Goal: Task Accomplishment & Management: Complete application form

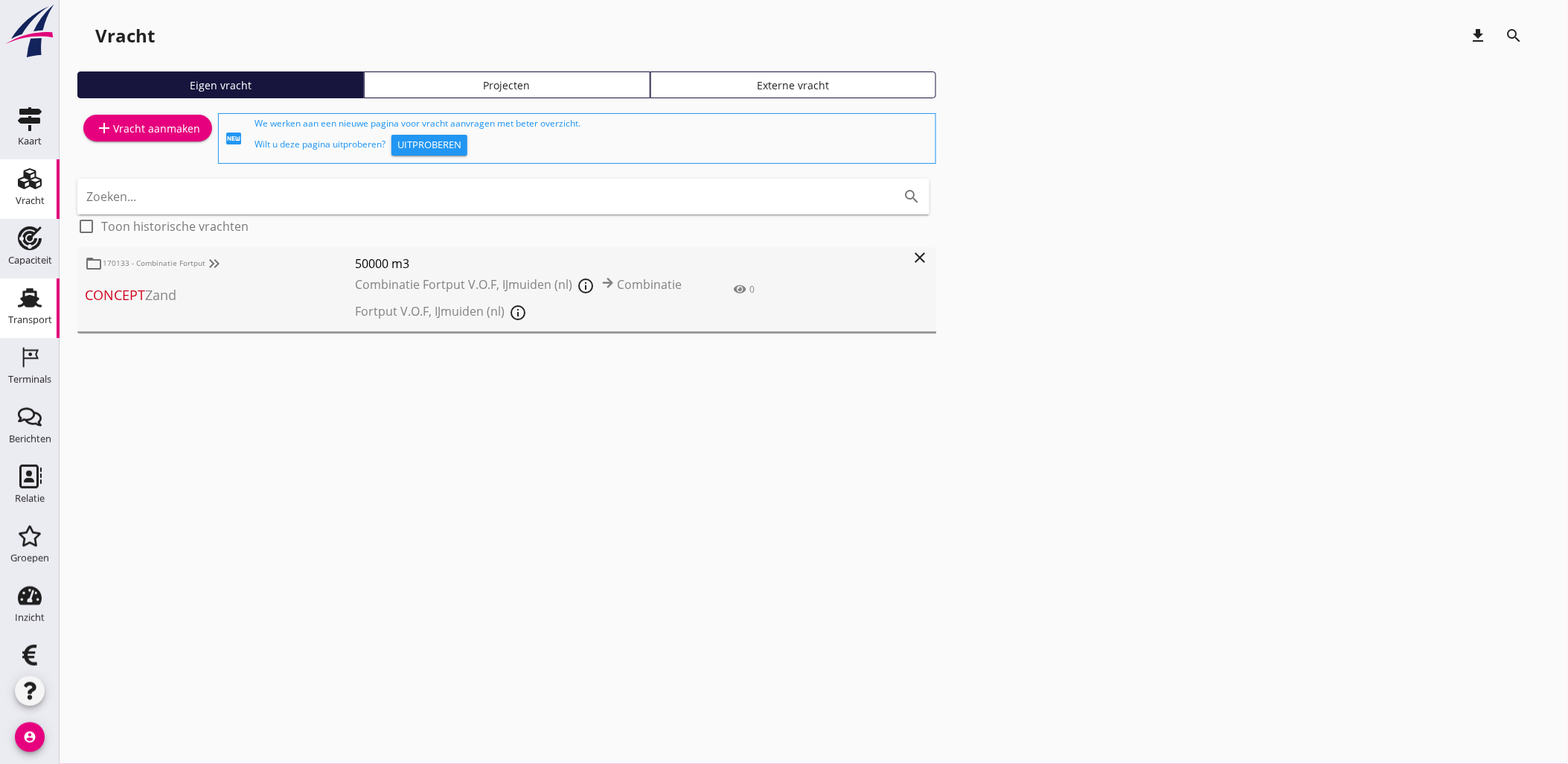
click at [18, 302] on icon "Transport" at bounding box center [29, 297] width 24 height 24
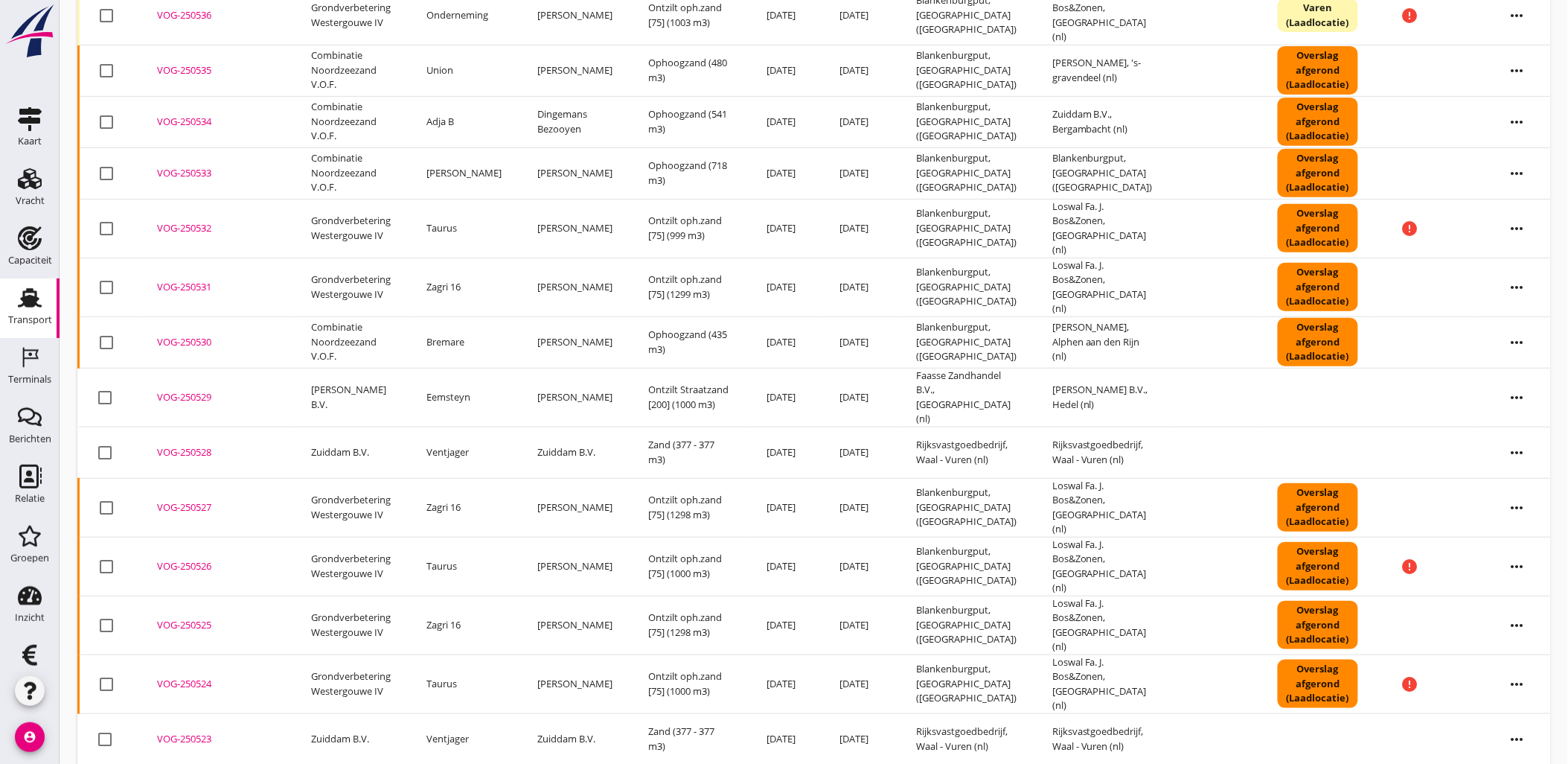
scroll to position [496, 0]
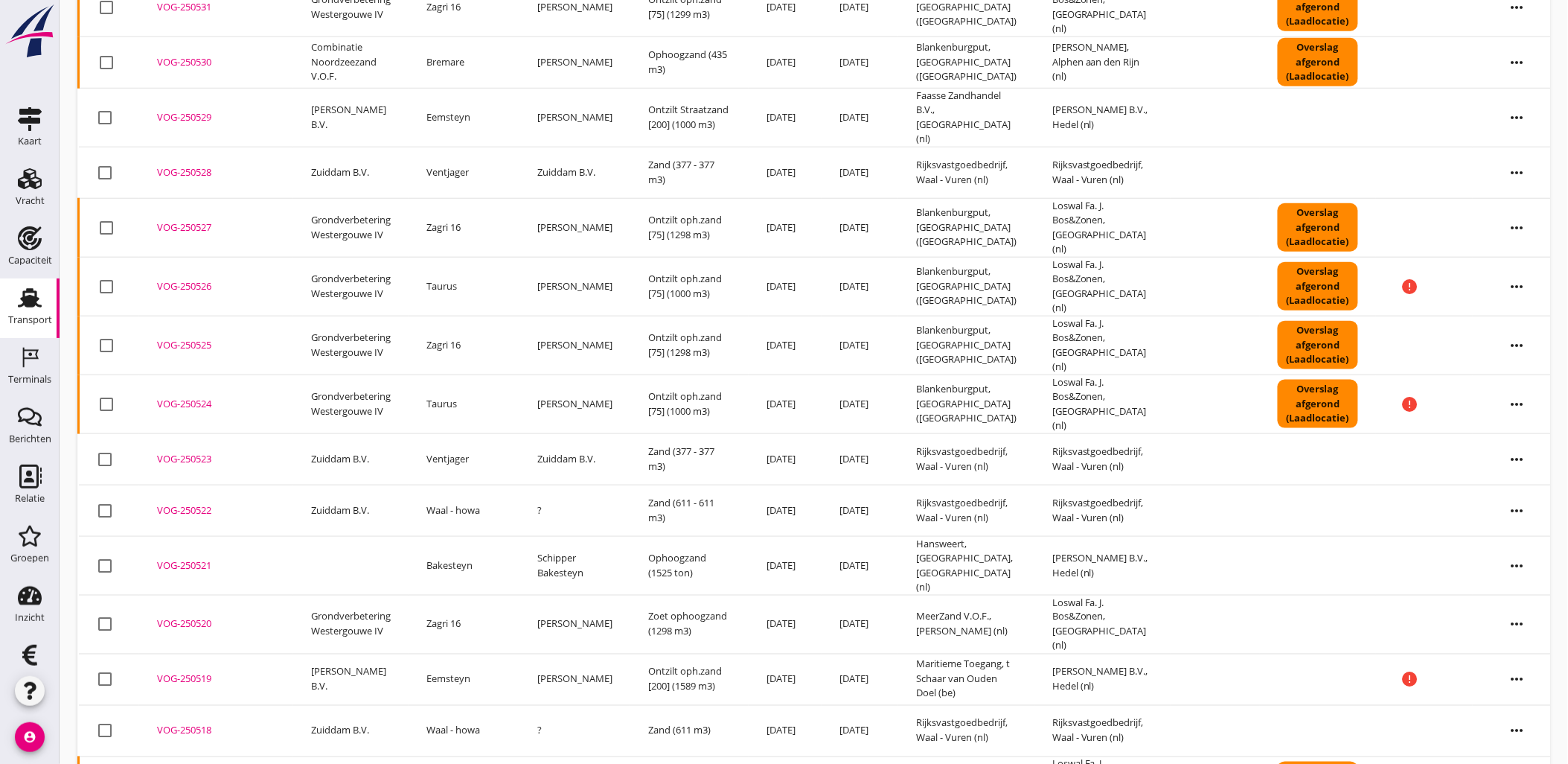
click at [182, 559] on div "VOG-250521" at bounding box center [216, 566] width 119 height 15
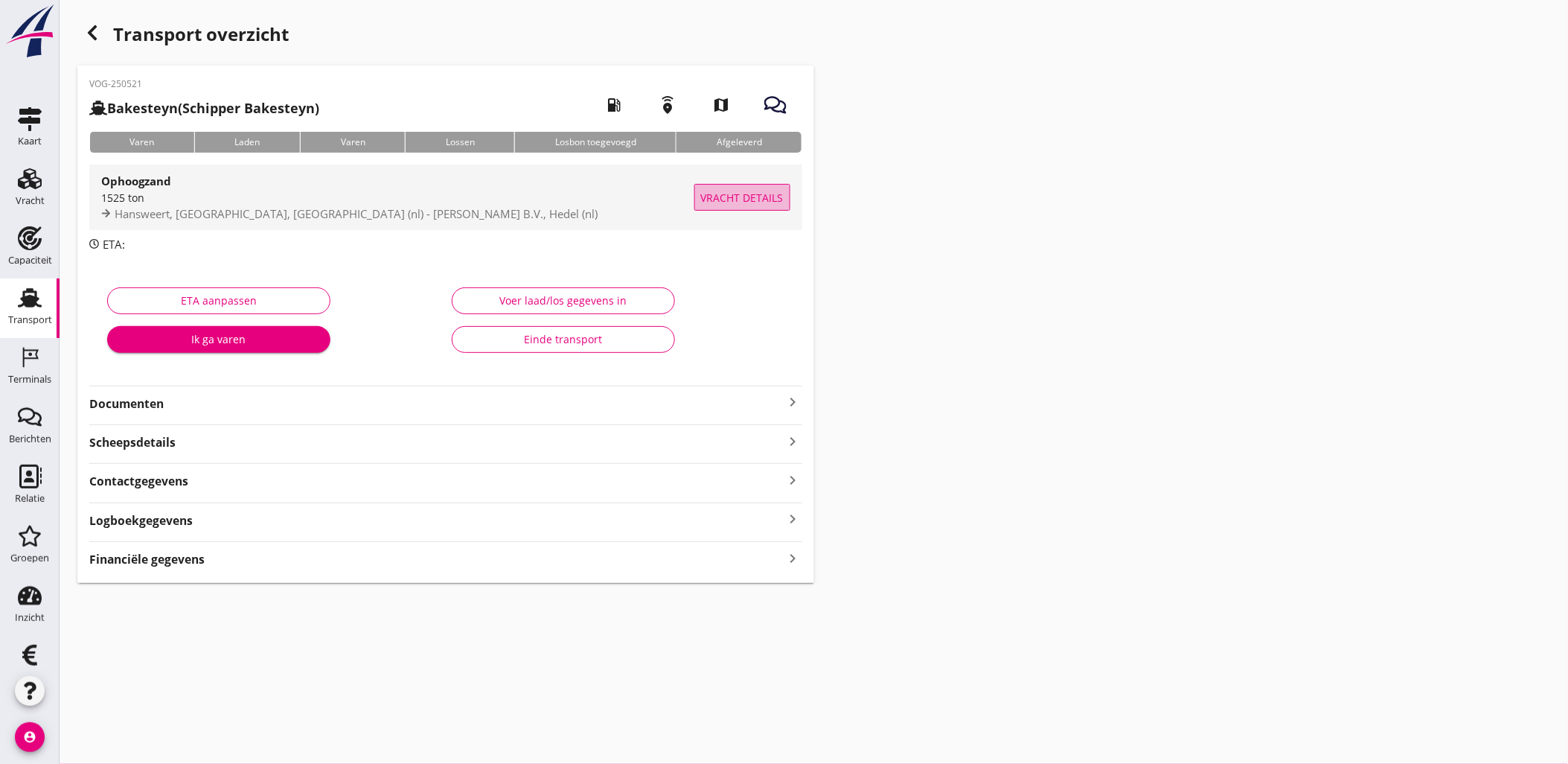
click at [722, 205] on button "Vracht details" at bounding box center [742, 197] width 96 height 27
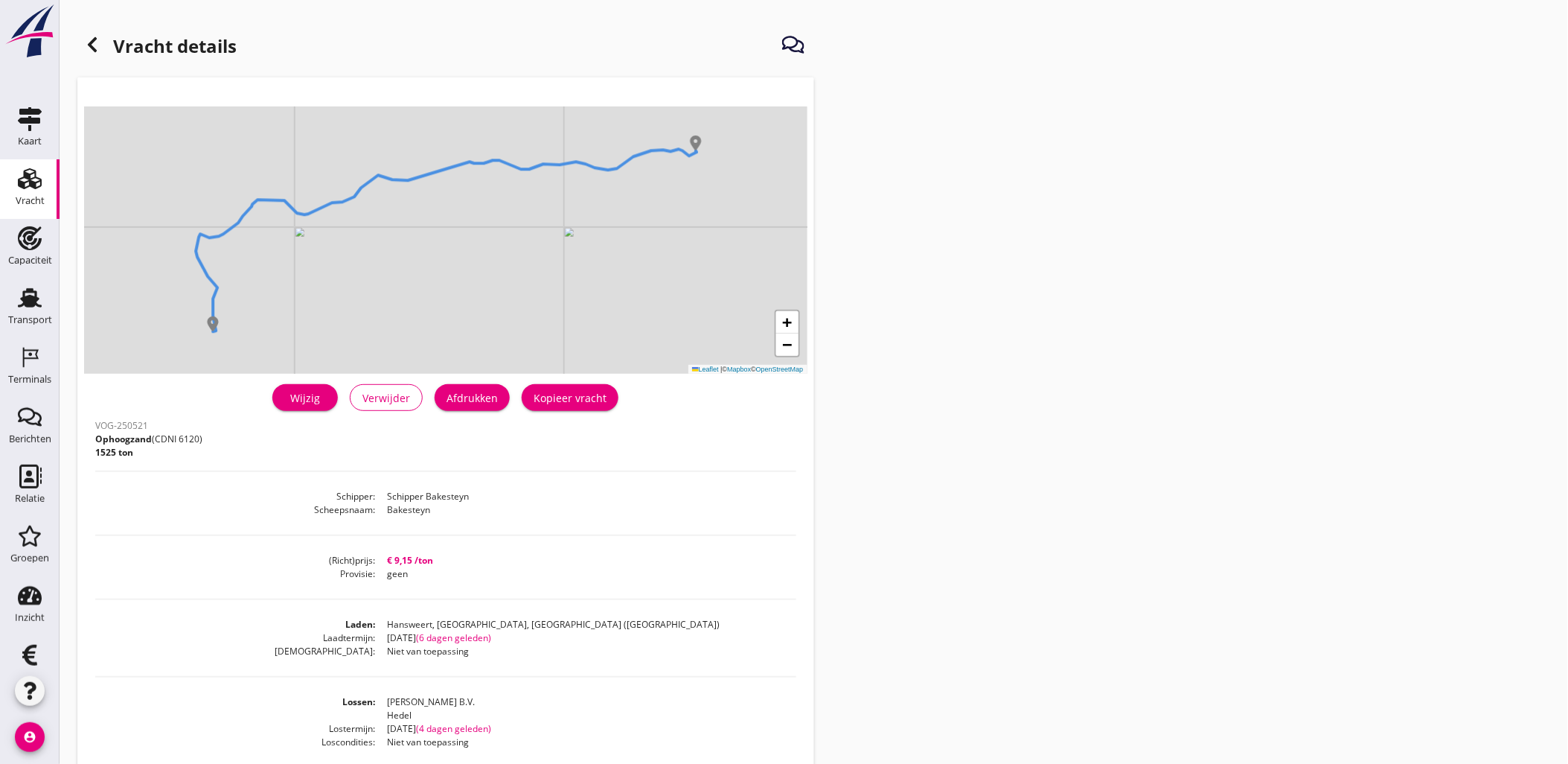
click at [315, 400] on div "Wijzig" at bounding box center [304, 398] width 42 height 16
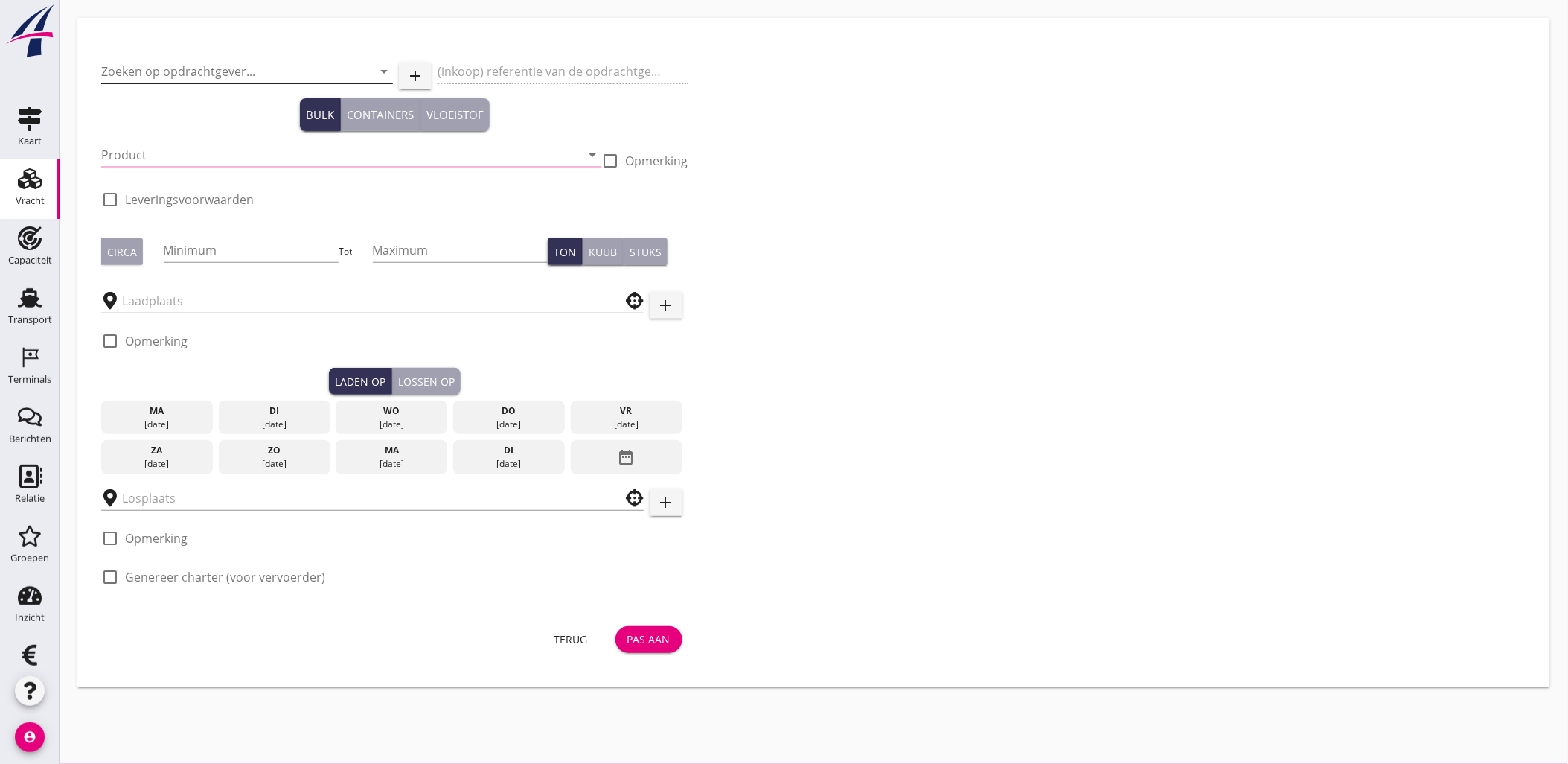
type input "Ophoogzand (6120)"
type input "1525"
type input "Hansweert, [GEOGRAPHIC_DATA], [GEOGRAPHIC_DATA]"
type input "[PERSON_NAME] B.V."
checkbox input "true"
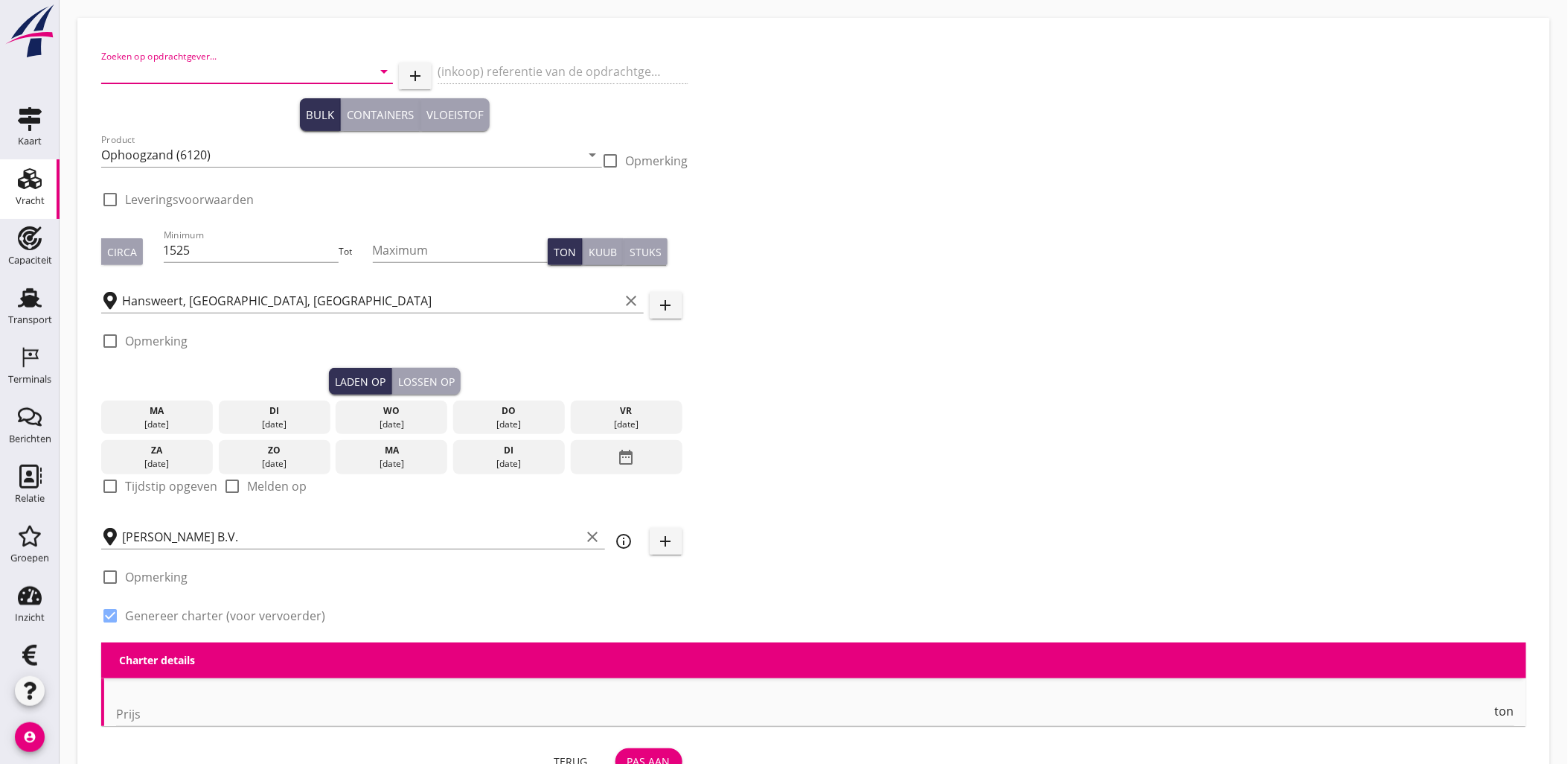
click at [279, 68] on input "Zoeken op opdrachtgever..." at bounding box center [226, 71] width 250 height 24
type input "9.15"
radio input "false"
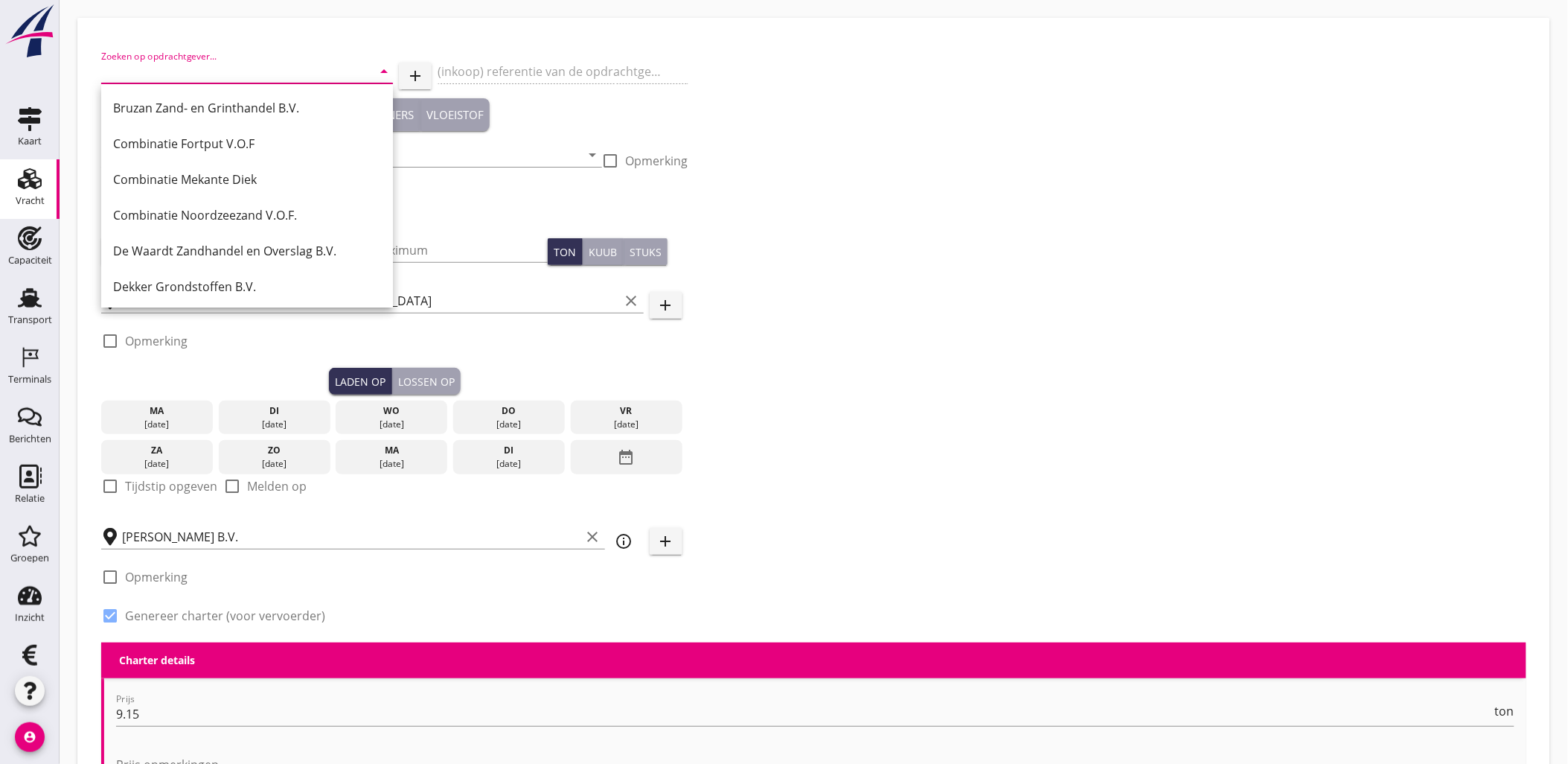
click at [256, 68] on input "Zoeken op opdrachtgever..." at bounding box center [226, 71] width 250 height 24
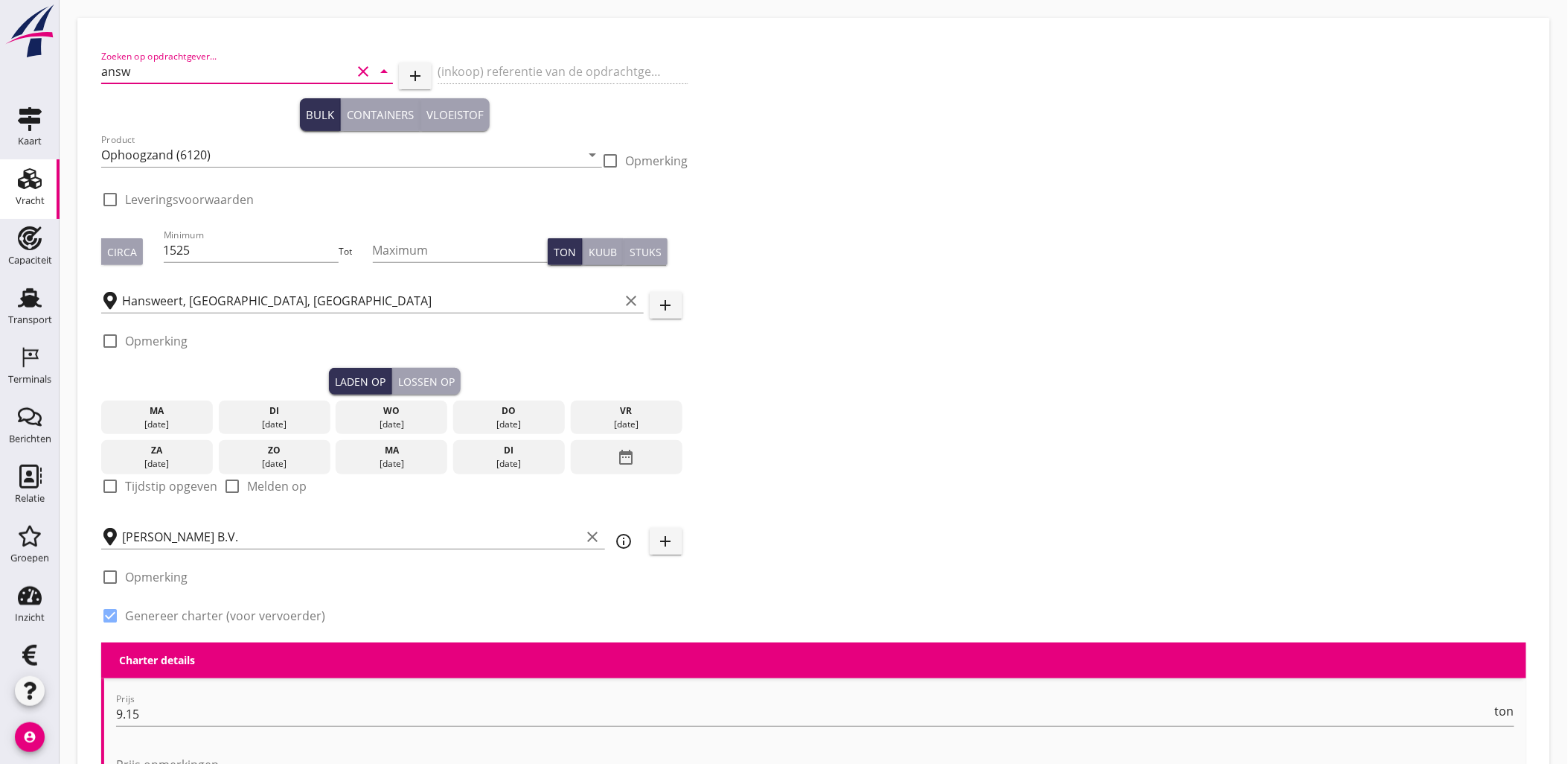
type input "answe"
drag, startPoint x: 313, startPoint y: 68, endPoint x: -4, endPoint y: 65, distance: 317.0
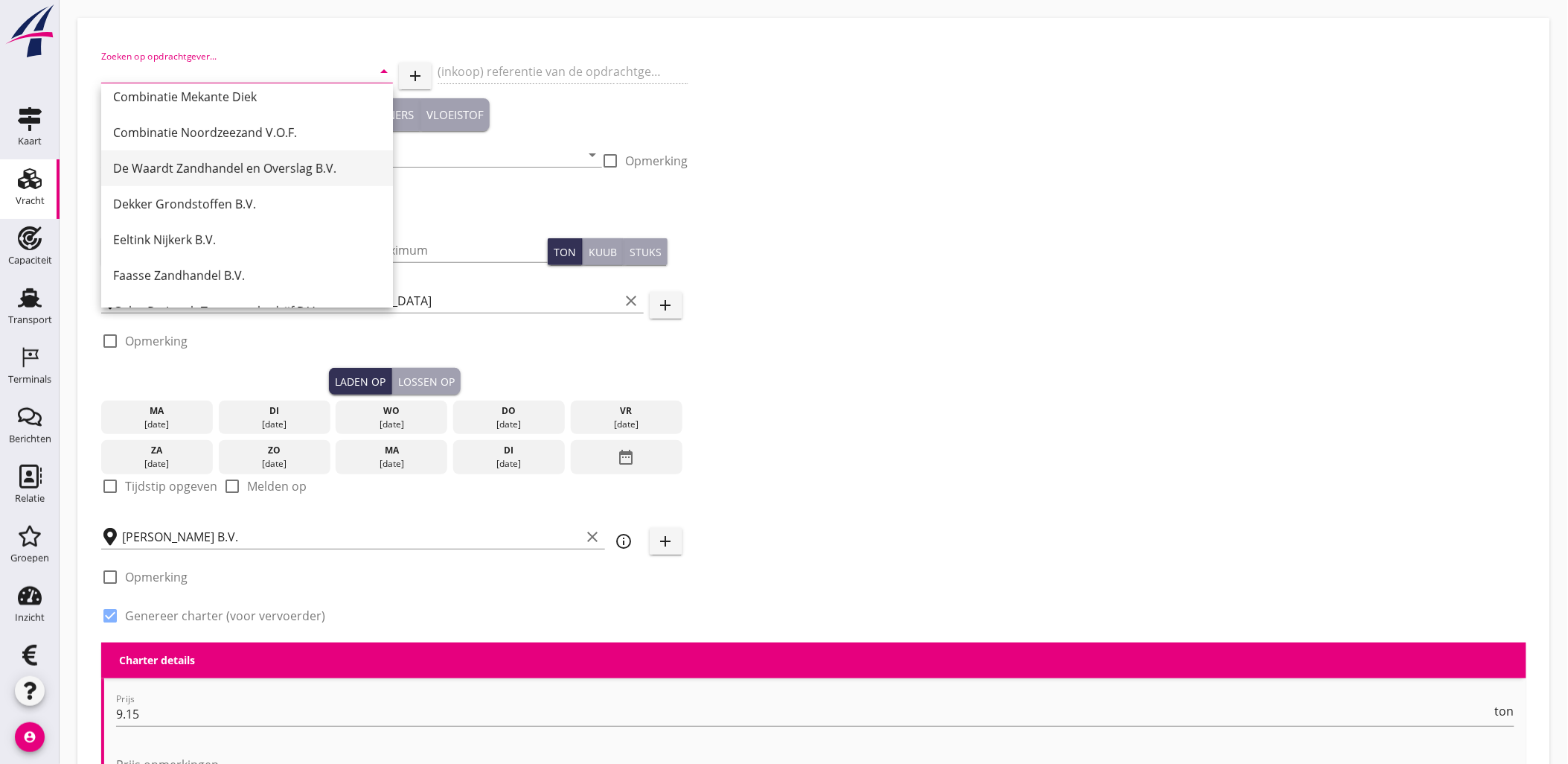
scroll to position [145, 0]
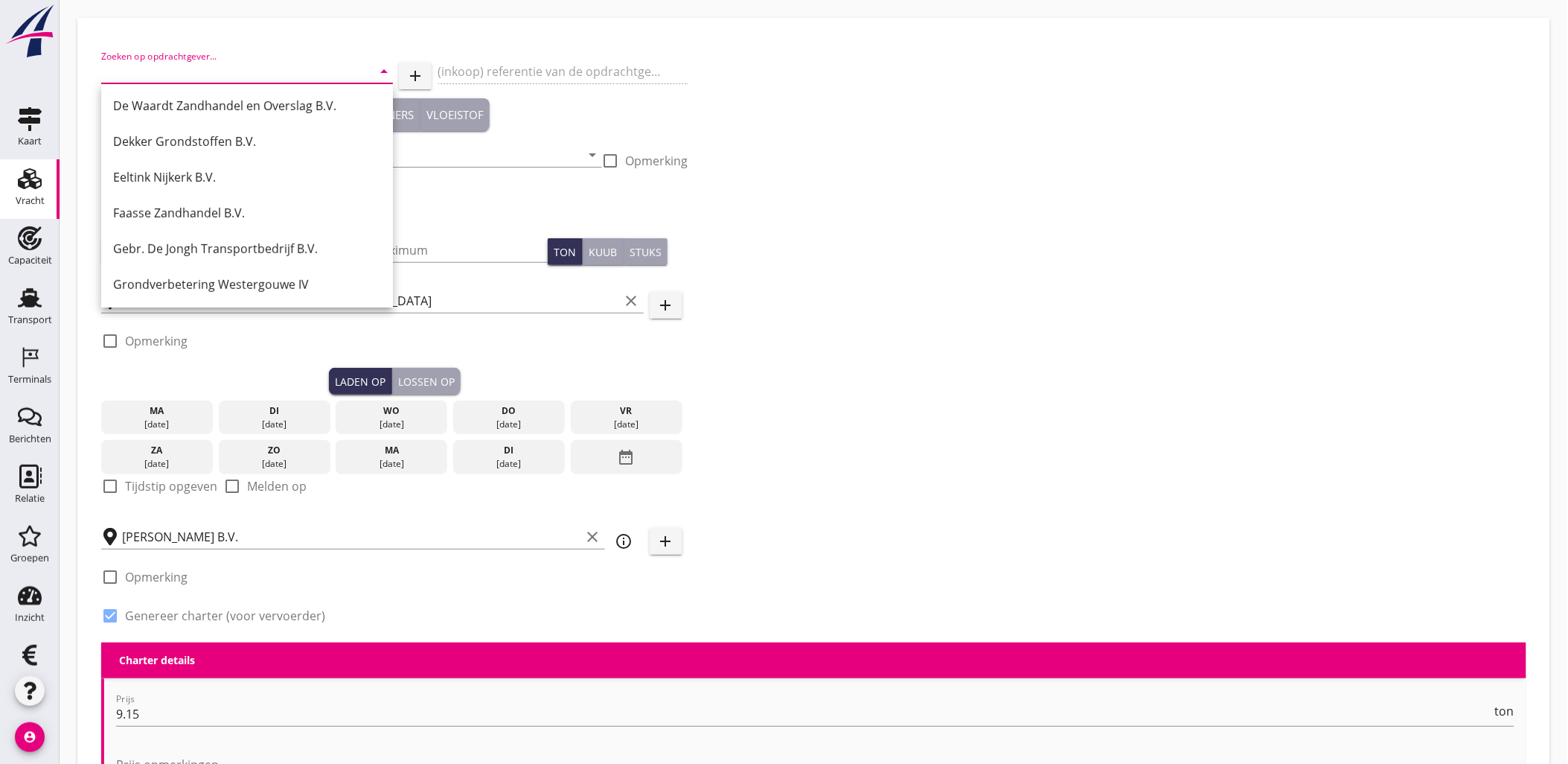
click at [519, 74] on div "(inkoop) referentie van de opdrachtgever" at bounding box center [562, 73] width 250 height 50
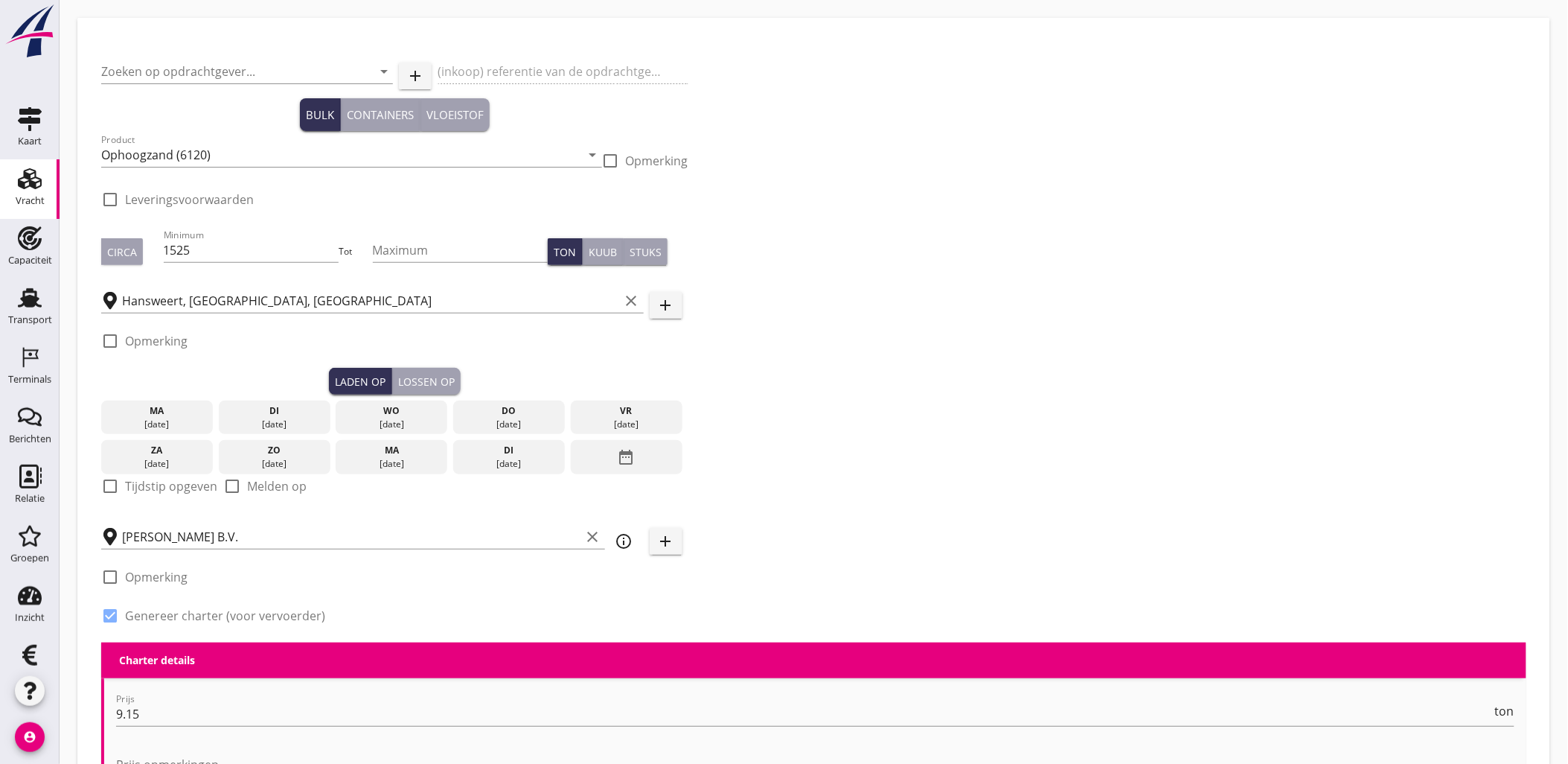
click at [482, 69] on div "(inkoop) referentie van de opdrachtgever" at bounding box center [562, 73] width 250 height 50
click at [269, 74] on input "Zoeken op opdrachtgever..." at bounding box center [226, 71] width 250 height 24
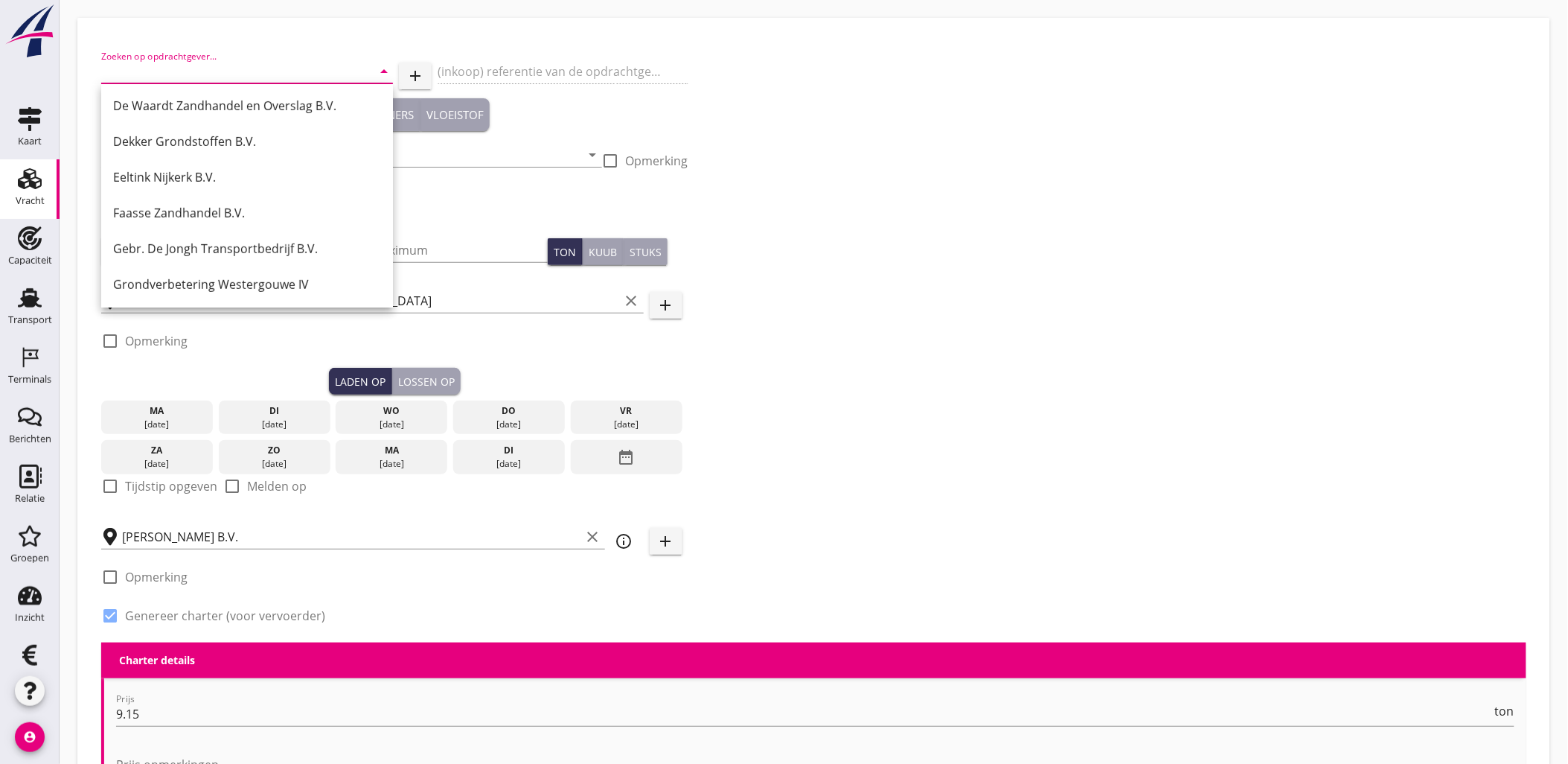
click at [1081, 148] on div "Zoeken op opdrachtgever... arrow_drop_down add (inkoop) referentie van de opdra…" at bounding box center [814, 342] width 1437 height 601
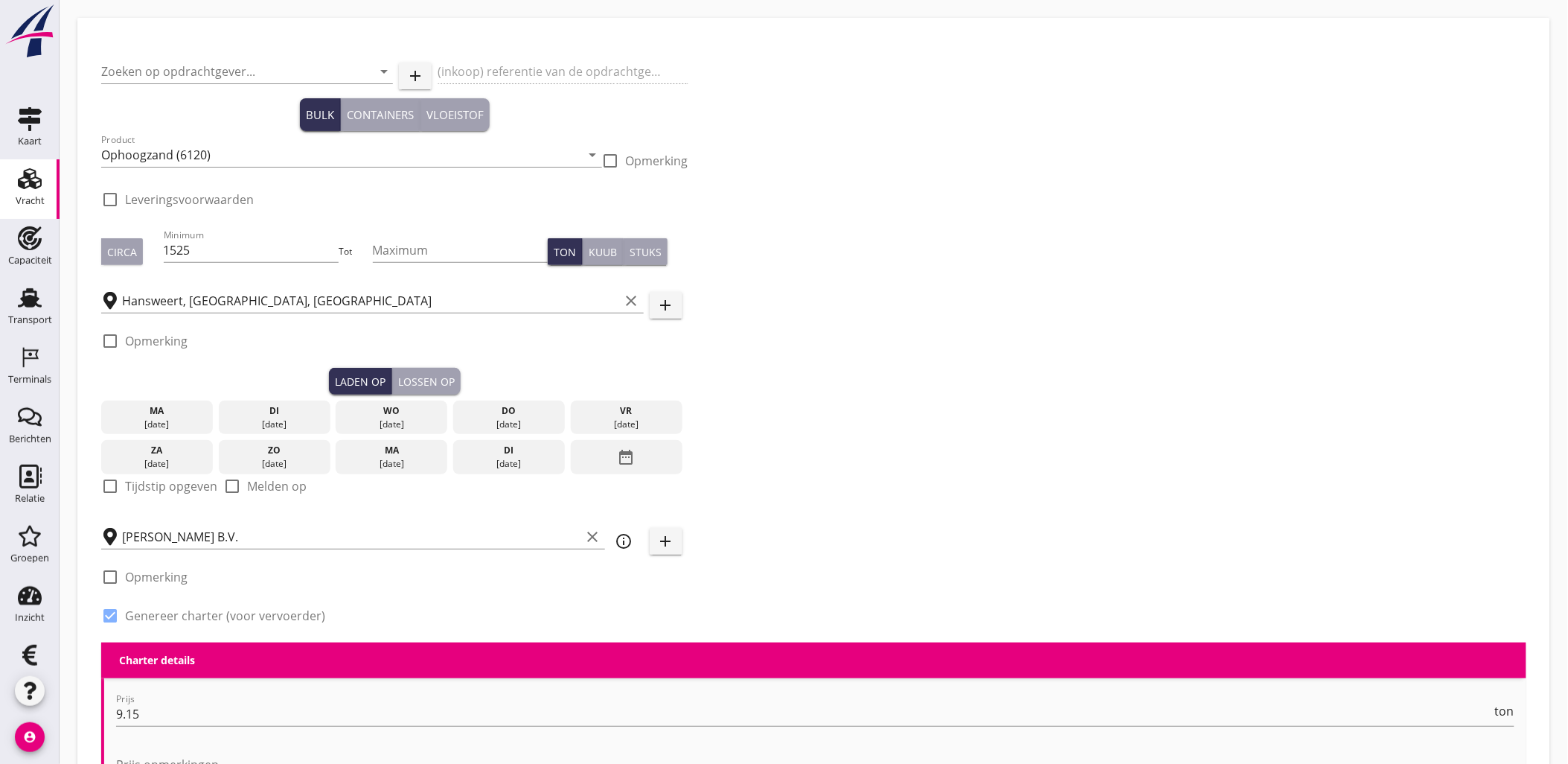
drag, startPoint x: 32, startPoint y: 482, endPoint x: 819, endPoint y: 67, distance: 889.7
click at [32, 482] on use at bounding box center [30, 476] width 22 height 24
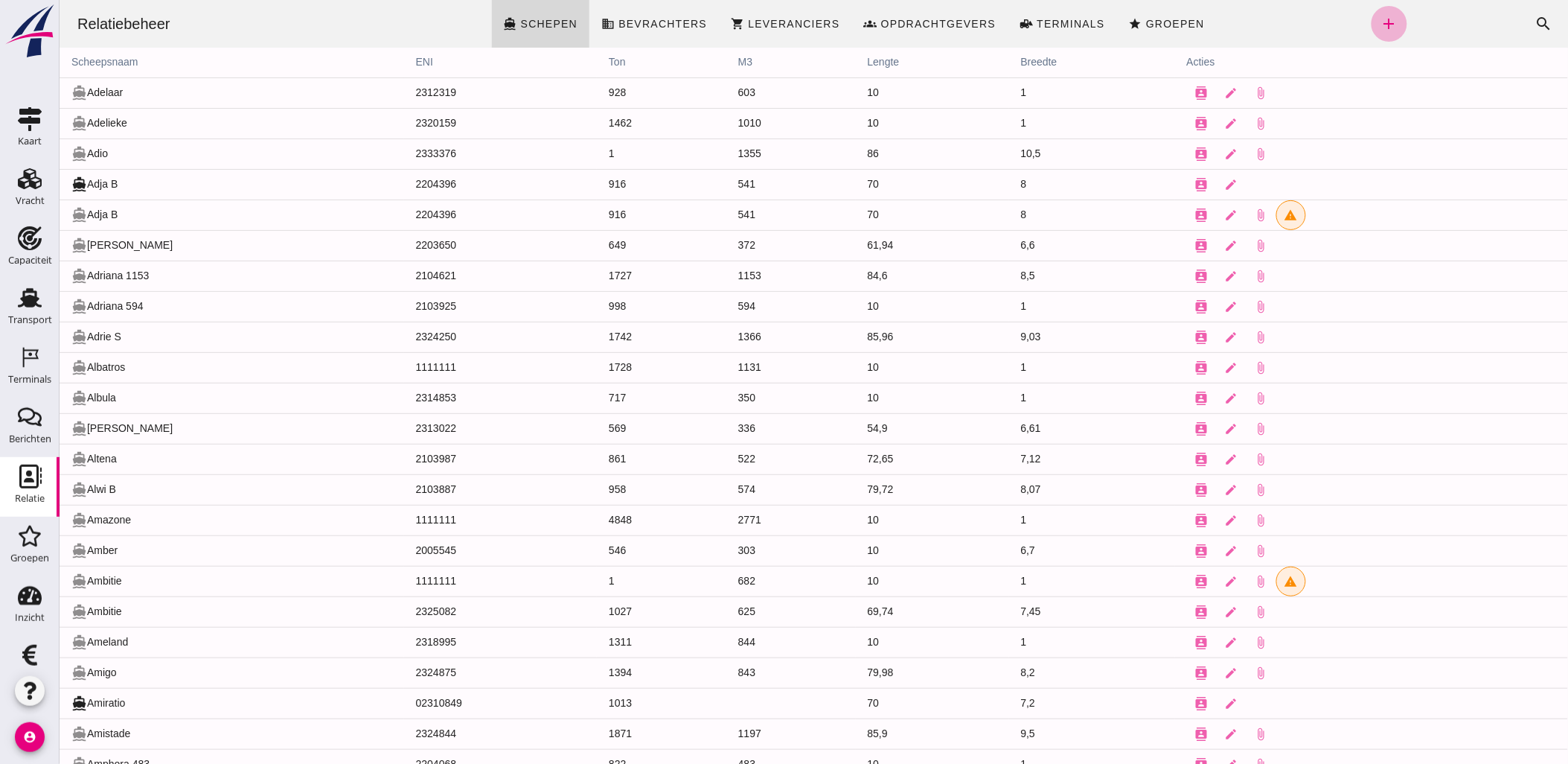
click at [1380, 26] on icon "add" at bounding box center [1388, 24] width 18 height 18
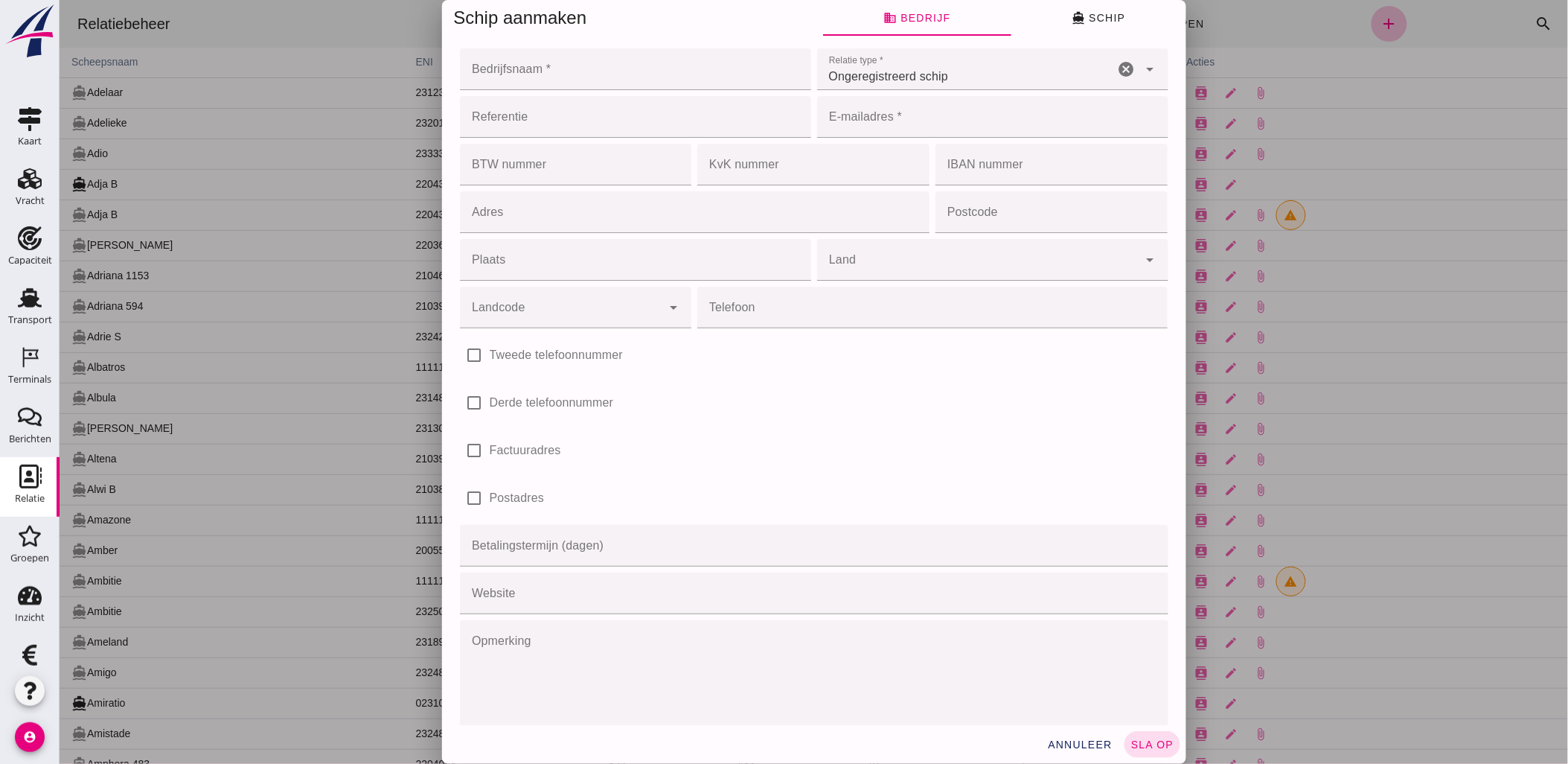
click at [1248, 4] on div at bounding box center [812, 382] width 1509 height 764
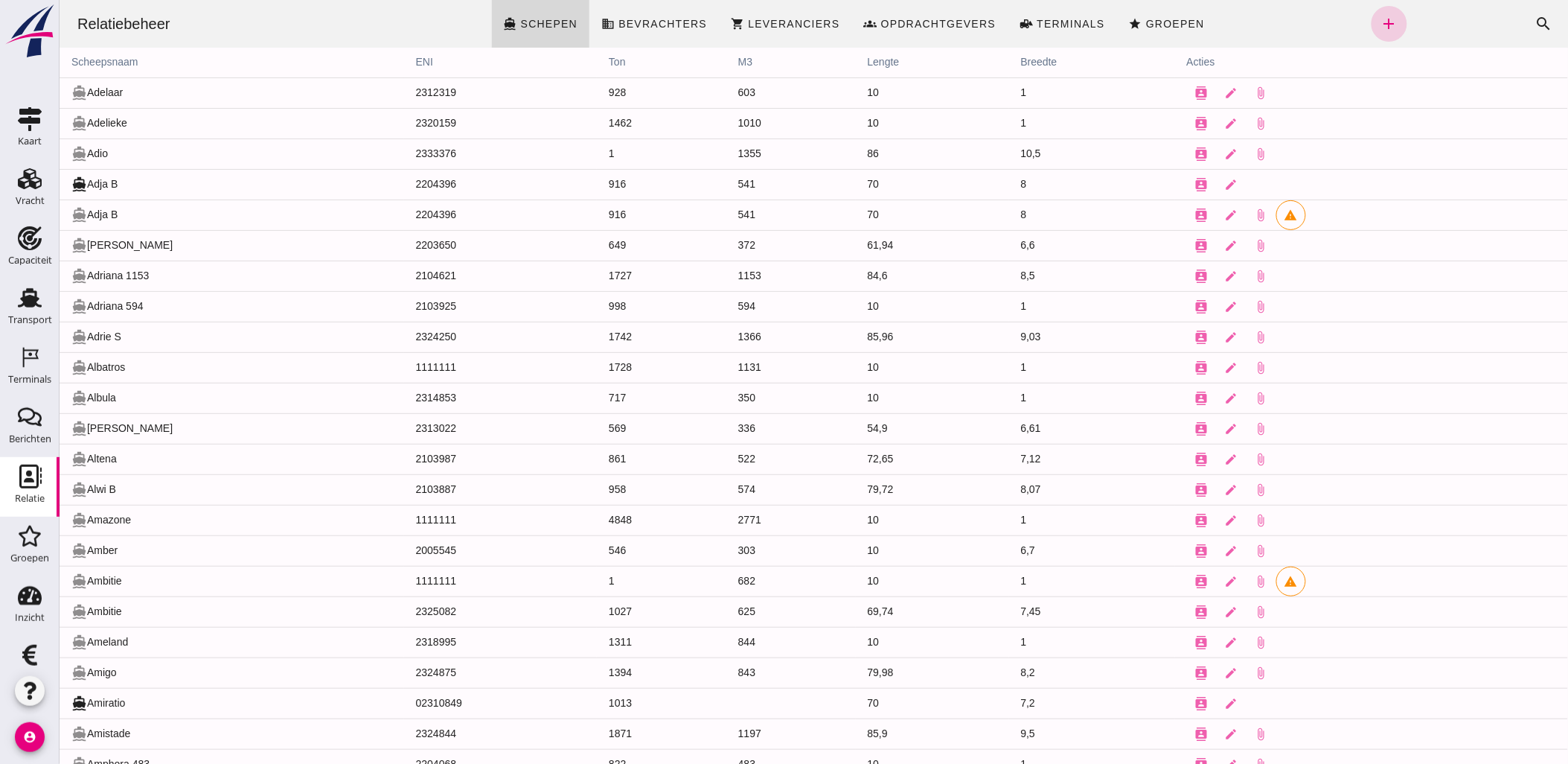
click at [1380, 22] on icon "add" at bounding box center [1388, 24] width 18 height 18
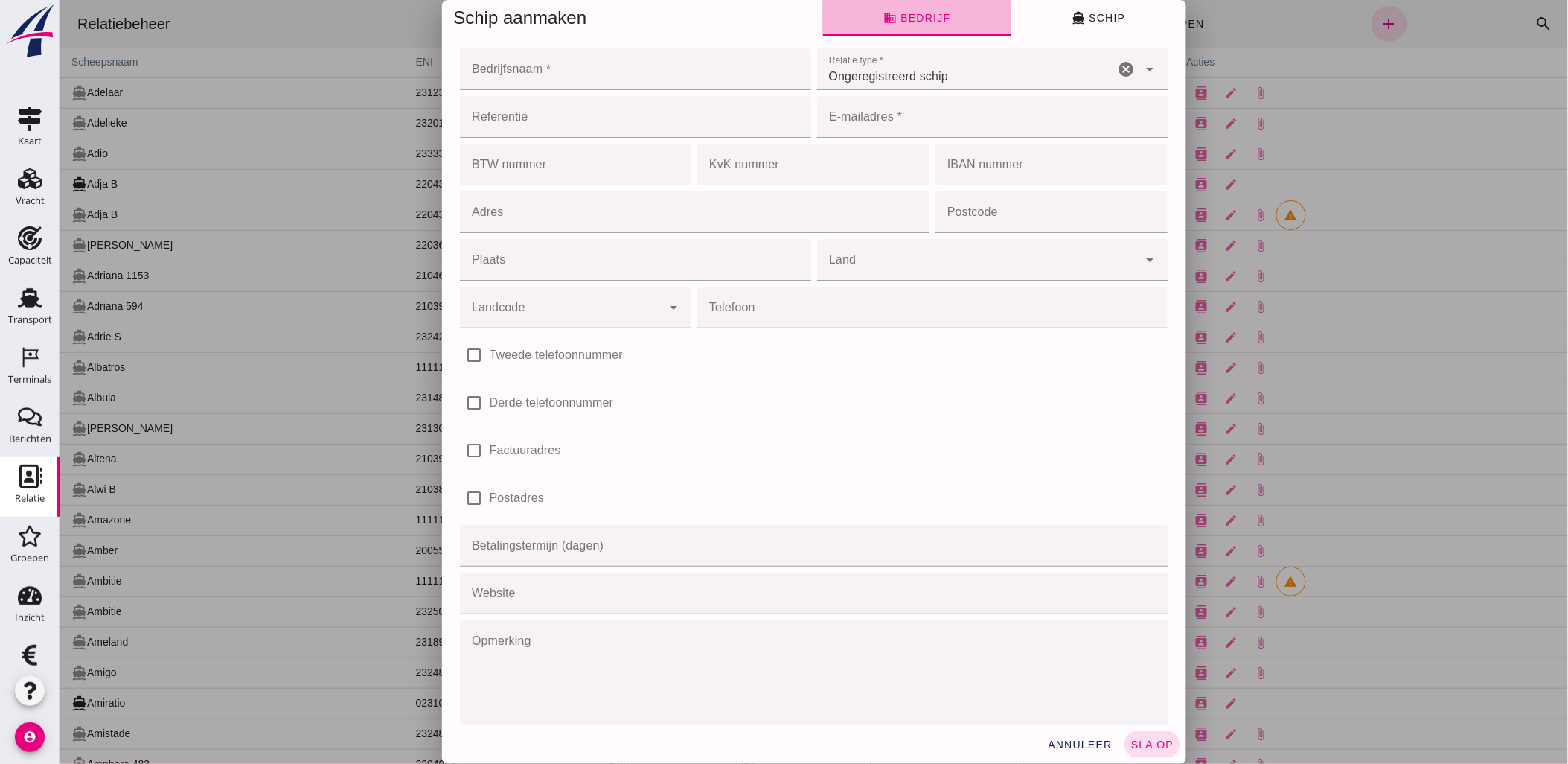
click at [911, 17] on span "business Bedrijf" at bounding box center [916, 18] width 67 height 13
click at [1228, 31] on div at bounding box center [812, 382] width 1509 height 764
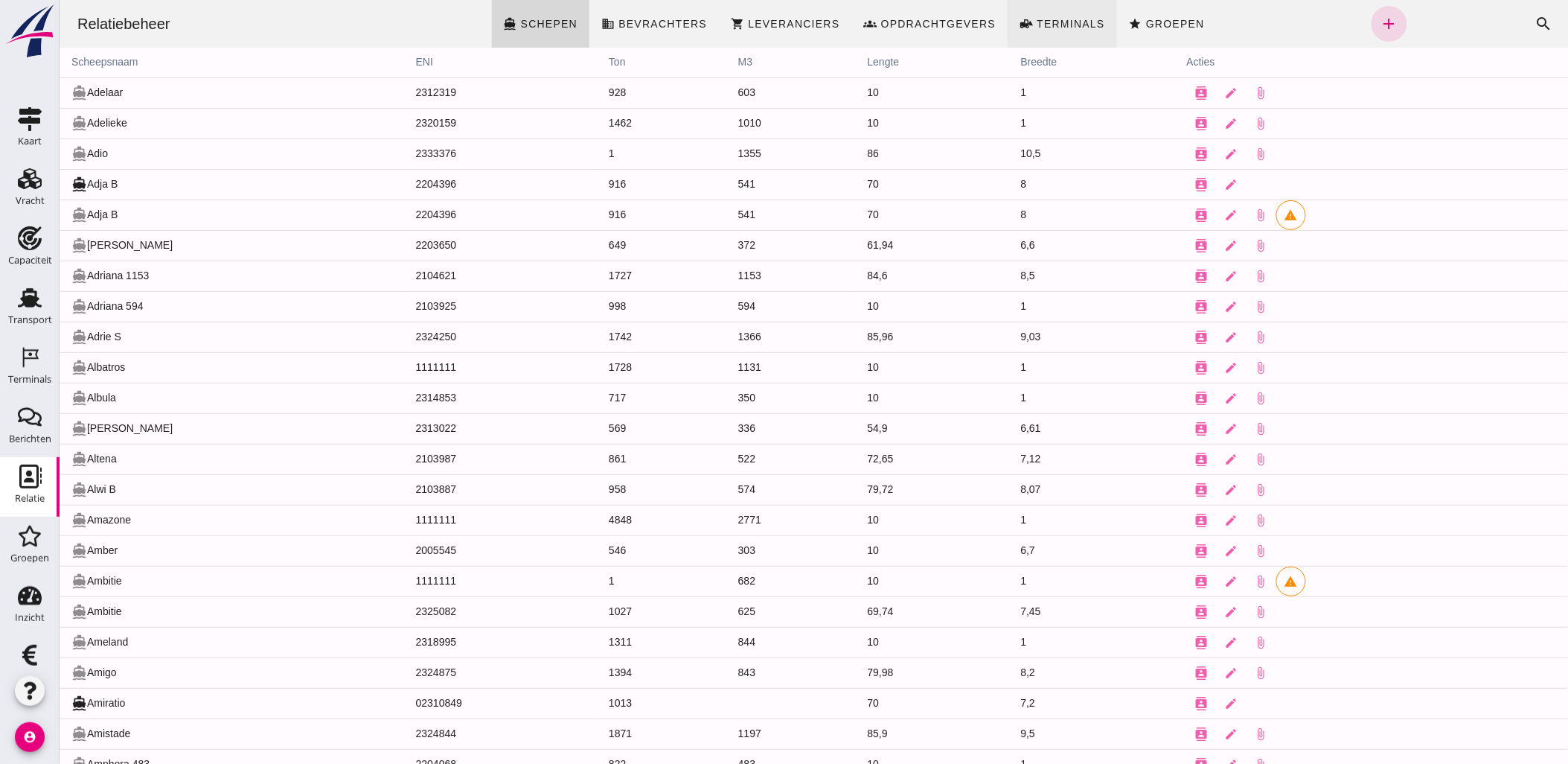
click at [1071, 26] on span "Terminals" at bounding box center [1070, 23] width 69 height 12
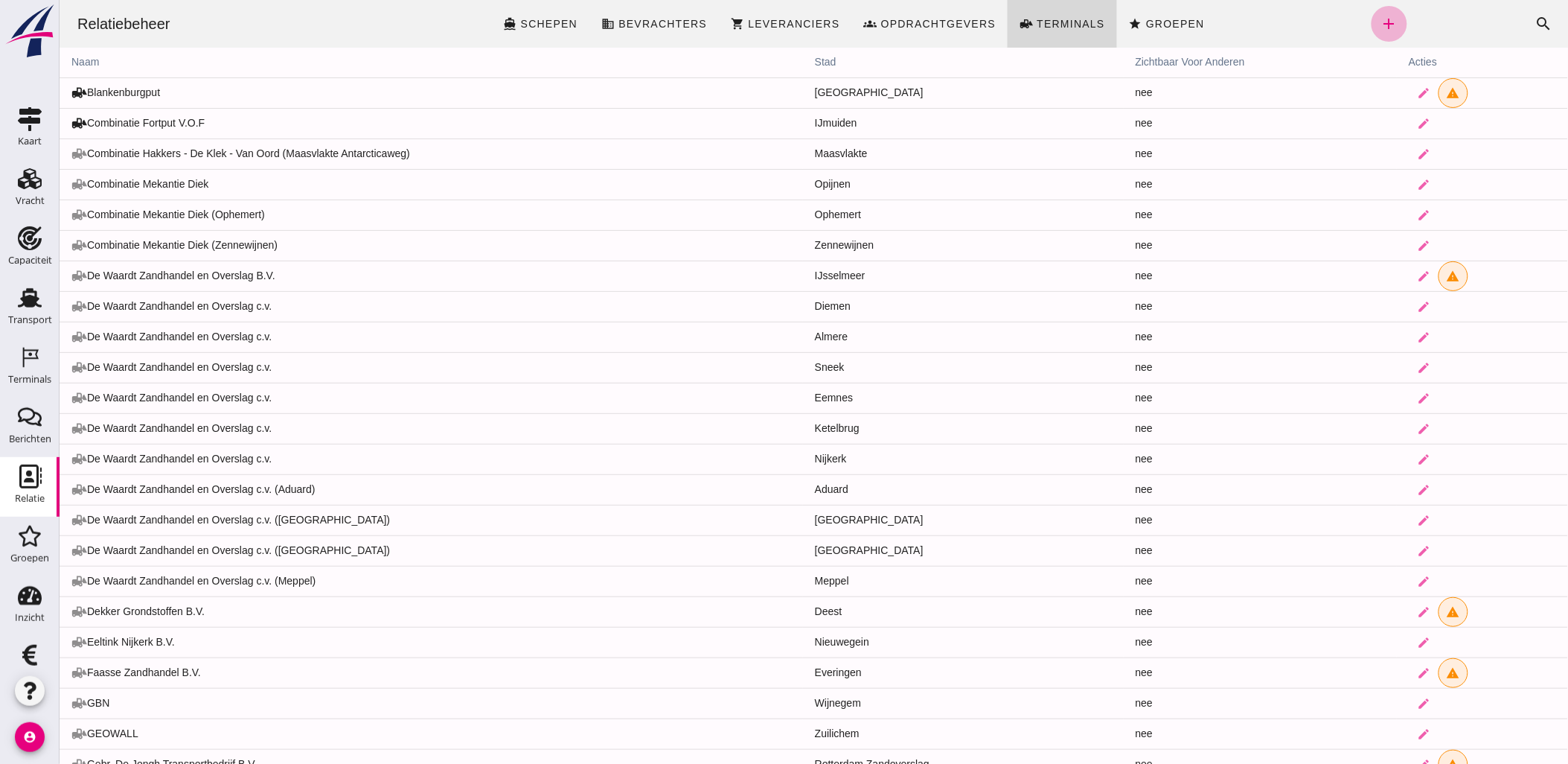
click at [1380, 26] on icon "add" at bounding box center [1388, 24] width 18 height 18
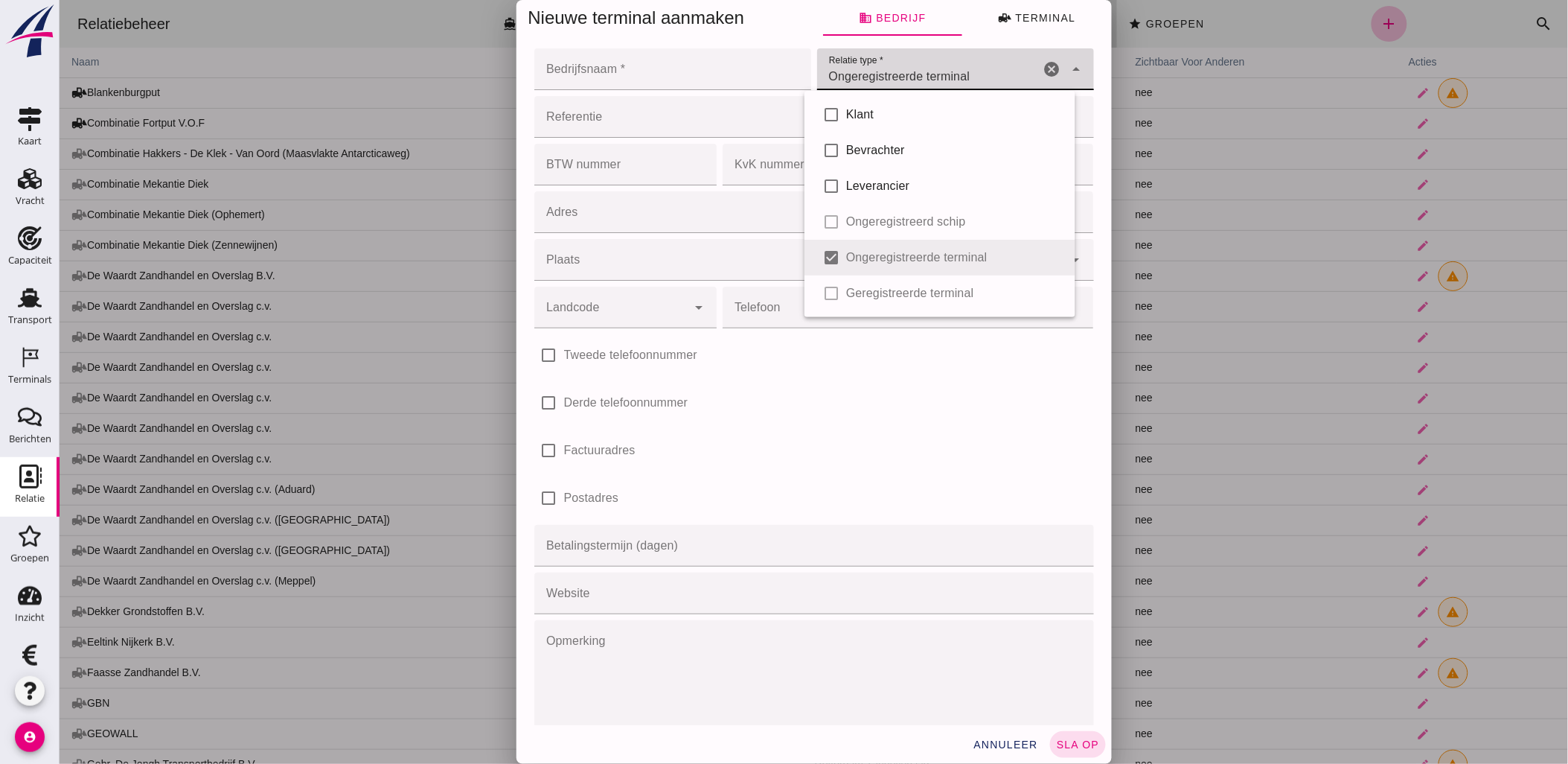
click at [999, 67] on div "Ongeregistreerde terminal unregistered_terminal" at bounding box center [928, 69] width 223 height 42
click at [929, 64] on div "Ongeregistreerde terminal unregistered_terminal" at bounding box center [928, 69] width 223 height 42
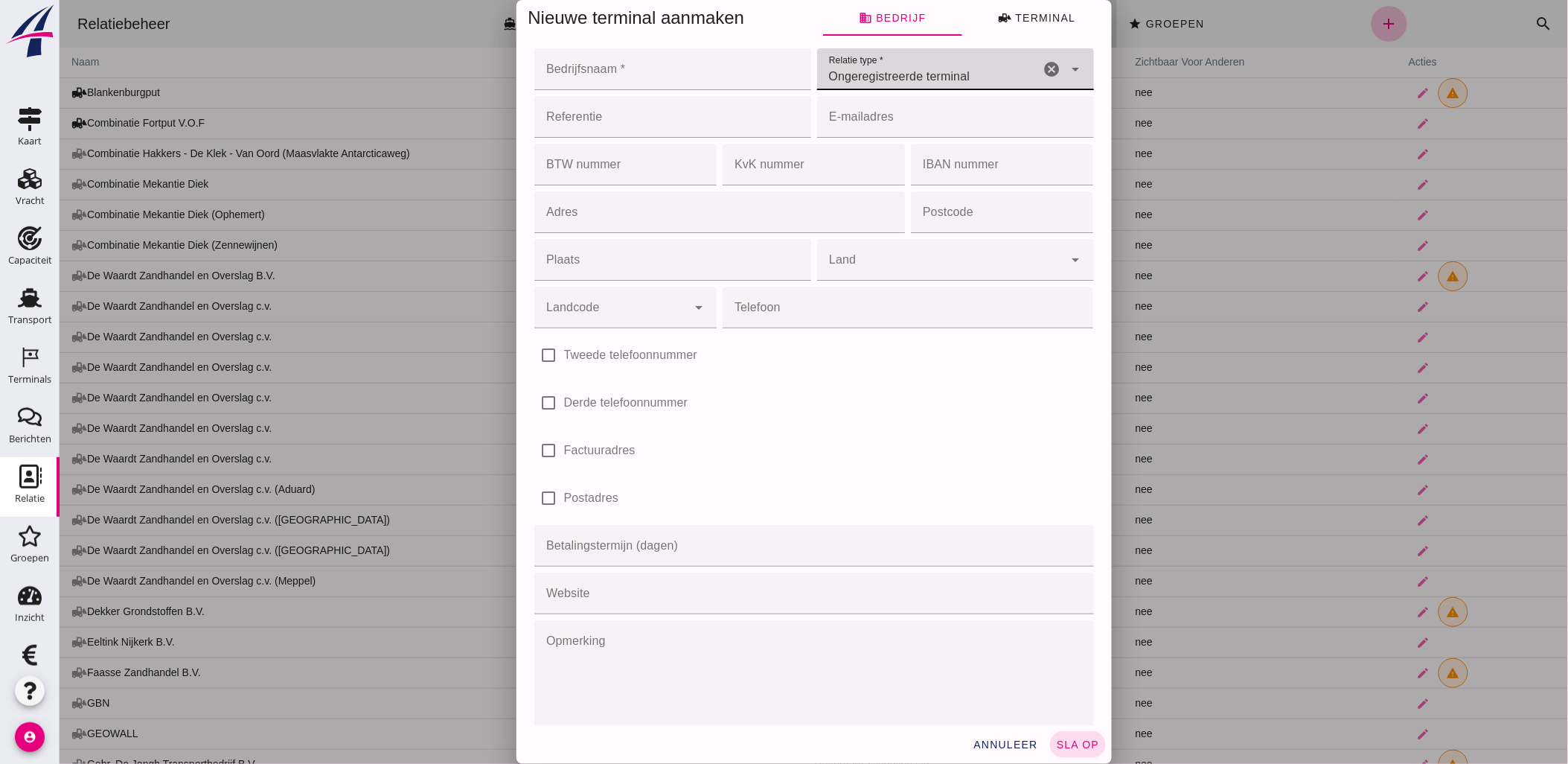
click at [1042, 72] on icon "cancel" at bounding box center [1051, 69] width 18 height 18
click at [995, 72] on div at bounding box center [937, 69] width 241 height 42
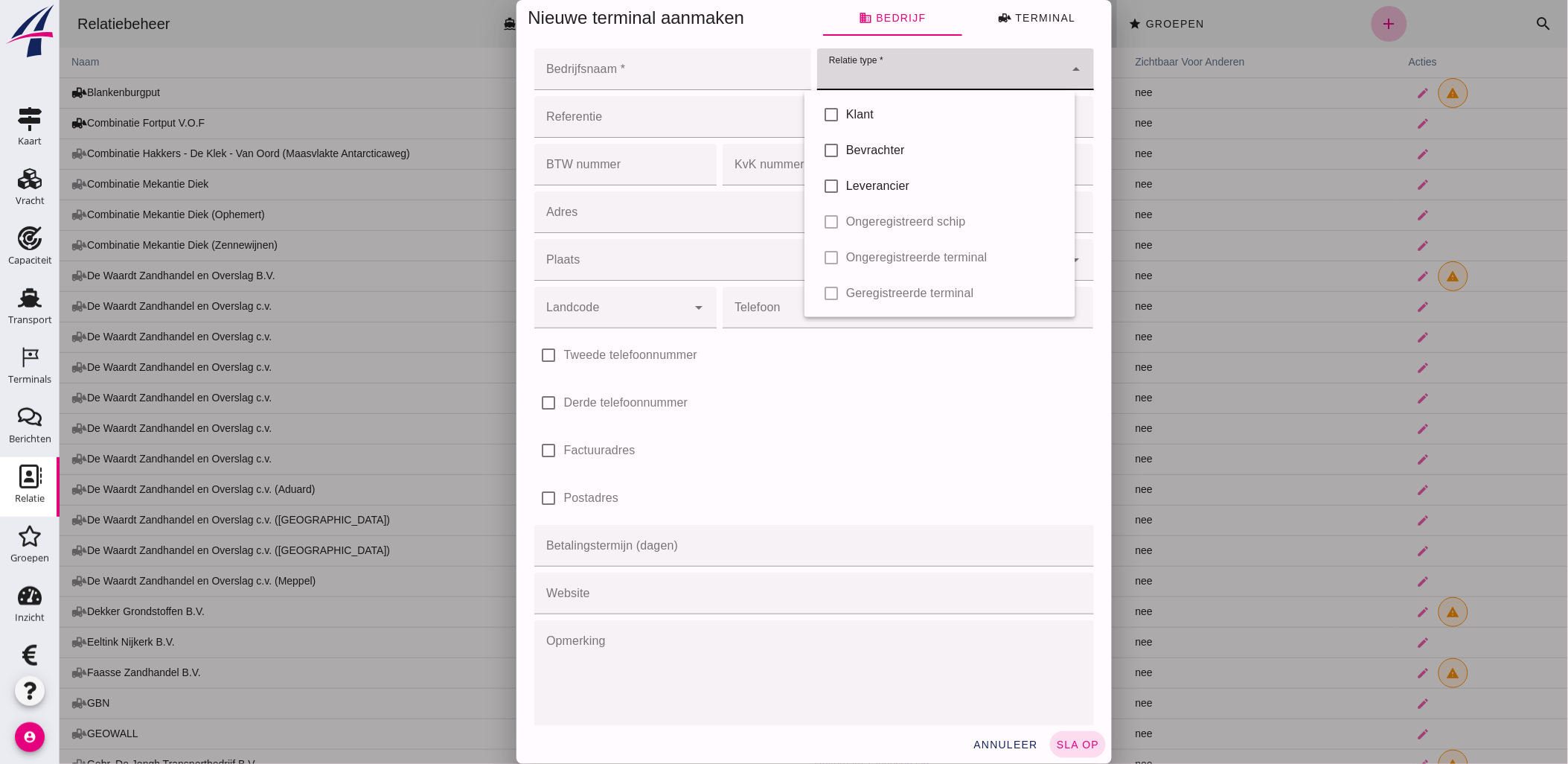
click at [831, 260] on div "check_box_outline_blank Klant check_box_outline_blank Bevrachter check_box_outl…" at bounding box center [939, 205] width 271 height 227
click at [827, 258] on div "check_box_outline_blank Klant check_box_outline_blank Bevrachter check_box_outl…" at bounding box center [939, 205] width 271 height 227
click at [1064, 74] on div "arrow_drop_down" at bounding box center [1074, 69] width 21 height 42
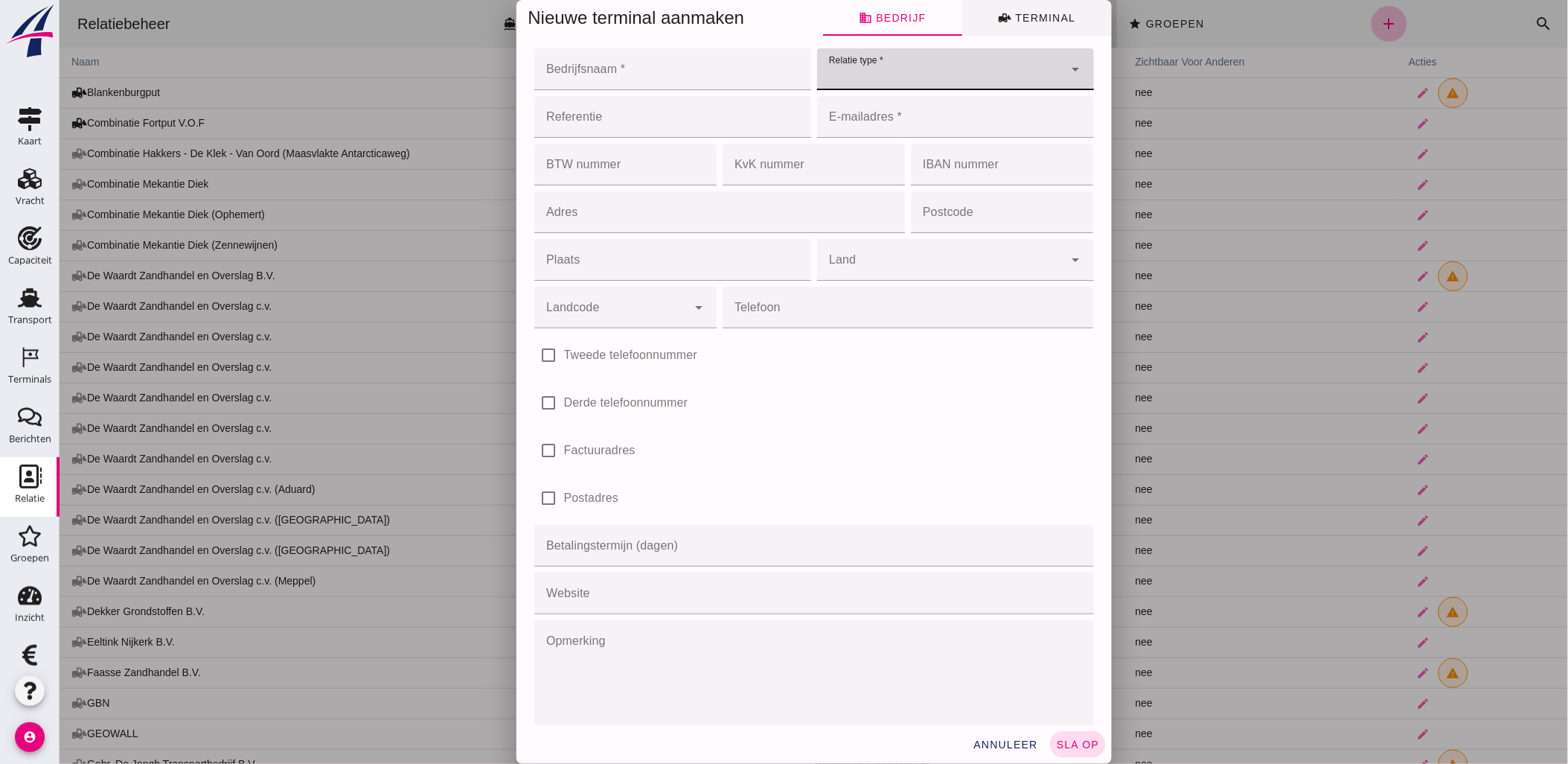
click at [1010, 21] on span "front_loader Terminal" at bounding box center [1035, 18] width 77 height 13
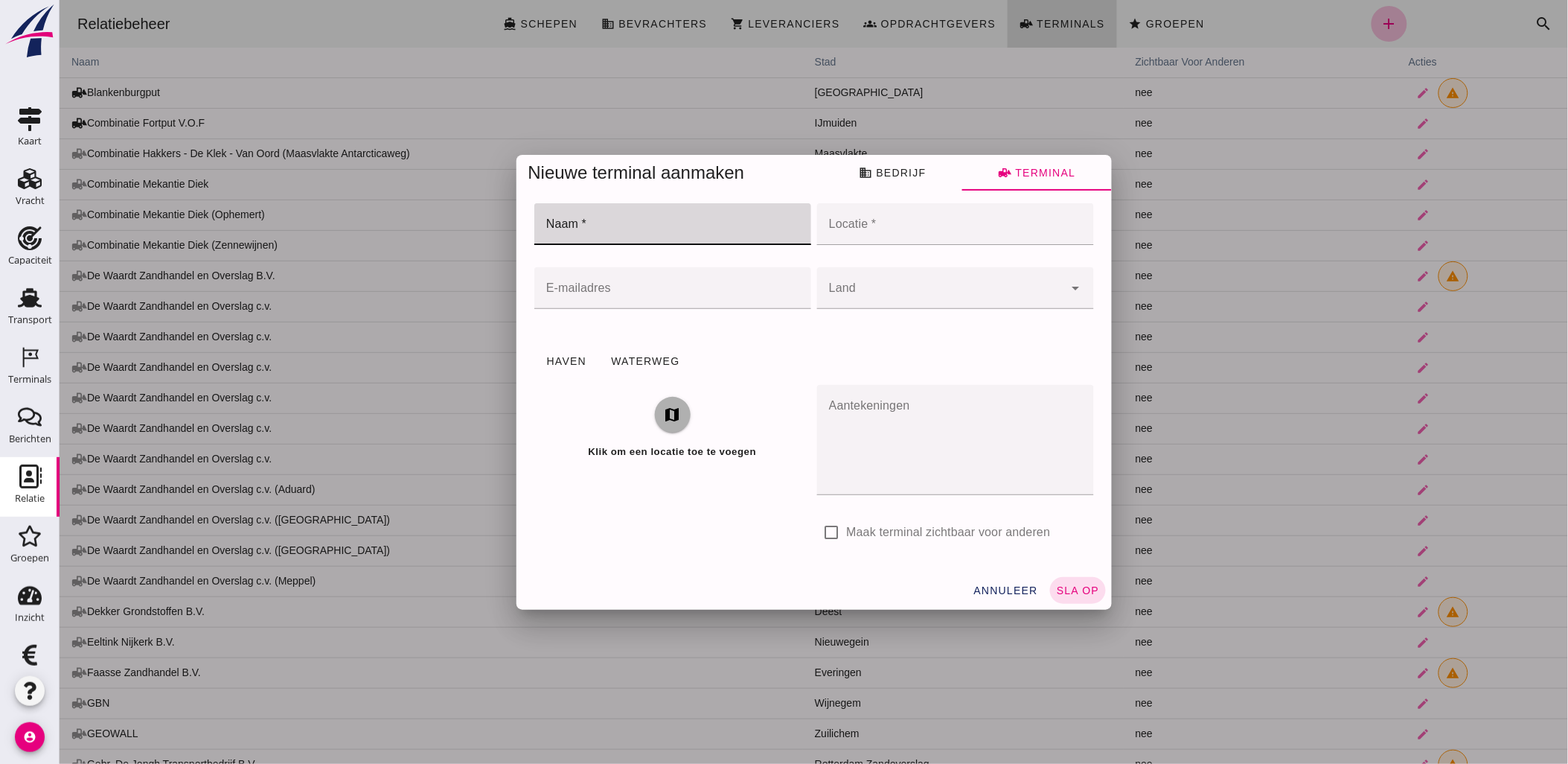
click at [704, 240] on input "Naam *" at bounding box center [667, 224] width 268 height 42
type input "Combinatie Answest"
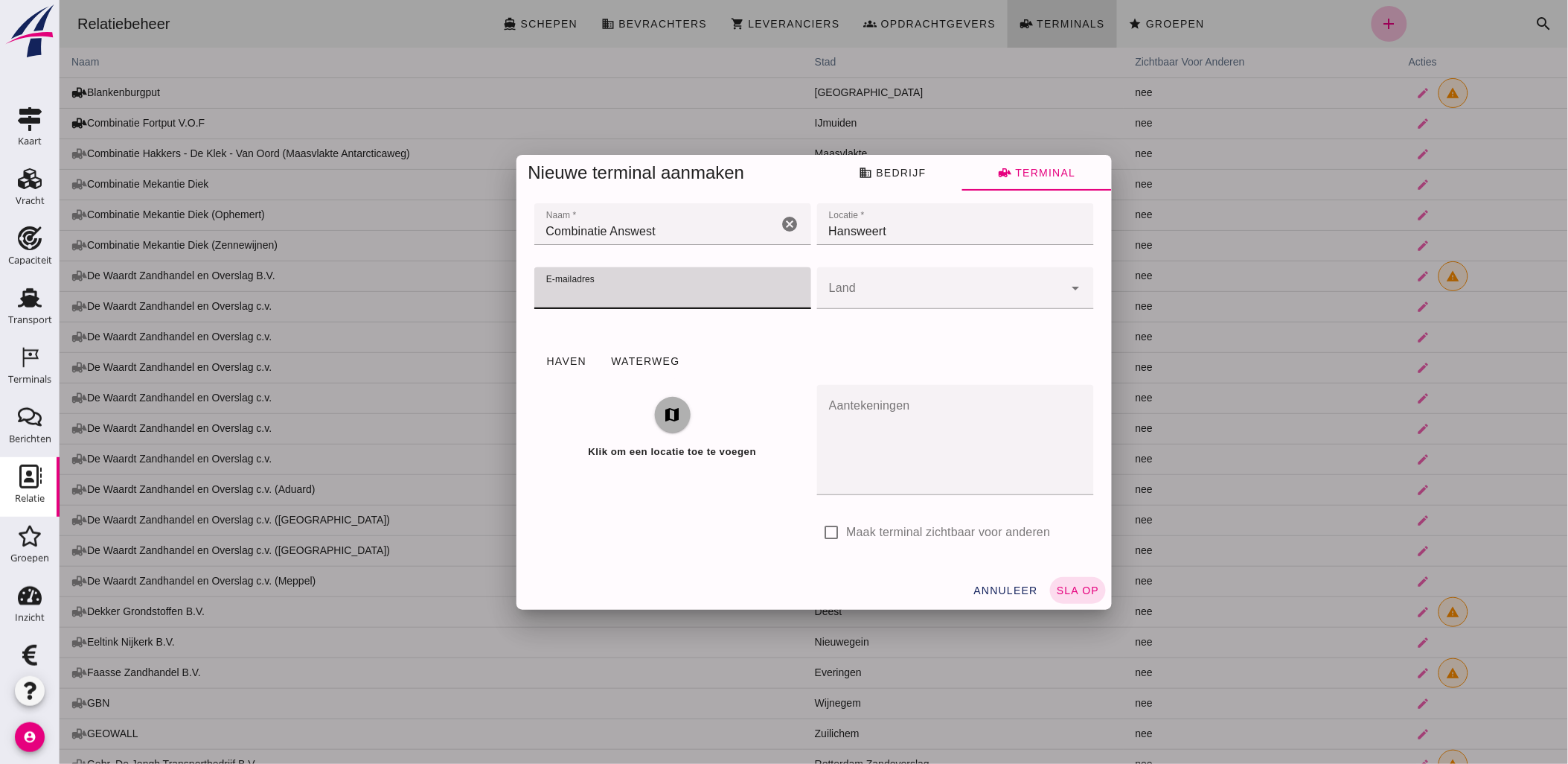
click at [724, 226] on input "Combinatie Answest" at bounding box center [656, 224] width 244 height 42
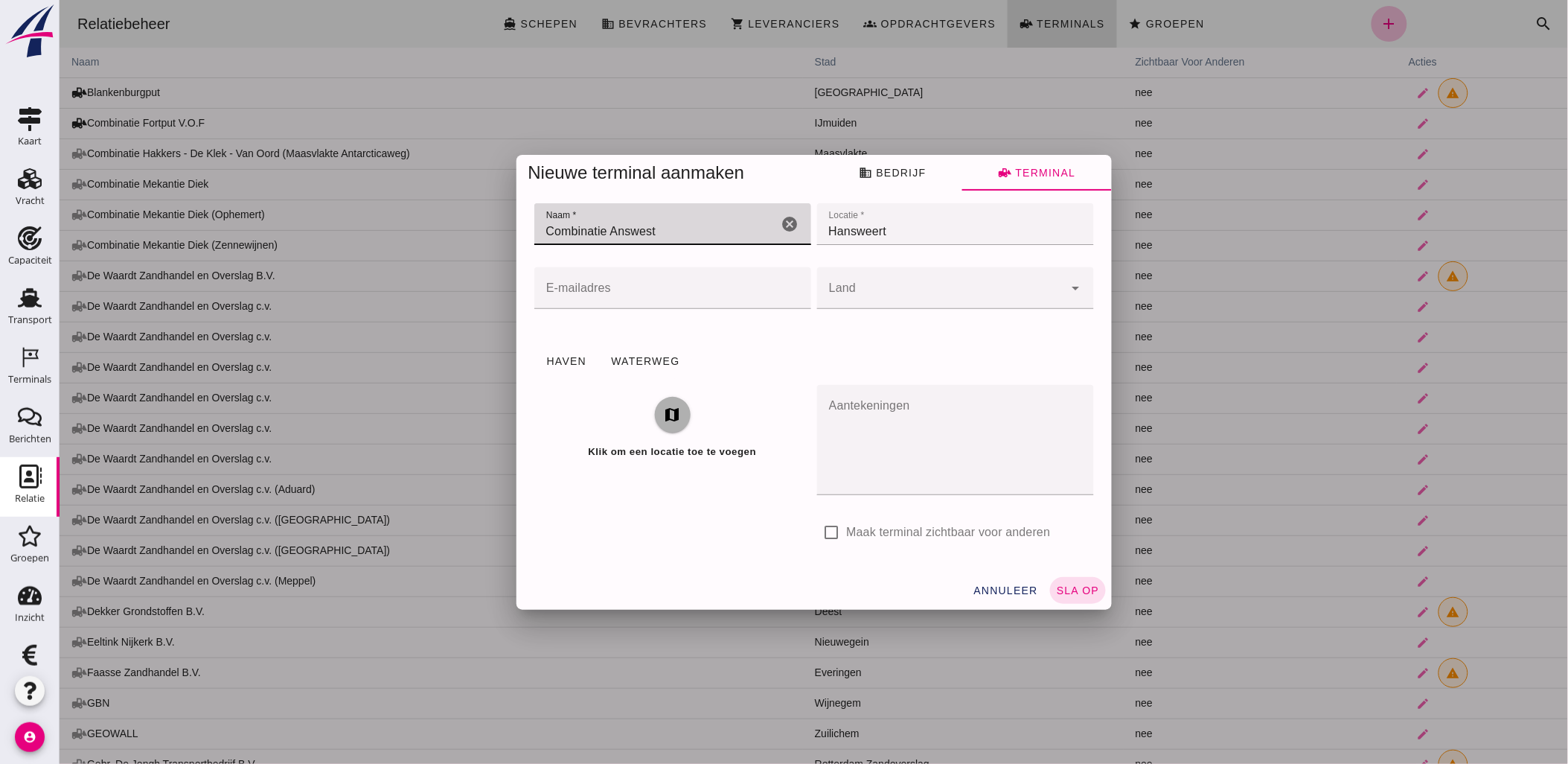
click at [919, 240] on input "Hansweert" at bounding box center [955, 224] width 277 height 42
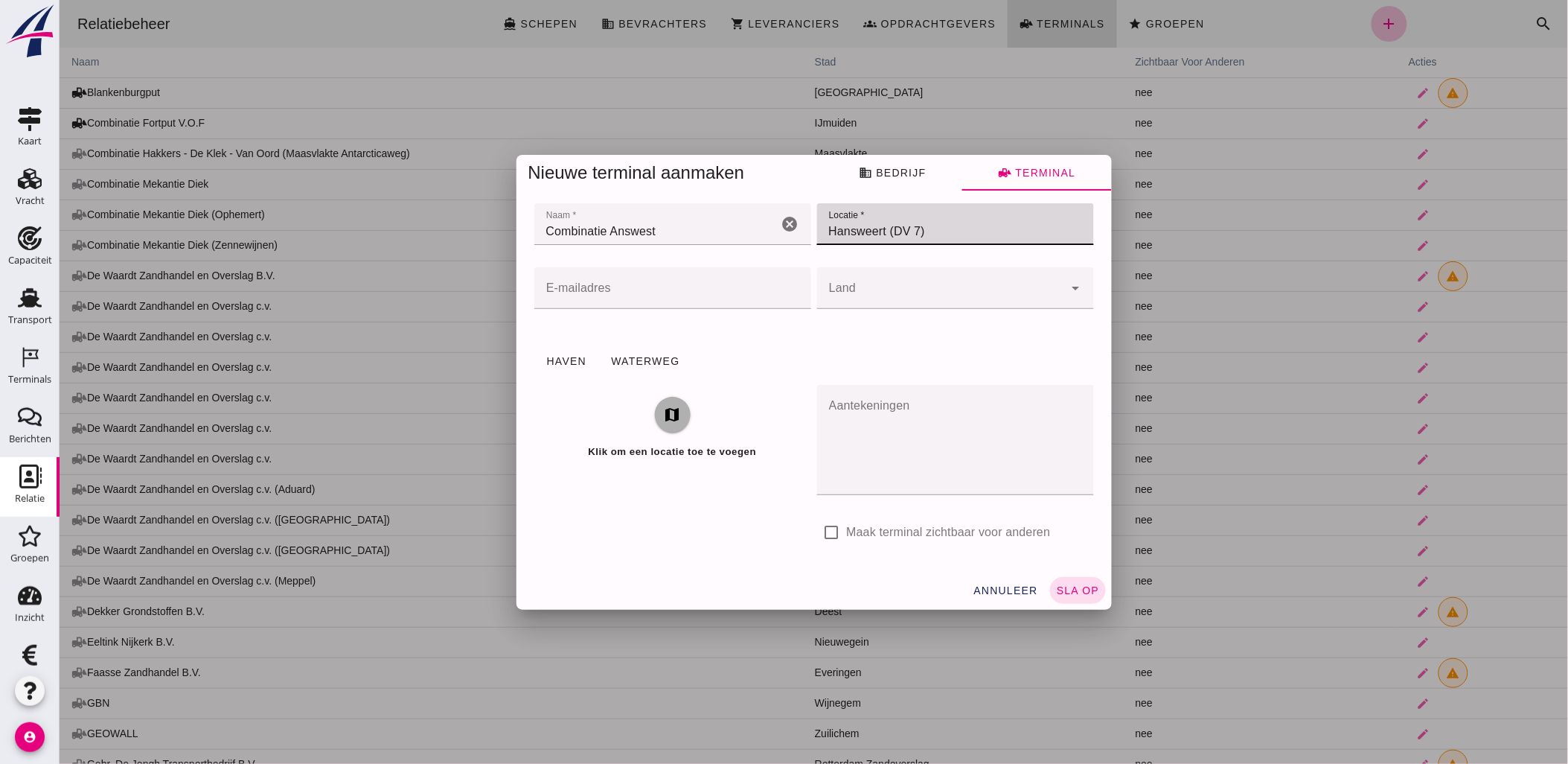
type input "Hansweert (DV 7)"
click at [760, 293] on input "E-mailadres" at bounding box center [667, 288] width 268 height 42
click at [926, 366] on div "Haven Waterweg" at bounding box center [813, 361] width 578 height 54
click at [928, 537] on label "Maak terminal zichtbaar voor anderen" at bounding box center [948, 532] width 204 height 42
click at [846, 537] on input "Maak terminal zichtbaar voor anderen" at bounding box center [832, 532] width 30 height 30
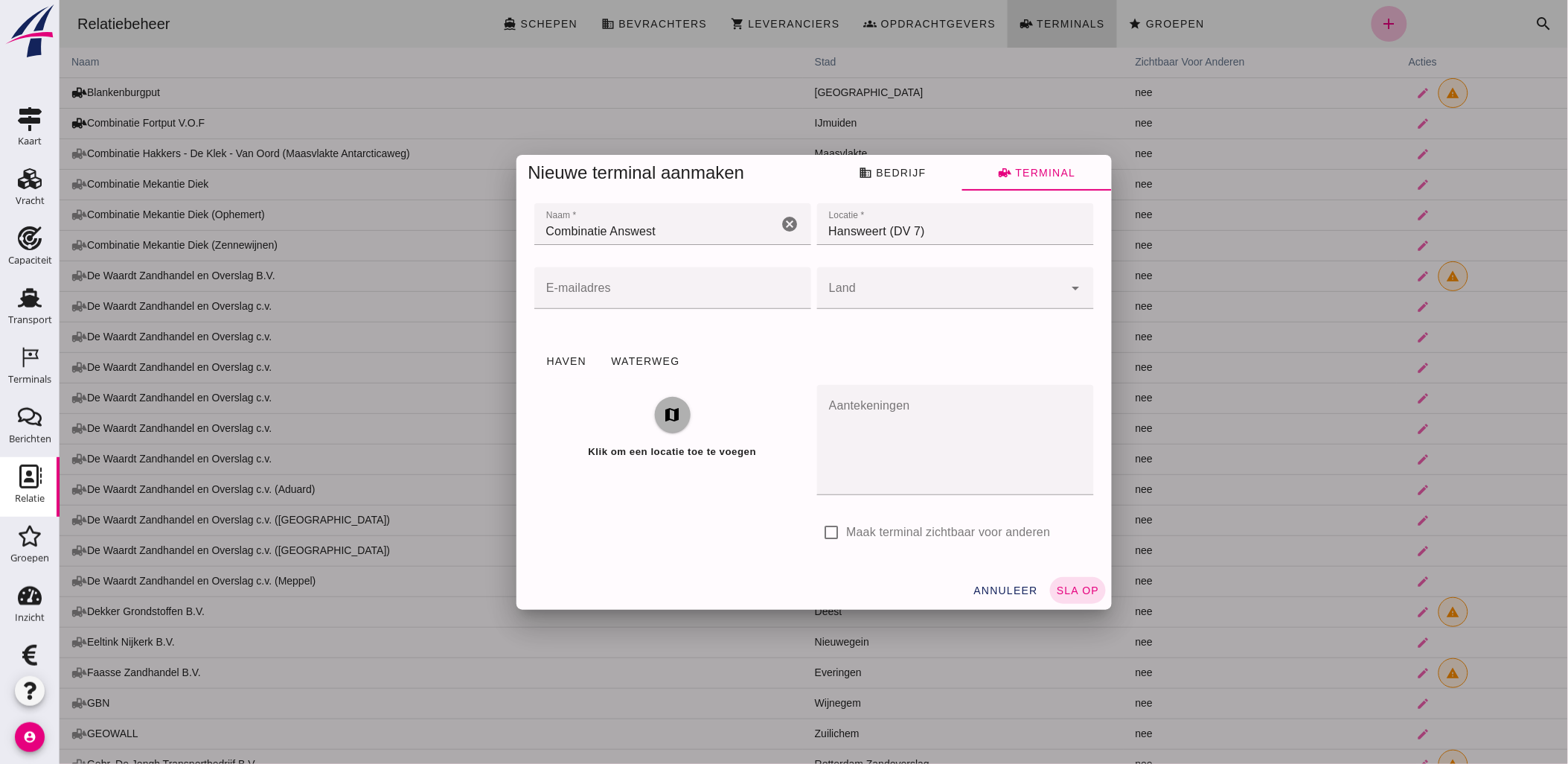
checkbox input "true"
click at [1074, 591] on span "sla op" at bounding box center [1077, 590] width 44 height 12
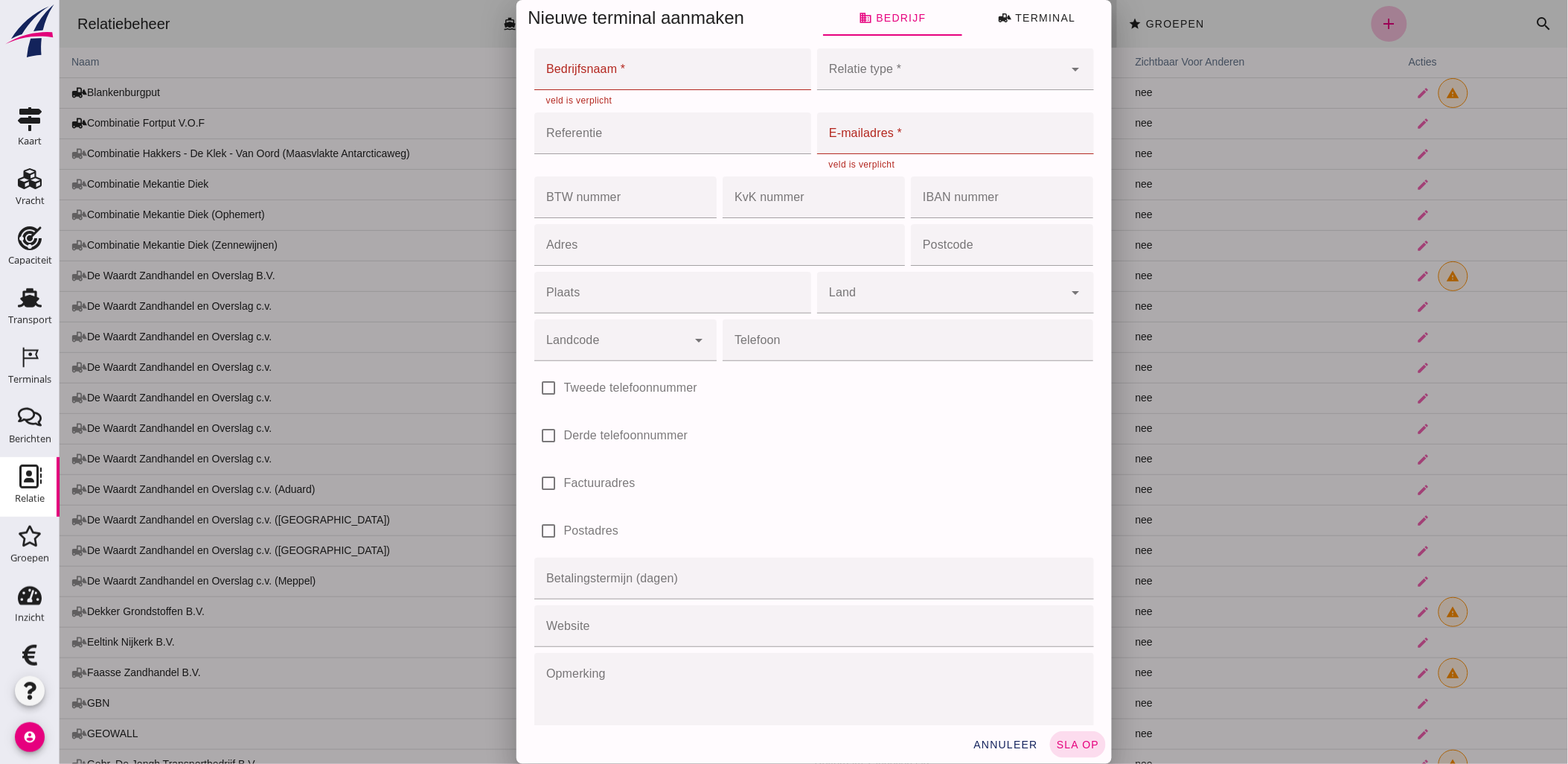
click at [672, 69] on input "Bedrijfsnaam *" at bounding box center [667, 69] width 268 height 42
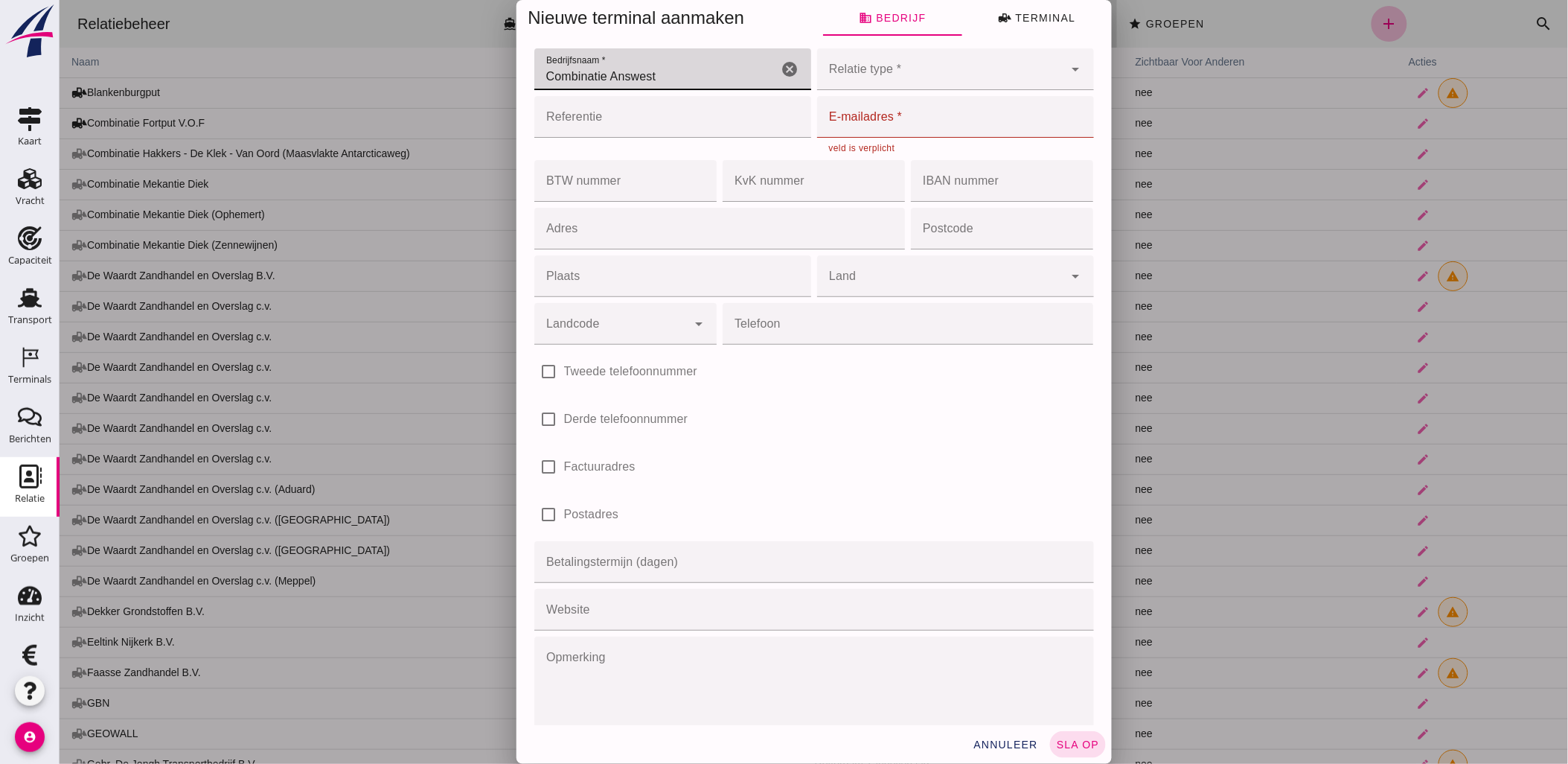
type input "Combinatie Answest"
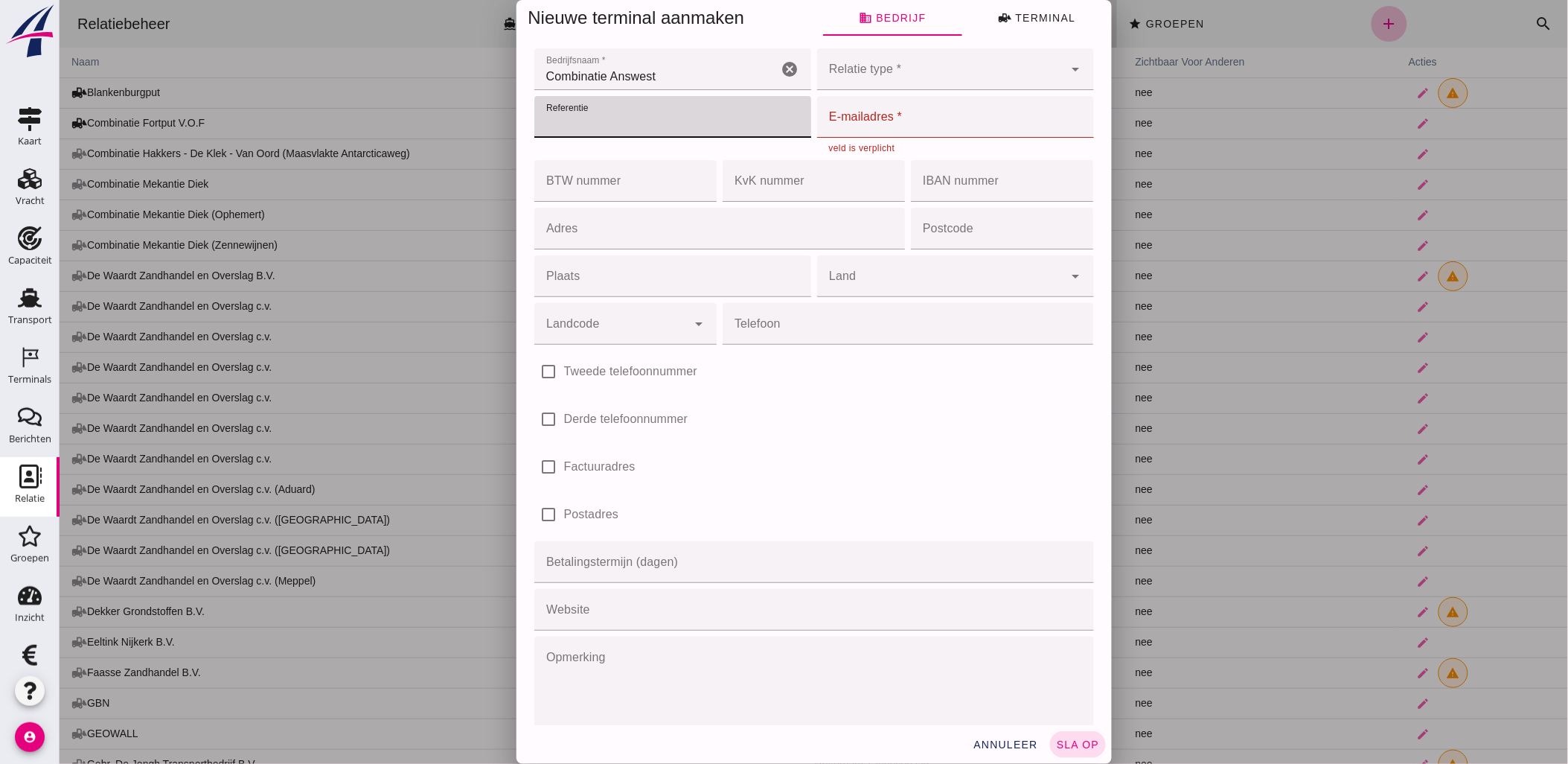
click at [882, 68] on div at bounding box center [940, 69] width 247 height 42
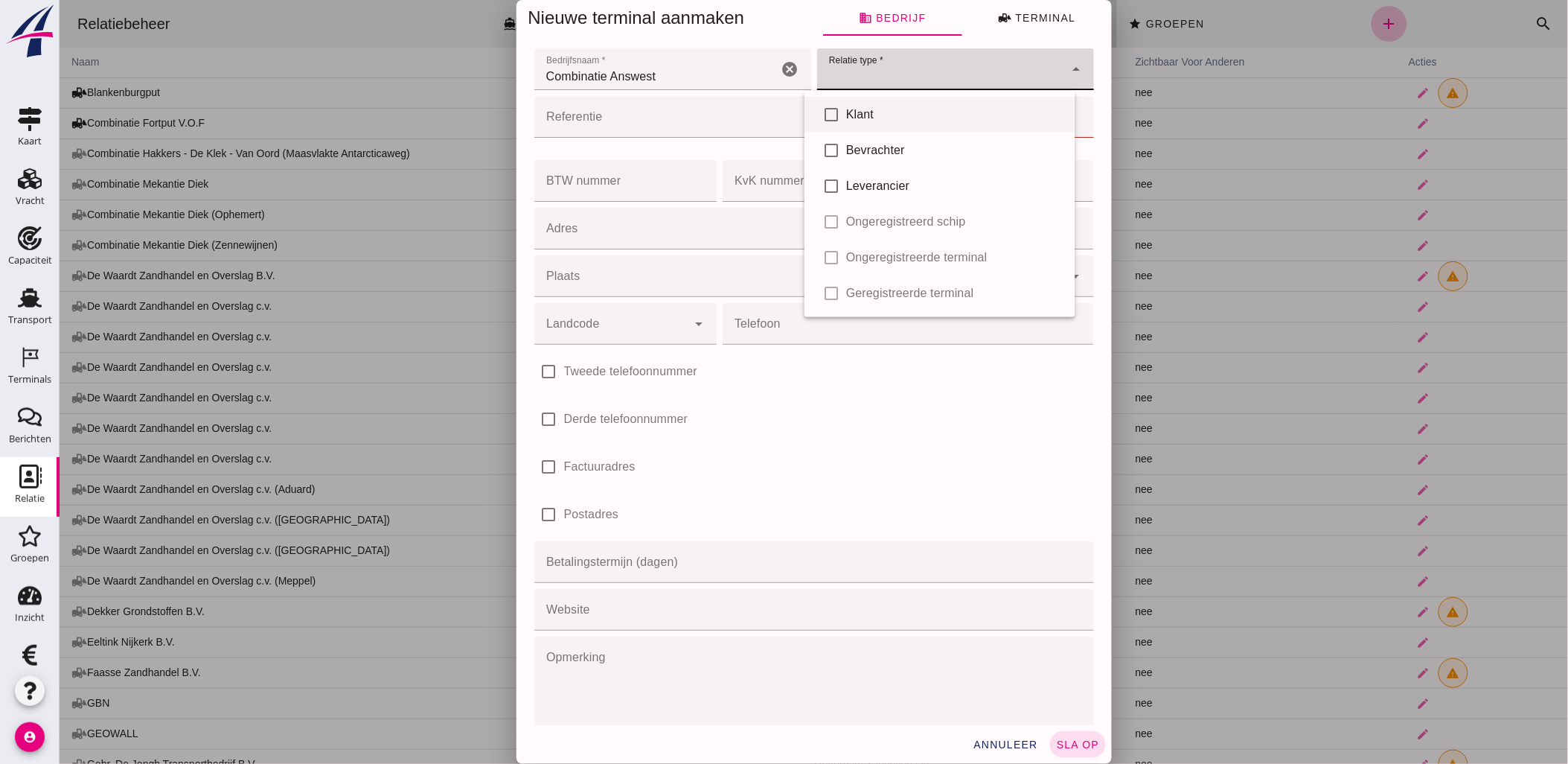
click at [871, 117] on div "Klant" at bounding box center [954, 114] width 218 height 18
type input "client"
checkbox input "true"
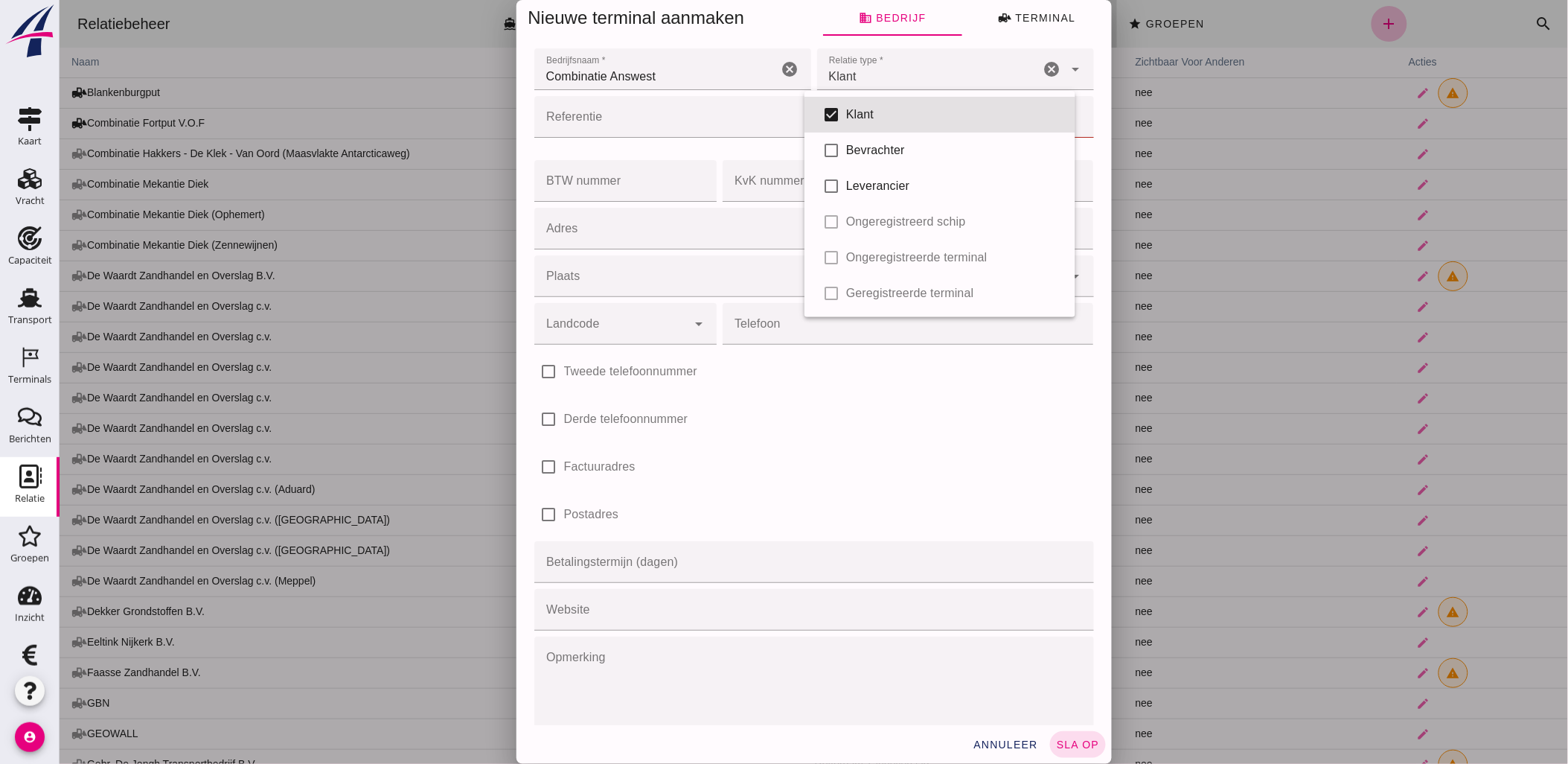
click at [762, 159] on div "KvK nummer KvK nummer cancel" at bounding box center [812, 181] width 188 height 48
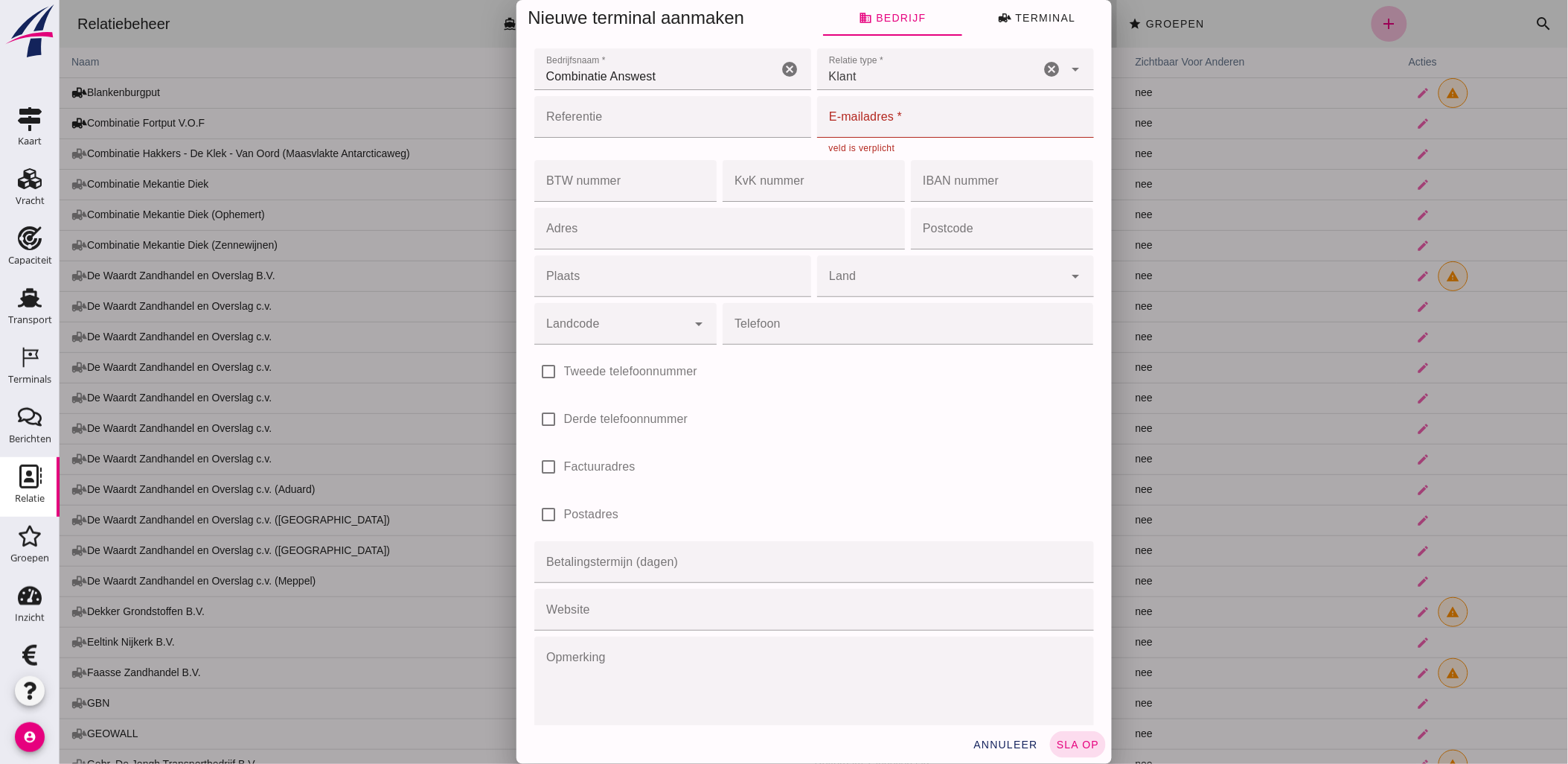
click at [852, 117] on input "E-mailadres *" at bounding box center [950, 116] width 268 height 42
paste input "[EMAIL_ADDRESS][DOMAIN_NAME]"
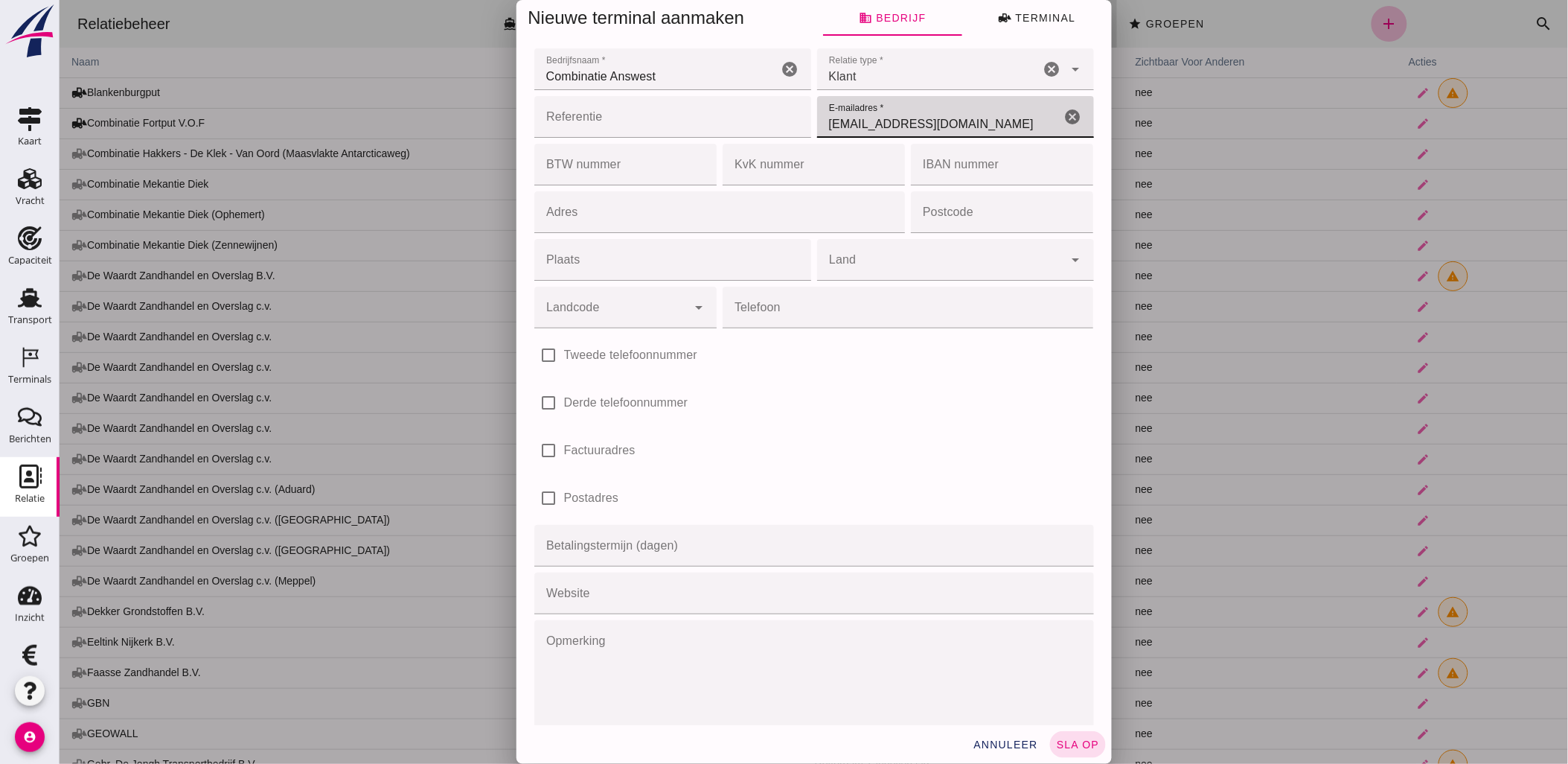
type input "[EMAIL_ADDRESS][DOMAIN_NAME]"
click at [1072, 746] on span "sla op" at bounding box center [1077, 744] width 44 height 12
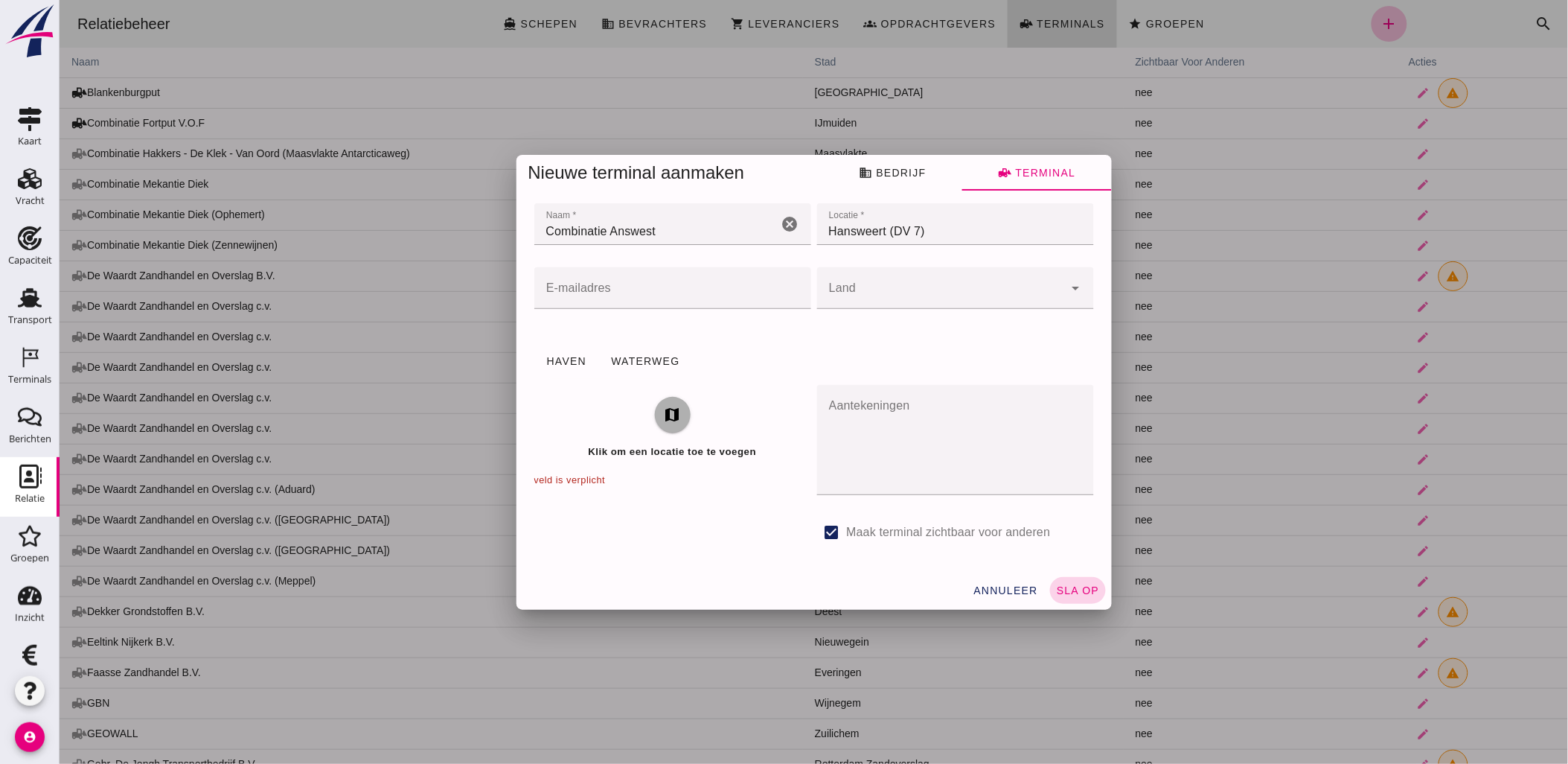
click at [1073, 586] on span "sla op" at bounding box center [1077, 590] width 44 height 12
click at [746, 290] on input "E-mailadres" at bounding box center [667, 288] width 268 height 42
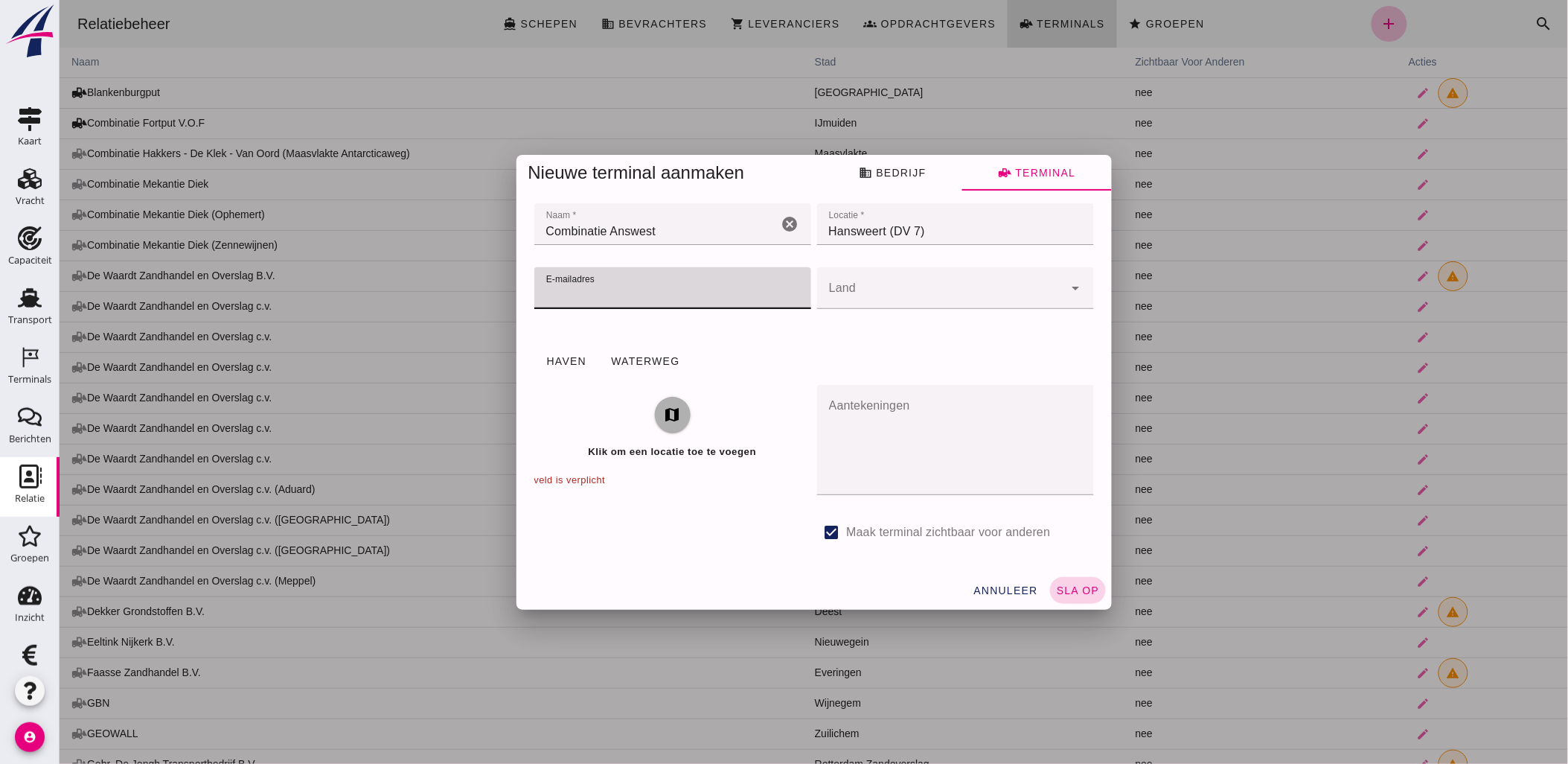
click at [1077, 590] on span "sla op" at bounding box center [1077, 590] width 44 height 12
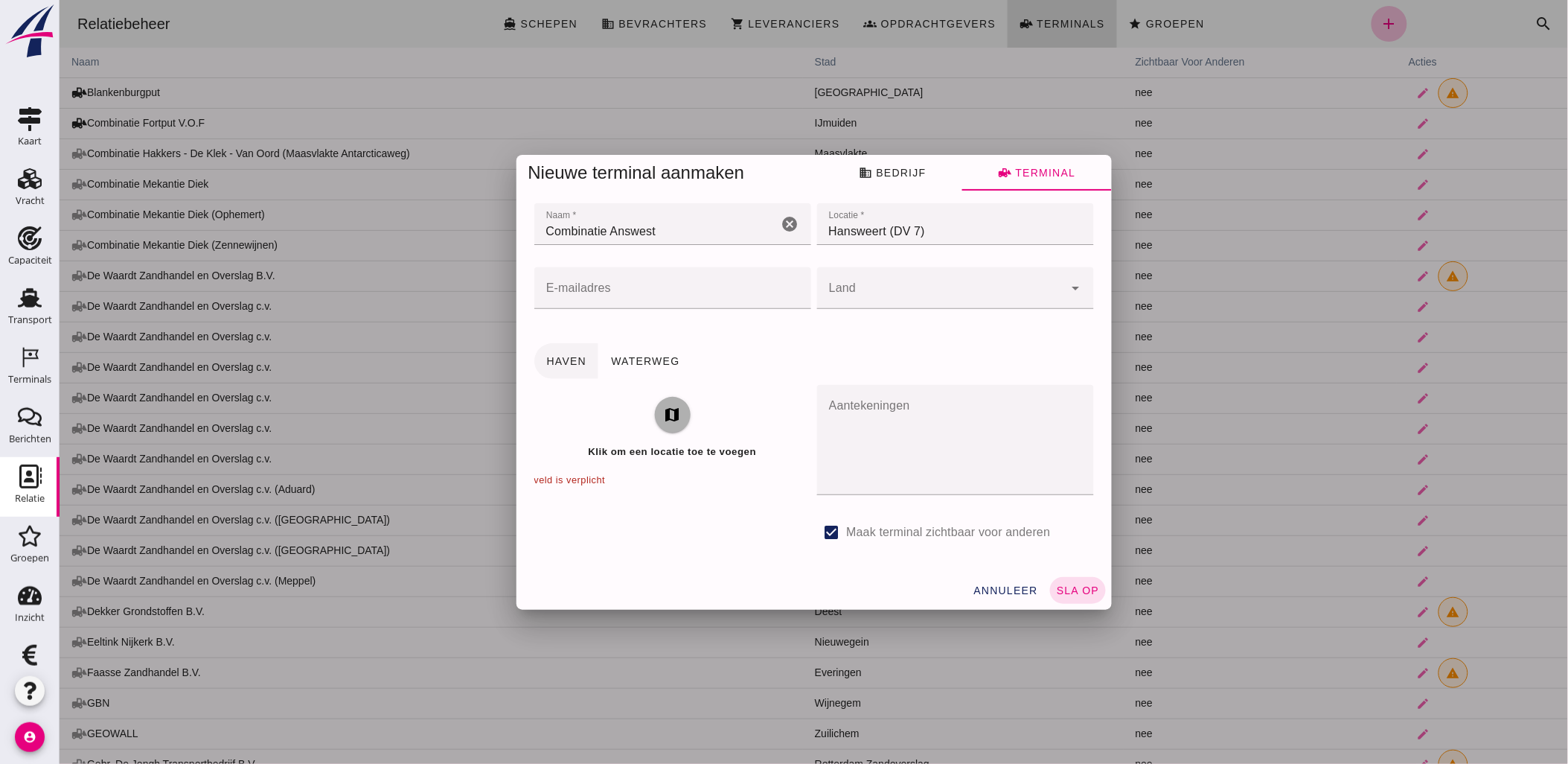
click at [575, 365] on span "Haven" at bounding box center [565, 360] width 41 height 12
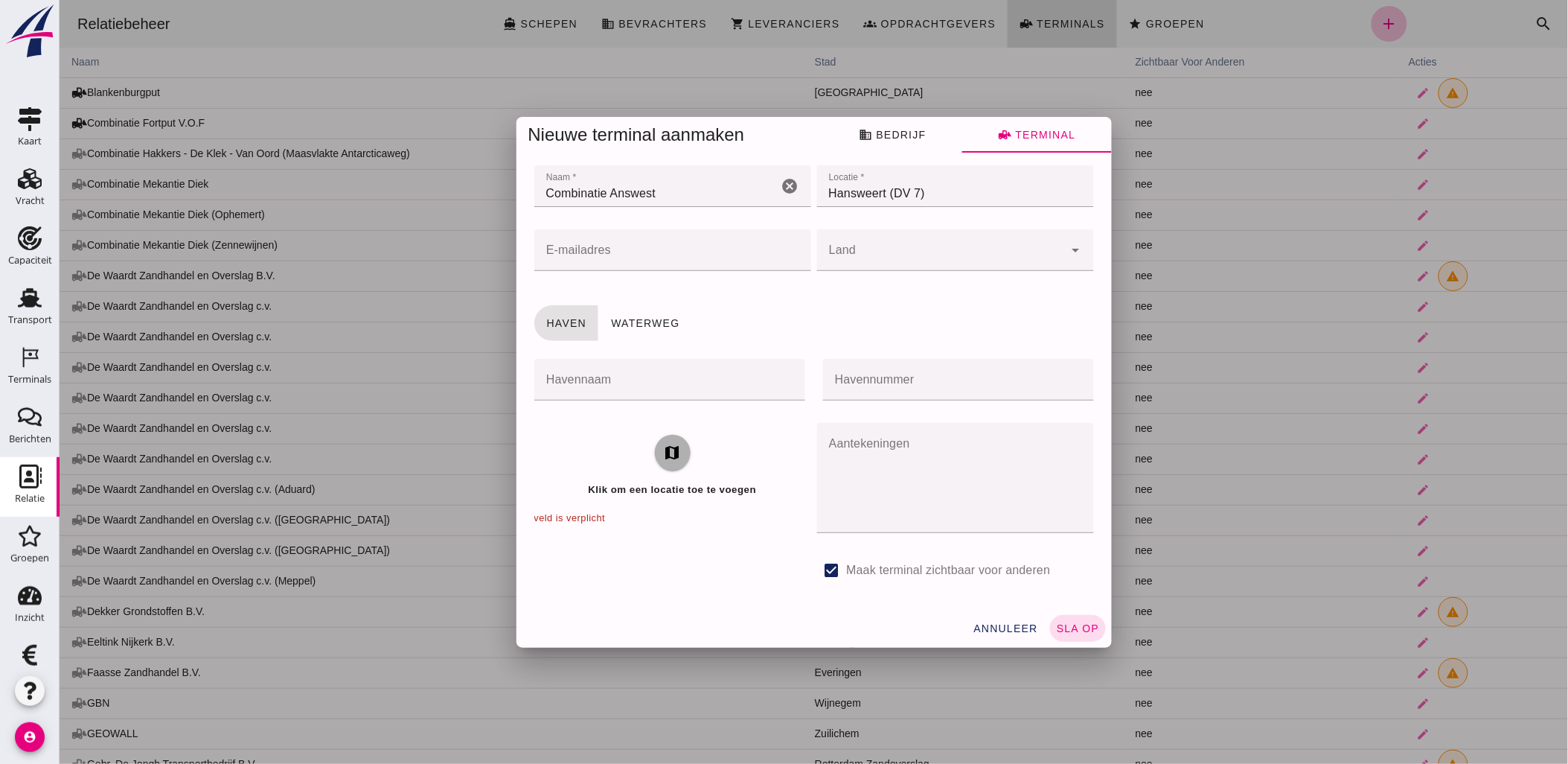
click at [592, 377] on input "Havennaam" at bounding box center [665, 379] width 262 height 42
click at [913, 386] on input "Havennummer" at bounding box center [953, 379] width 262 height 42
click at [703, 382] on input "Havennaam" at bounding box center [665, 379] width 262 height 42
type input "Hansweert"
type input "Dijkvak 7"
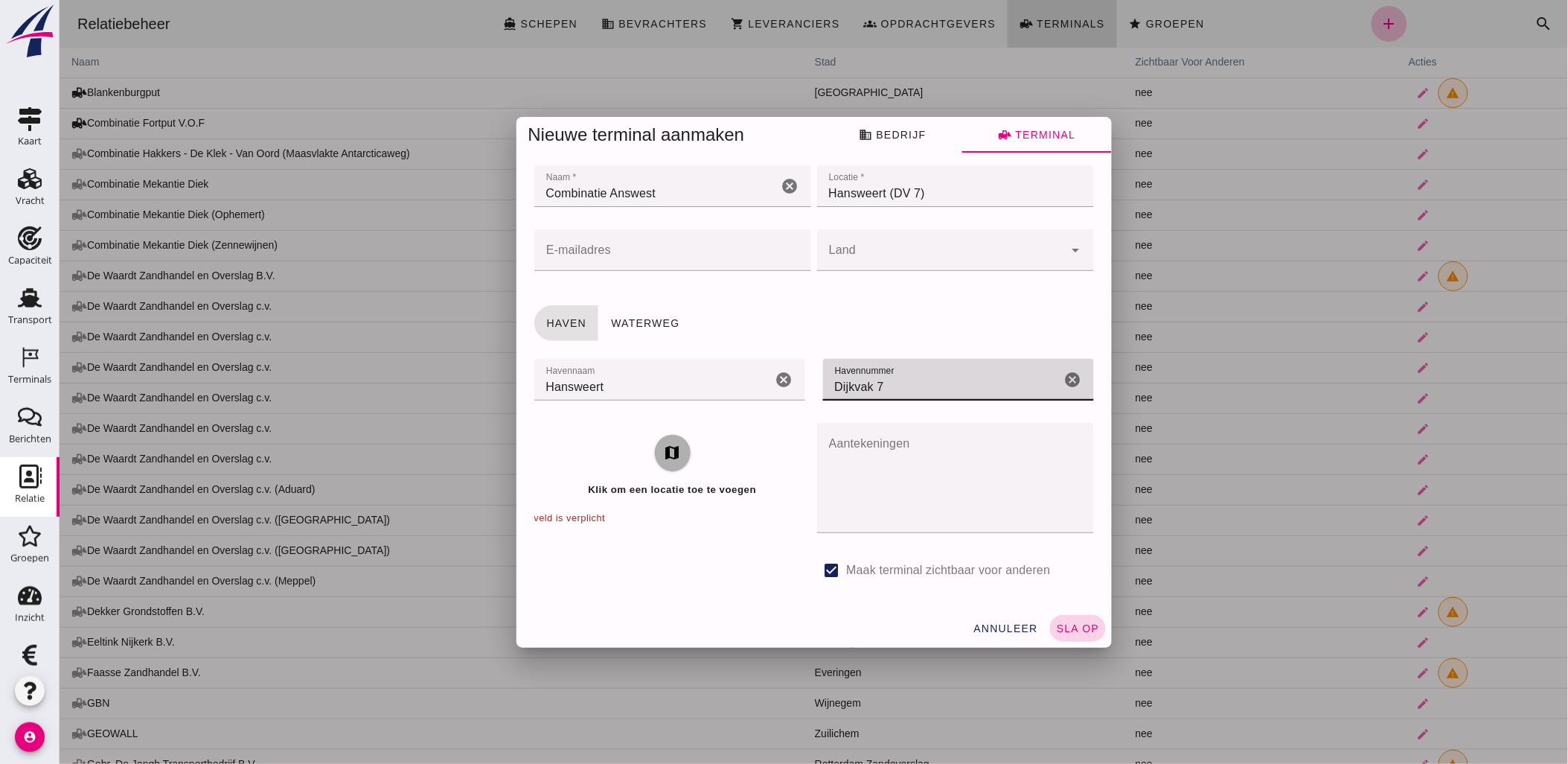
click at [1059, 625] on span "sla op" at bounding box center [1077, 628] width 44 height 12
click at [669, 451] on icon "map" at bounding box center [672, 452] width 18 height 18
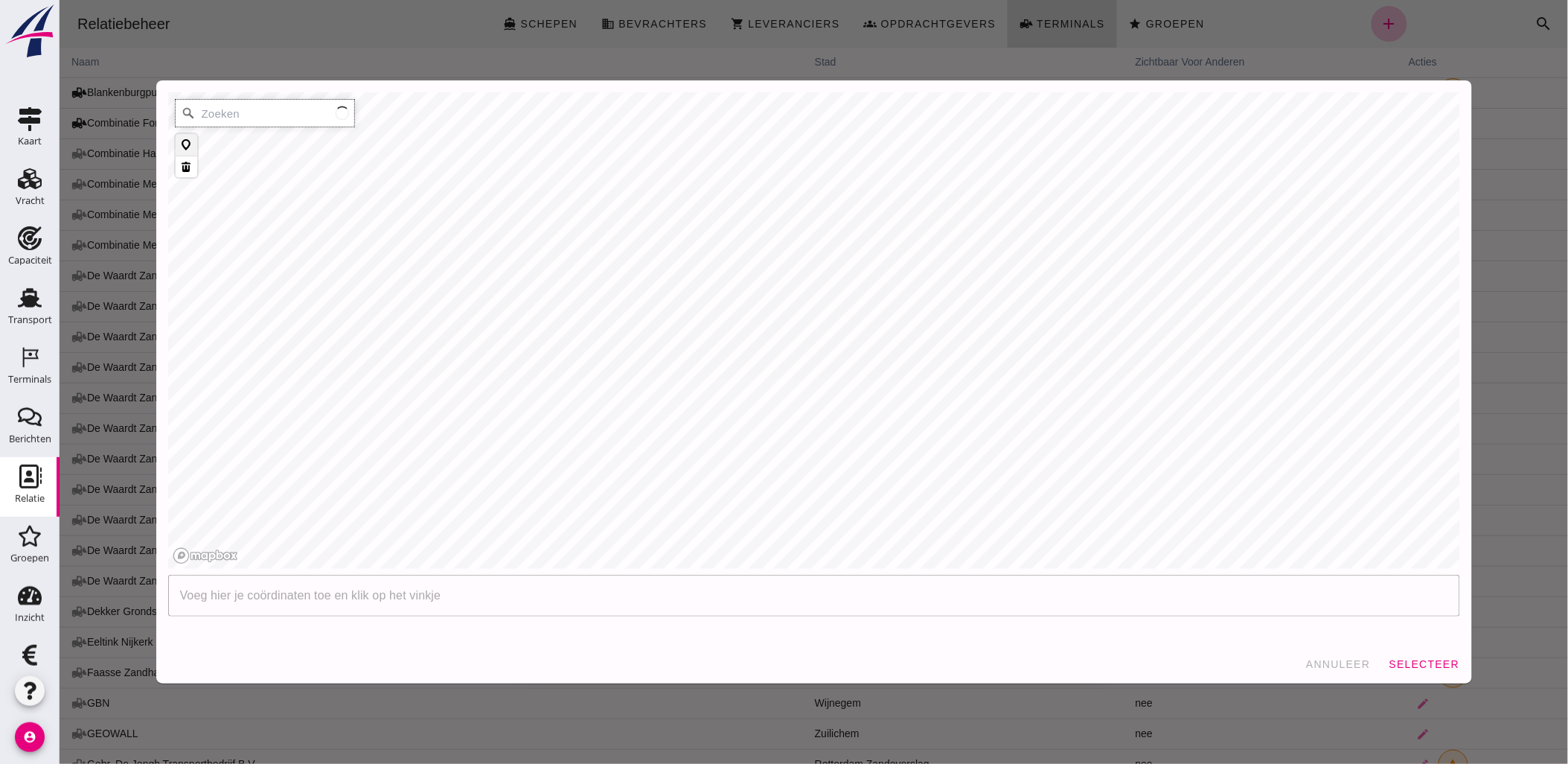
type input "[GEOGRAPHIC_DATA]"
click at [589, 404] on icon "Map marker" at bounding box center [595, 390] width 20 height 26
click at [1428, 665] on span "selecteer" at bounding box center [1423, 663] width 72 height 12
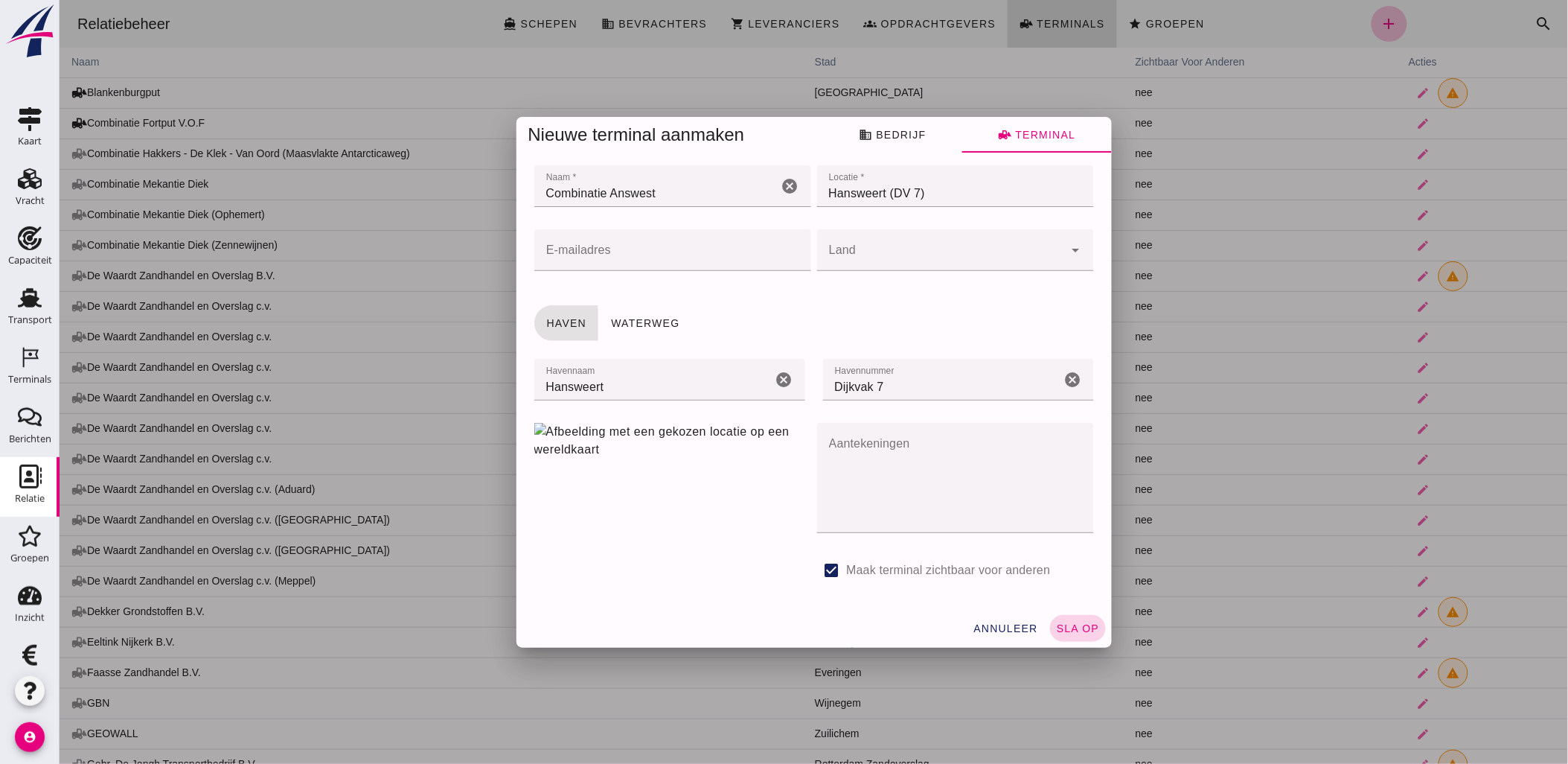
click at [1088, 627] on span "sla op" at bounding box center [1077, 628] width 44 height 12
click at [1019, 629] on span "annuleer" at bounding box center [1004, 628] width 65 height 12
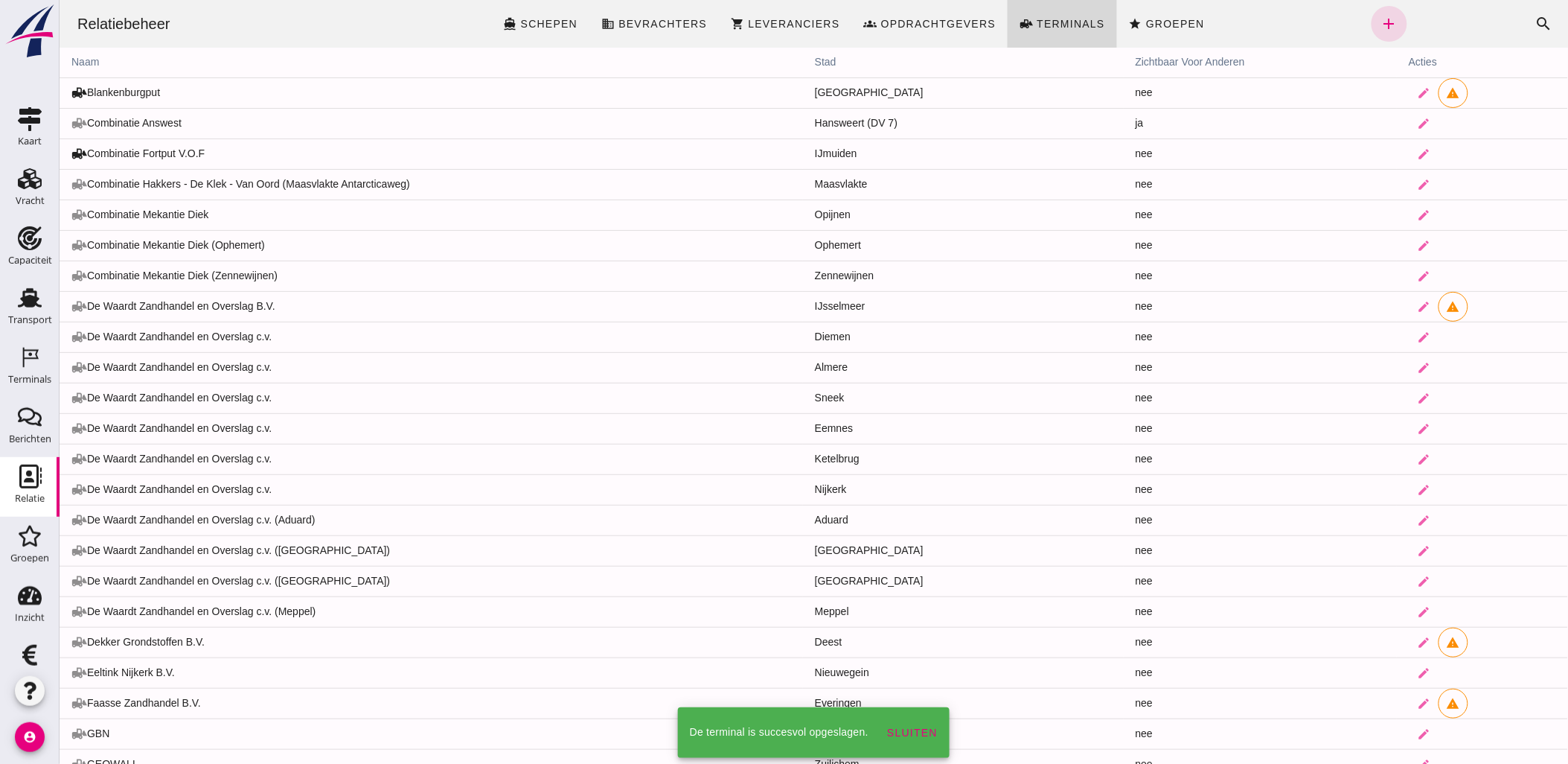
click at [999, 624] on div at bounding box center [812, 382] width 1509 height 764
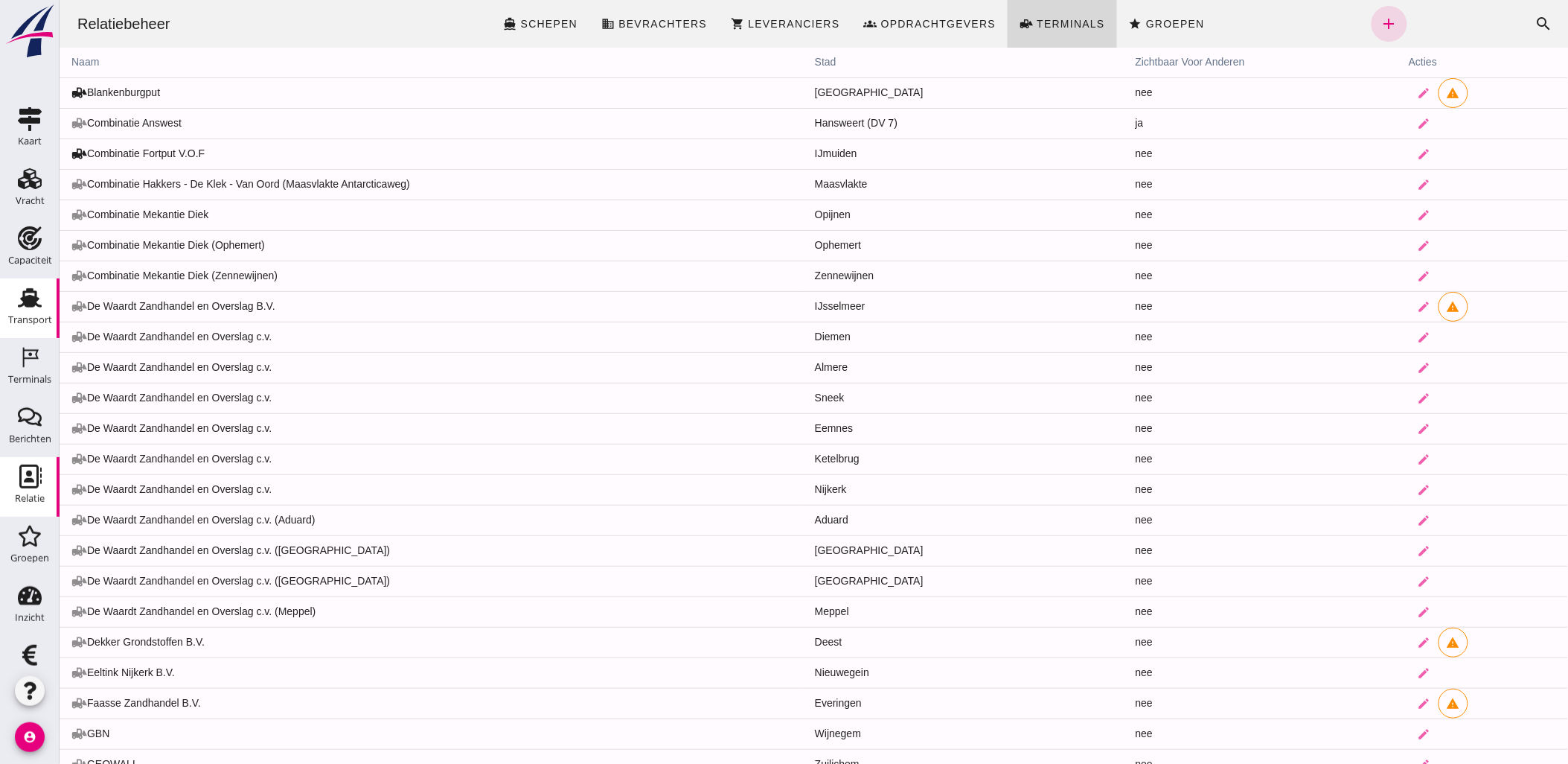
click at [30, 291] on icon "Transport" at bounding box center [29, 297] width 24 height 24
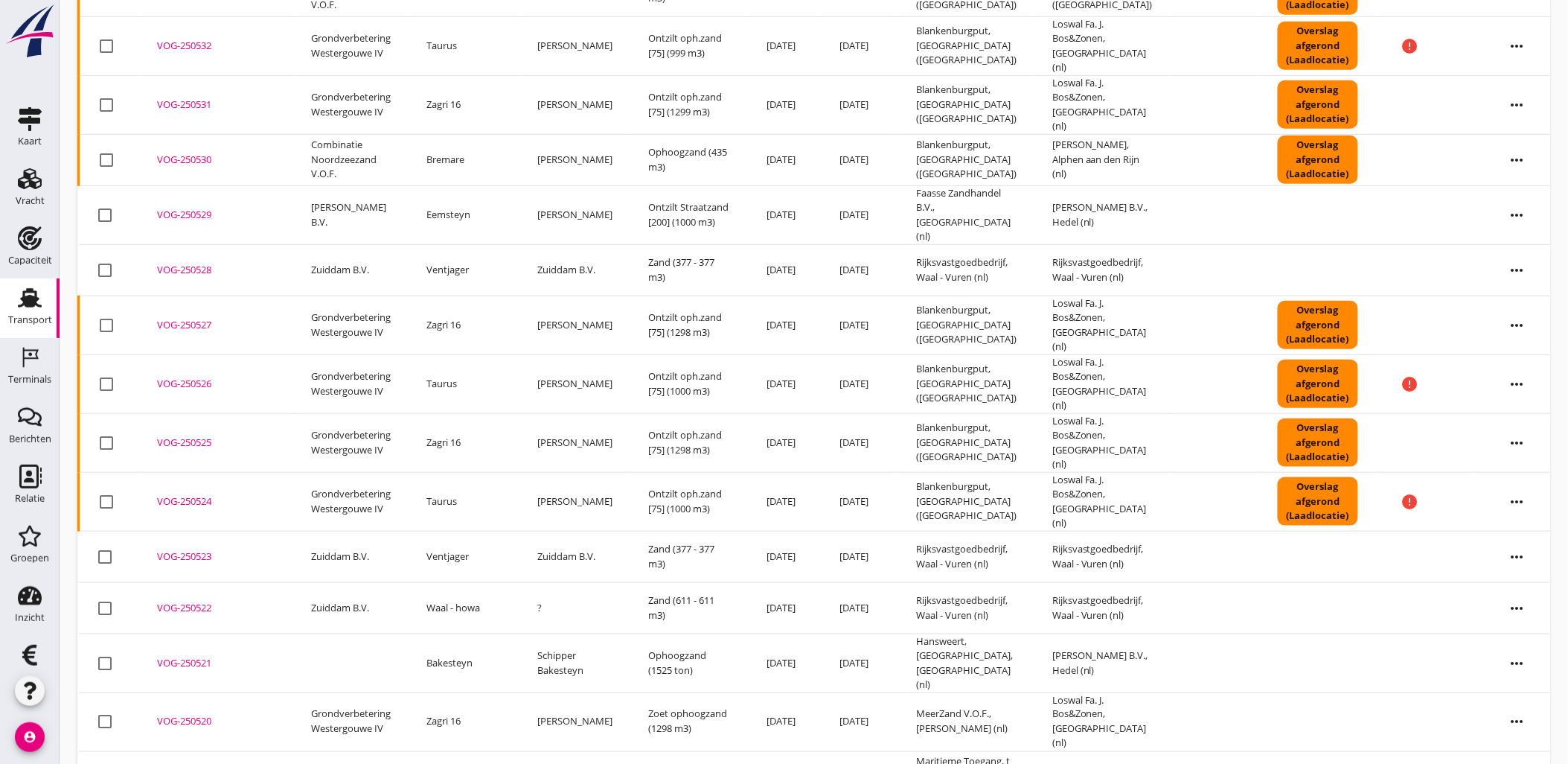
scroll to position [472, 0]
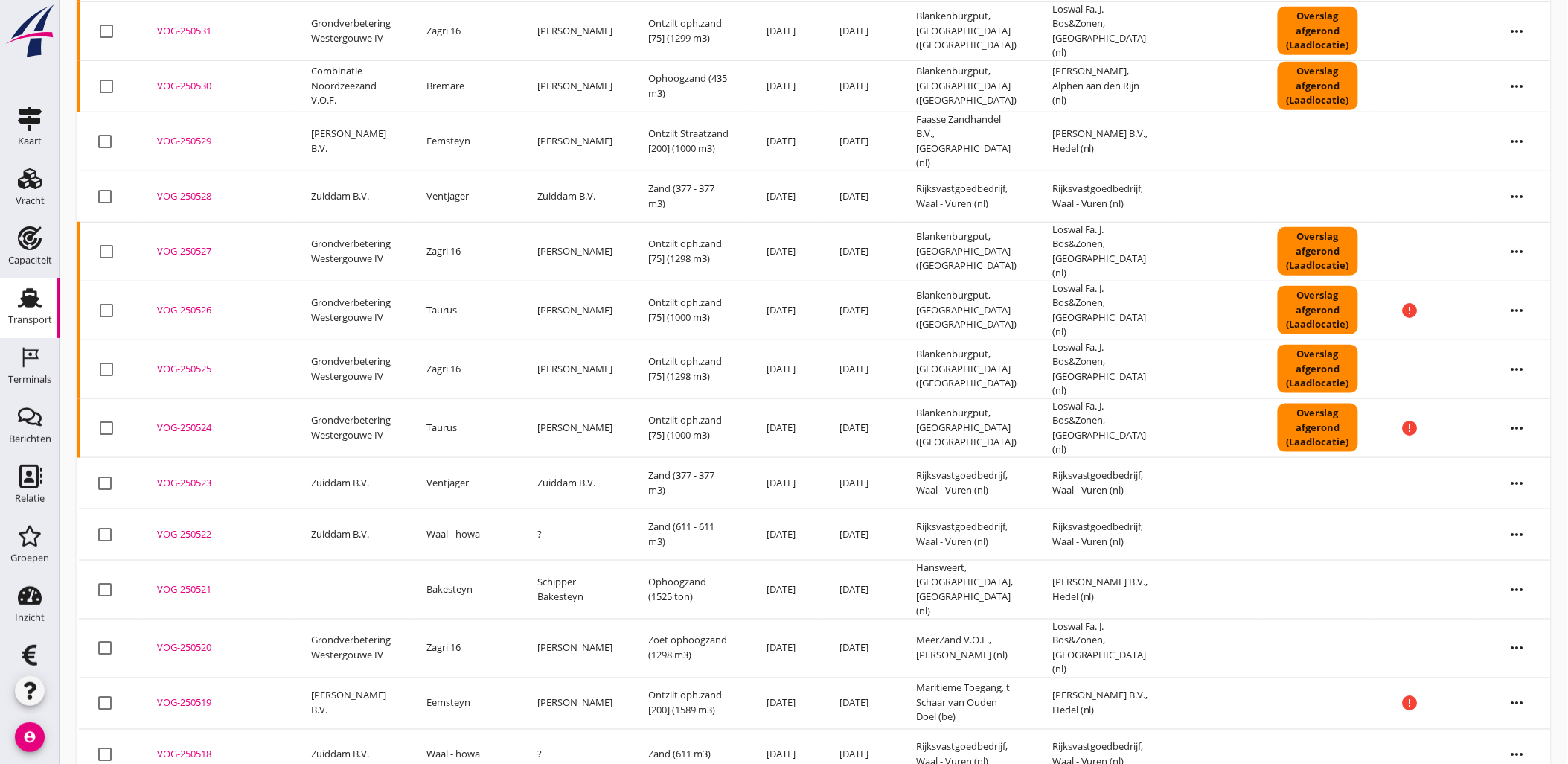
click at [171, 583] on div "VOG-250521" at bounding box center [216, 590] width 119 height 15
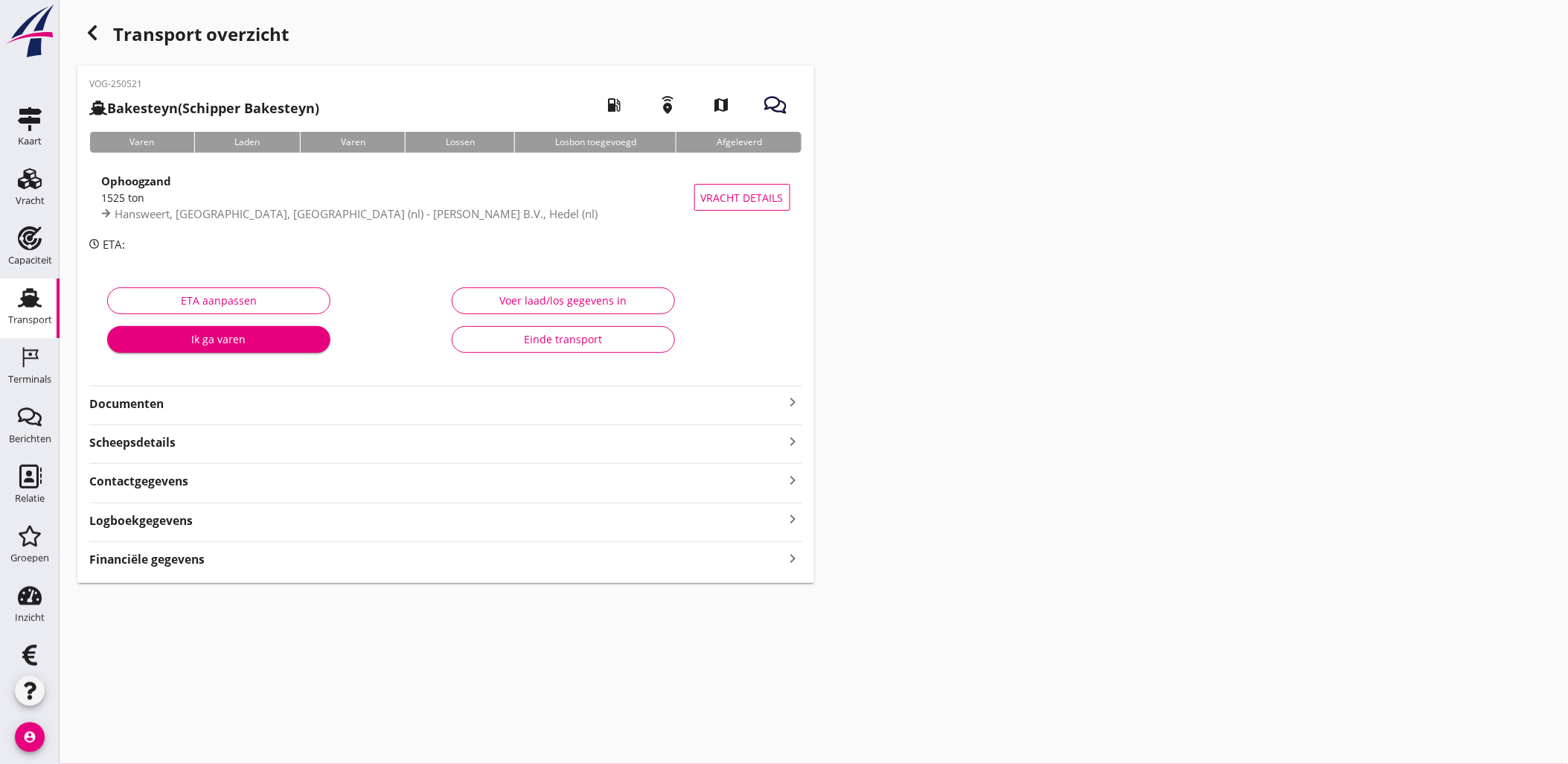
click at [772, 175] on div "Vracht details" at bounding box center [742, 197] width 96 height 66
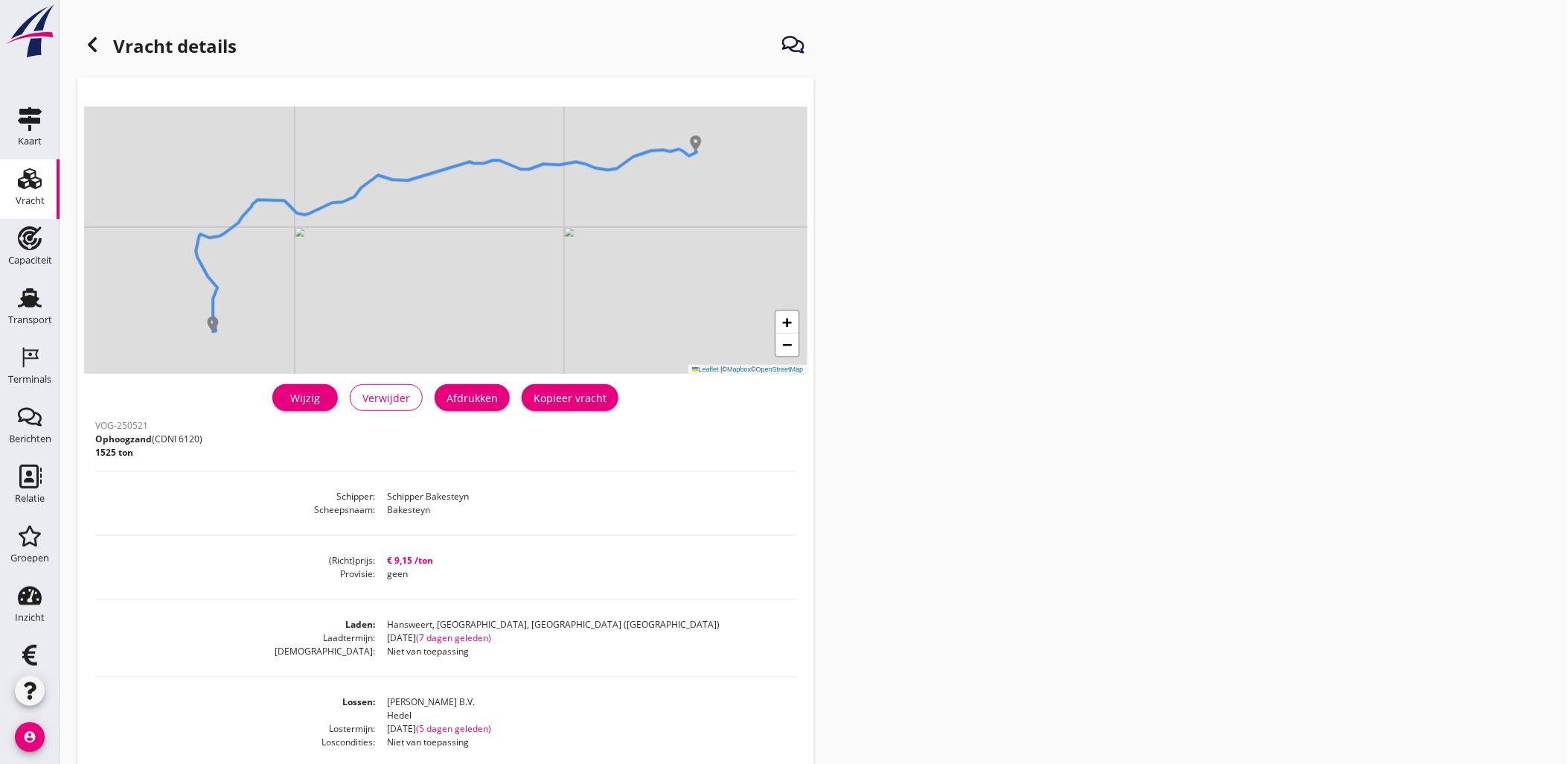
click at [323, 407] on link "Wijzig" at bounding box center [305, 397] width 65 height 27
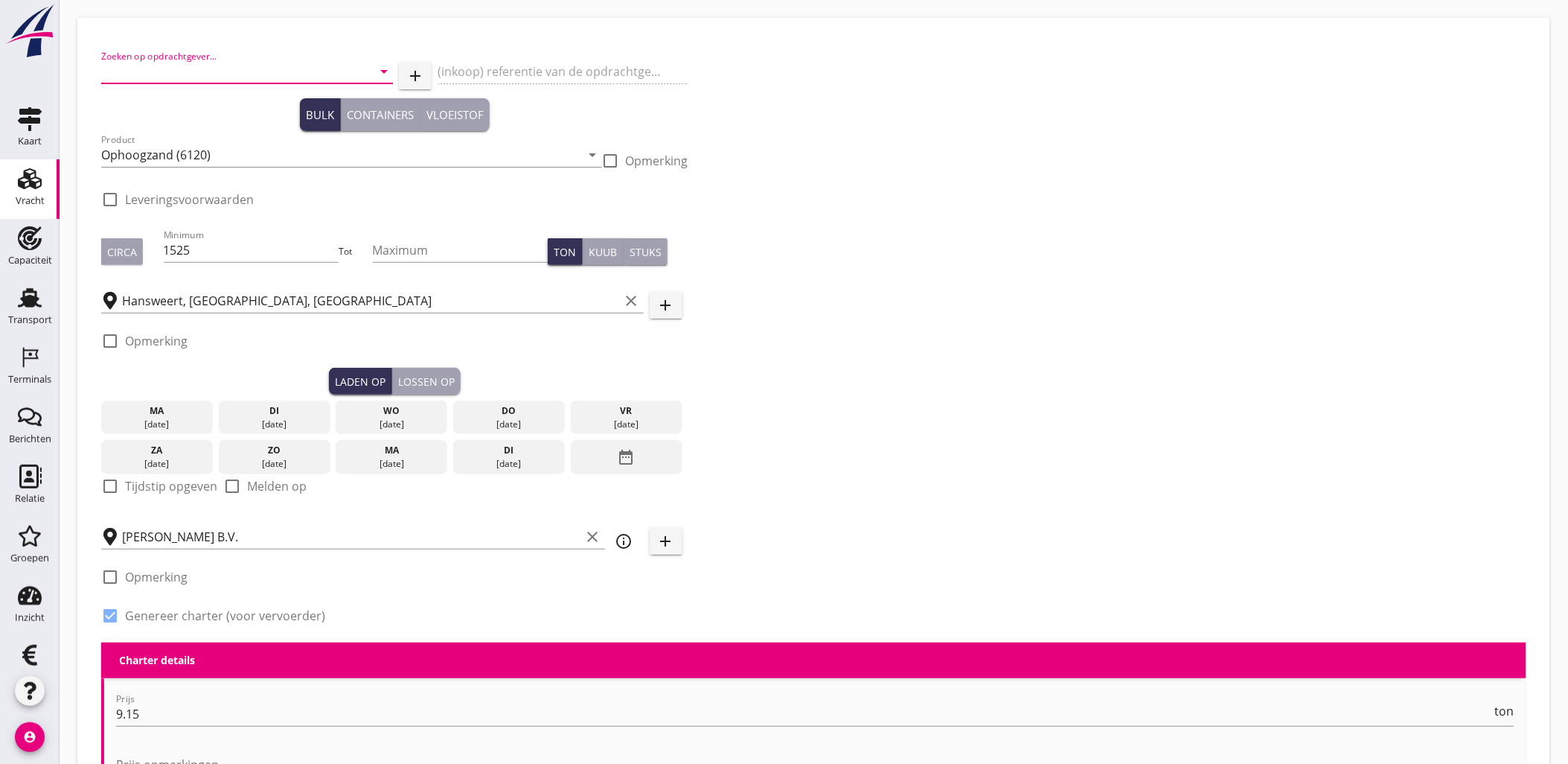
click at [232, 74] on input "Zoeken op opdrachtgever..." at bounding box center [226, 71] width 250 height 24
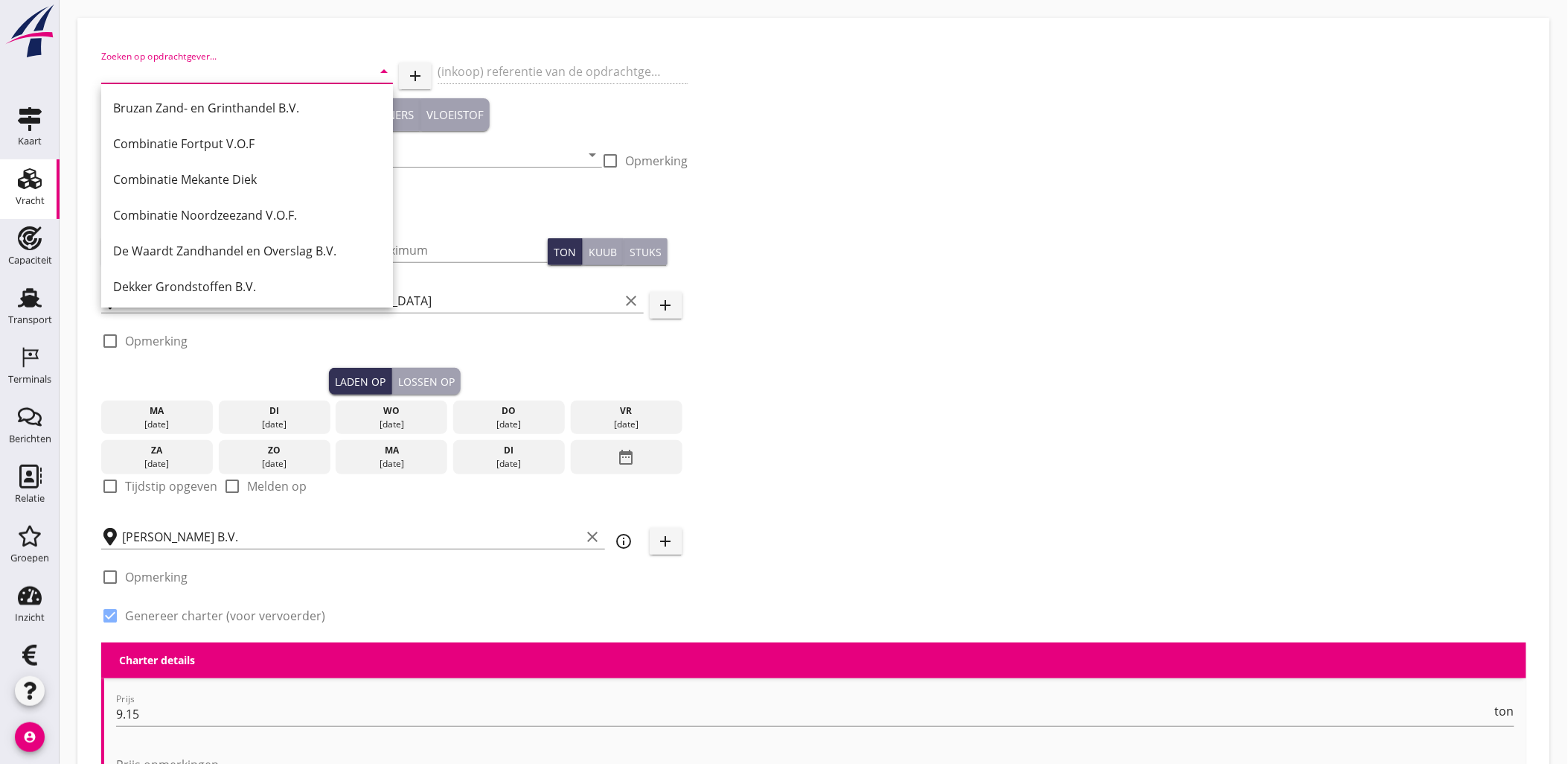
click at [899, 168] on div "Zoeken op opdrachtgever... arrow_drop_down add (inkoop) referentie van de opdra…" at bounding box center [814, 342] width 1437 height 601
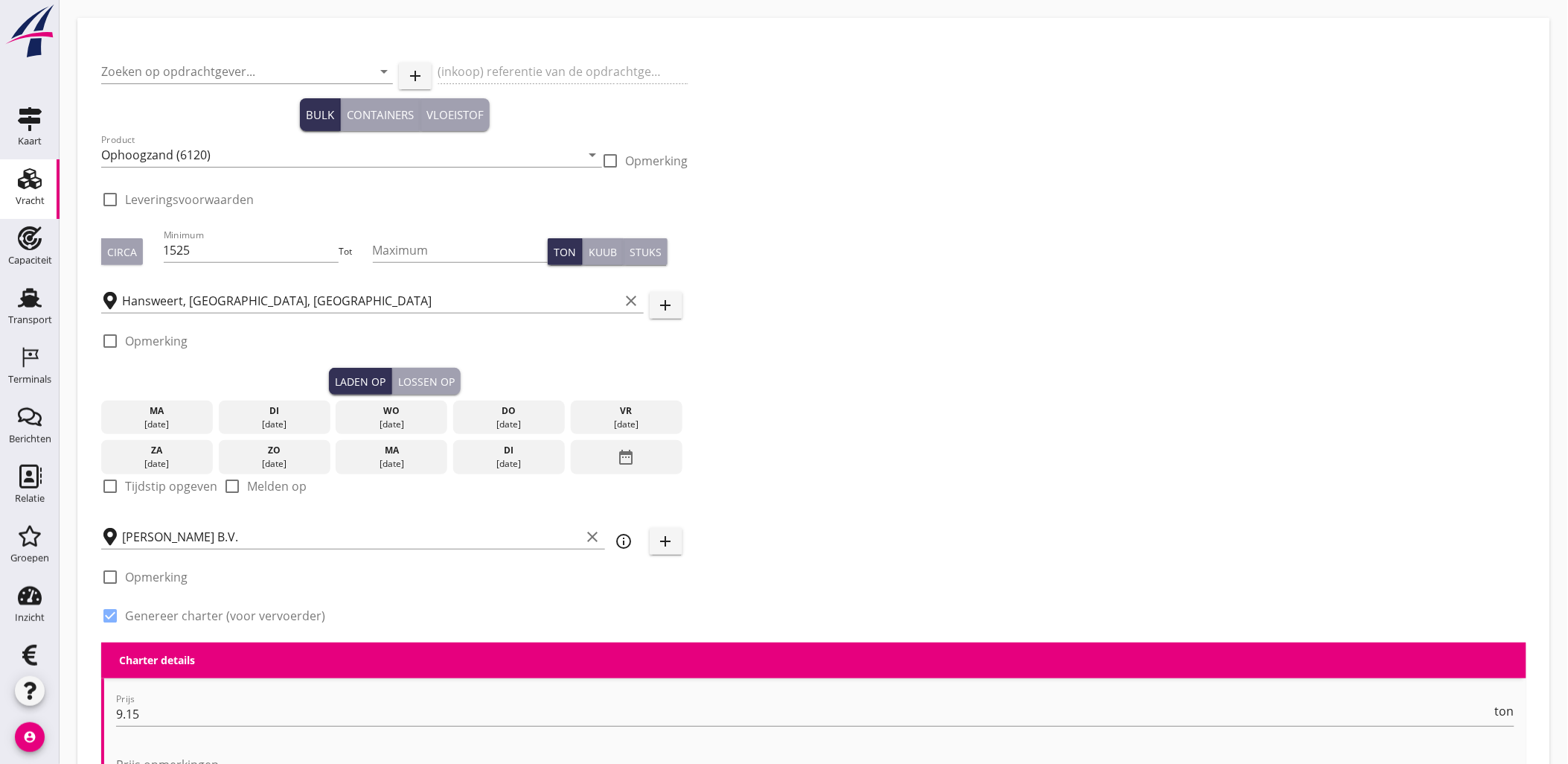
click at [925, 240] on div "Zoeken op opdrachtgever... arrow_drop_down add (inkoop) referentie van de opdra…" at bounding box center [814, 342] width 1437 height 601
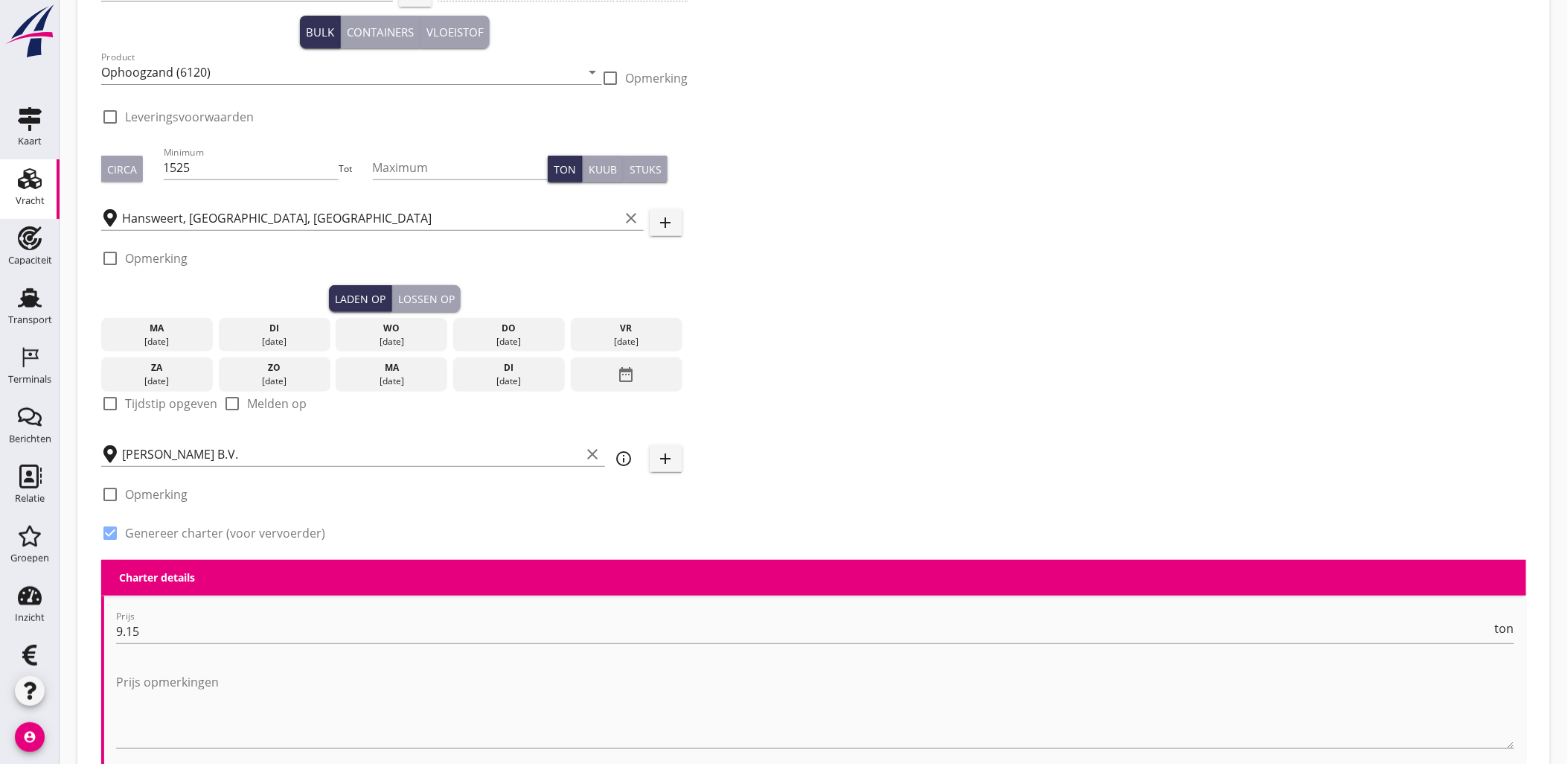
click at [12, 174] on div "Vracht" at bounding box center [29, 178] width 35 height 24
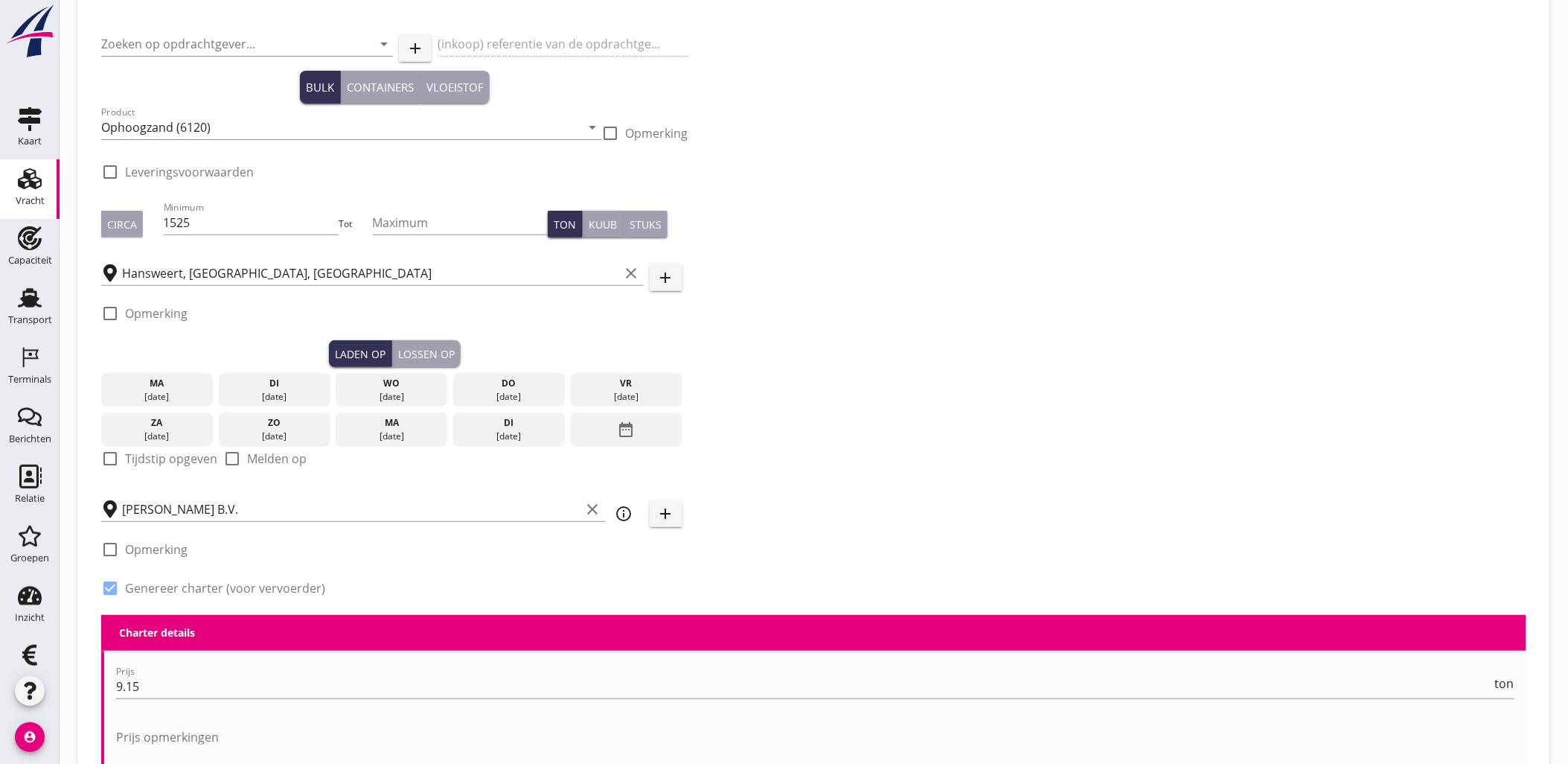
scroll to position [0, 0]
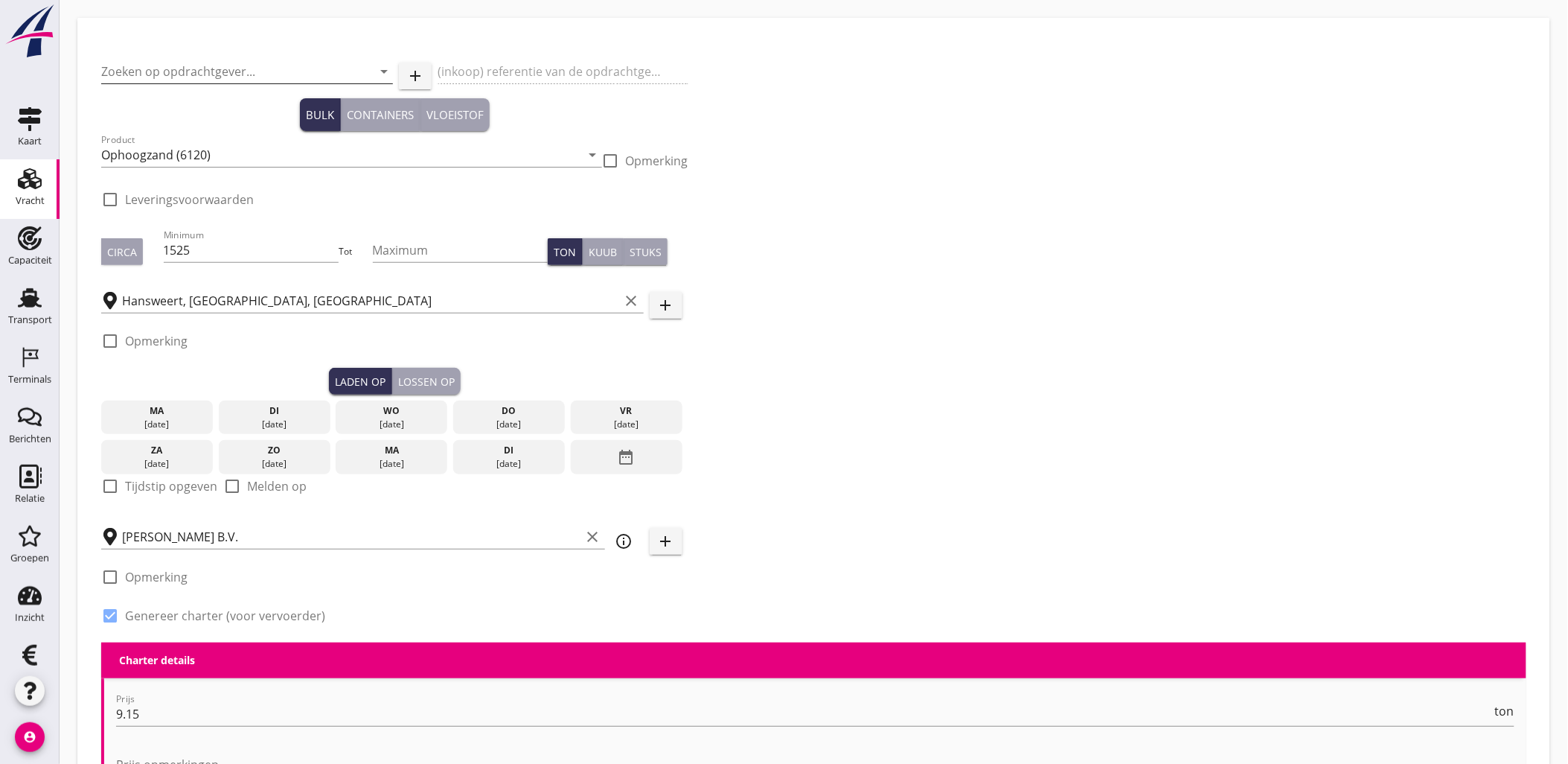
click at [381, 71] on icon "arrow_drop_down" at bounding box center [384, 72] width 18 height 18
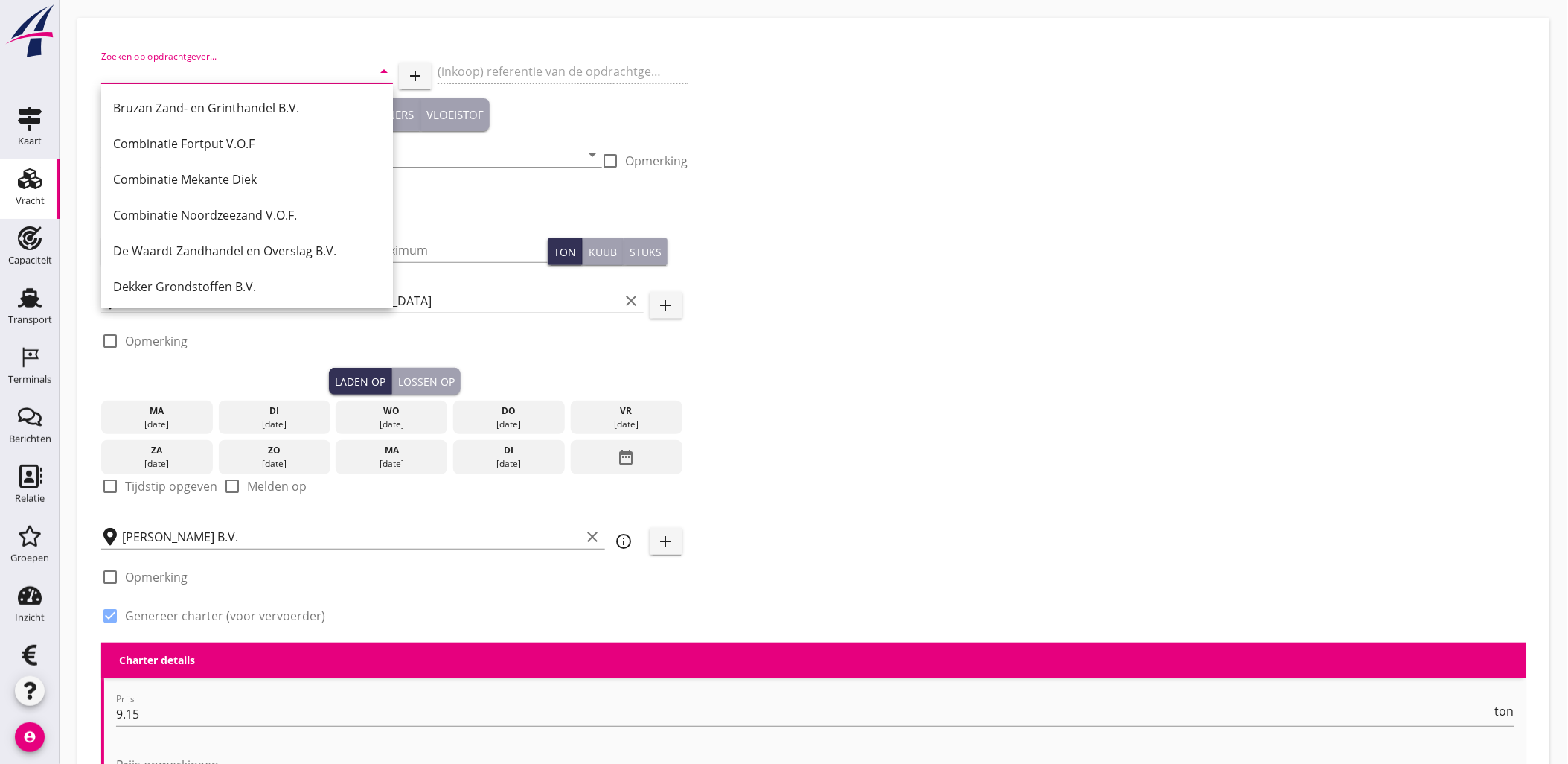
click at [411, 73] on icon "add" at bounding box center [415, 76] width 18 height 18
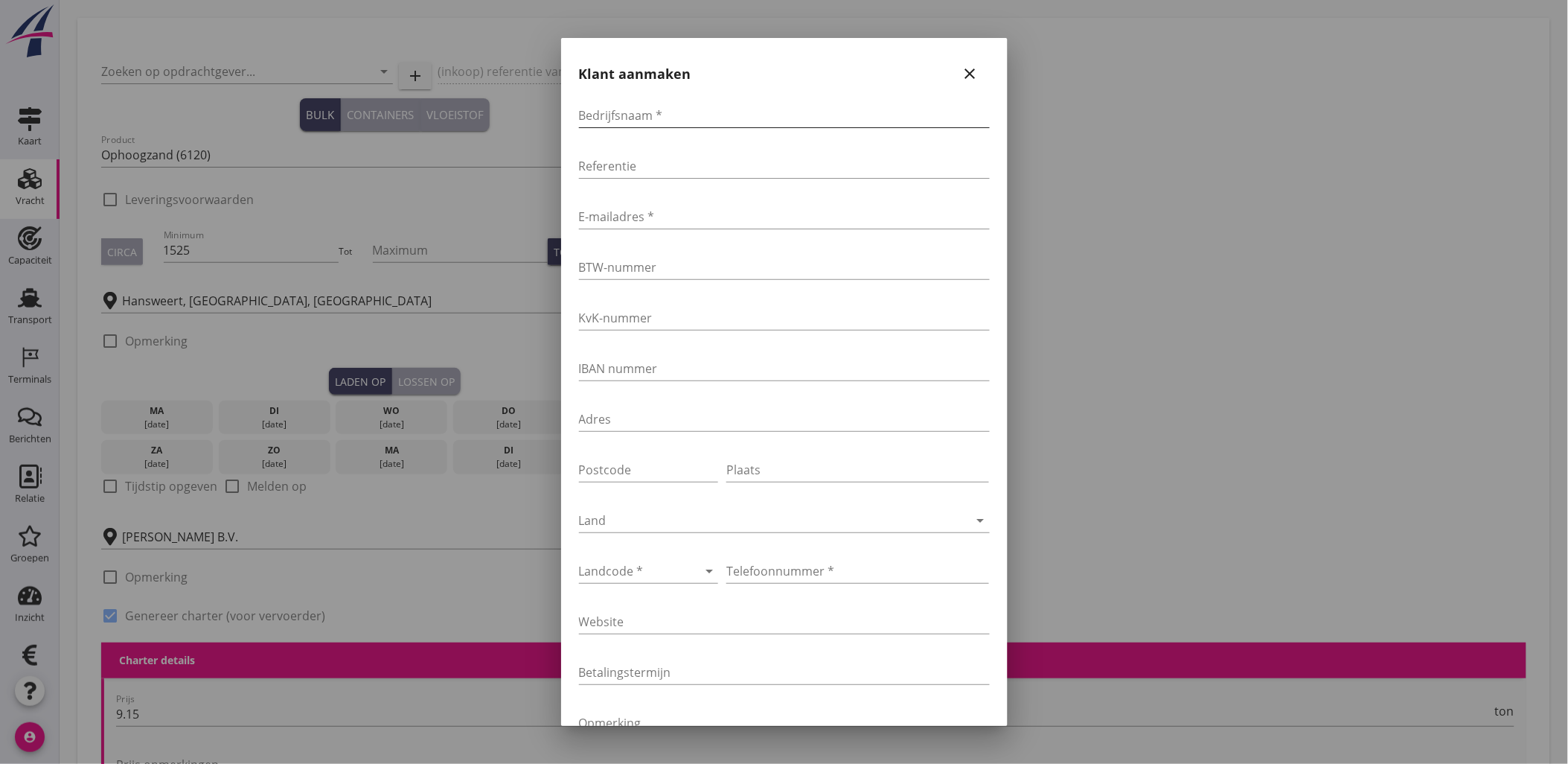
click at [695, 110] on input "Bedrijfsnaam *" at bounding box center [784, 115] width 411 height 24
type input "Combinatie Answest"
paste input "[EMAIL_ADDRESS][DOMAIN_NAME]"
type input "[EMAIL_ADDRESS][DOMAIN_NAME]"
click at [697, 569] on div "arrow_drop_down" at bounding box center [708, 571] width 21 height 18
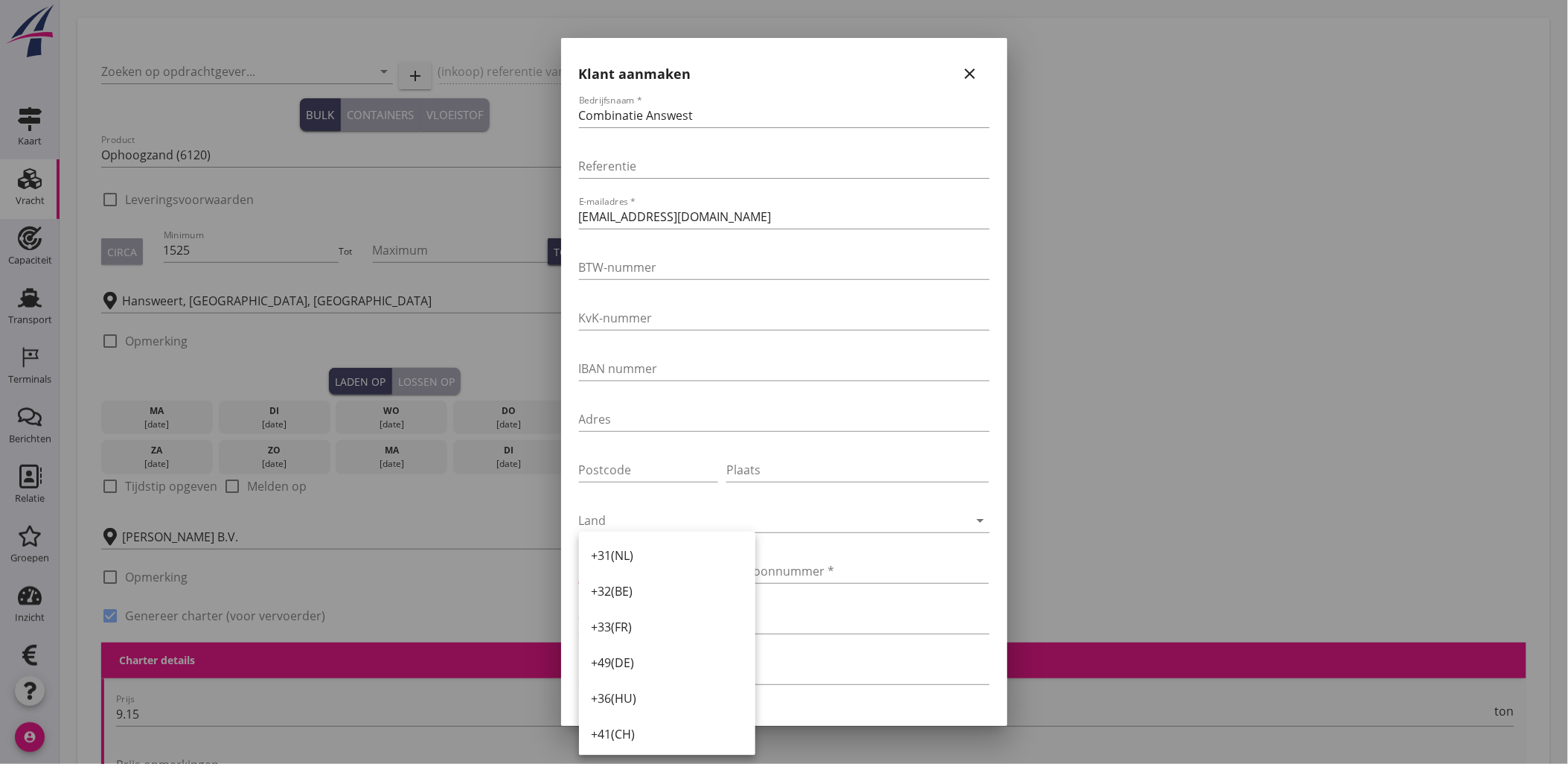
click at [790, 490] on div at bounding box center [857, 492] width 263 height 9
click at [673, 559] on div "Landcode * arrow_drop_down" at bounding box center [649, 571] width 140 height 24
click at [653, 556] on div "+31(NL)" at bounding box center [667, 555] width 152 height 18
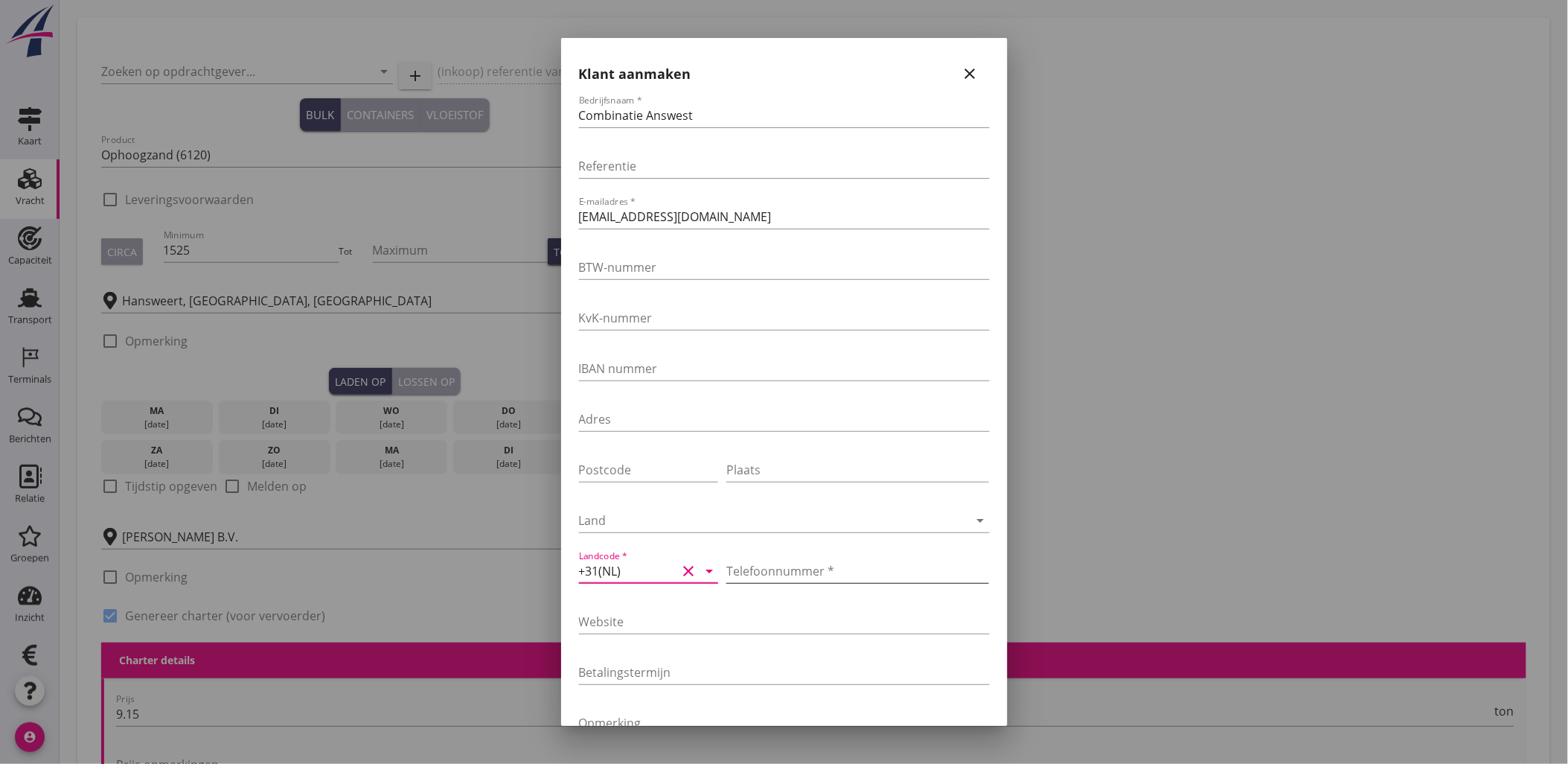
click at [826, 575] on input "Telefoonnummer *" at bounding box center [857, 571] width 263 height 24
drag, startPoint x: 726, startPoint y: 572, endPoint x: 604, endPoint y: 574, distance: 122.0
click at [604, 575] on div "Landcode * +31(NL) clear arrow_drop_down Telefoonnummer * 6" at bounding box center [784, 572] width 411 height 50
paste input "[PHONE_NUMBER]"
drag, startPoint x: 744, startPoint y: 569, endPoint x: 698, endPoint y: 561, distance: 46.7
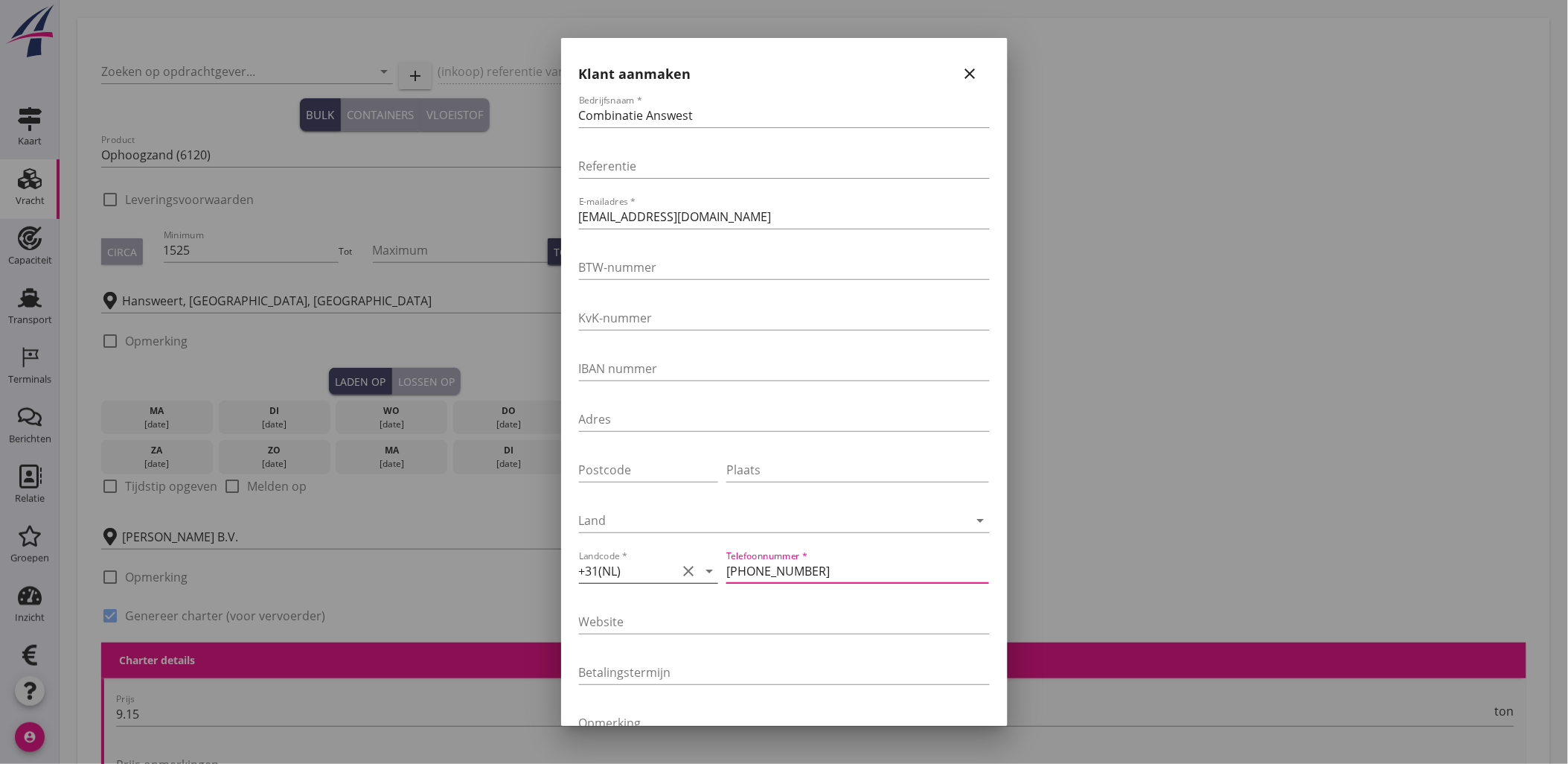
click at [704, 567] on div "Landcode * +31(NL) clear arrow_drop_down Telefoonnummer * [PHONE_NUMBER]" at bounding box center [784, 572] width 411 height 50
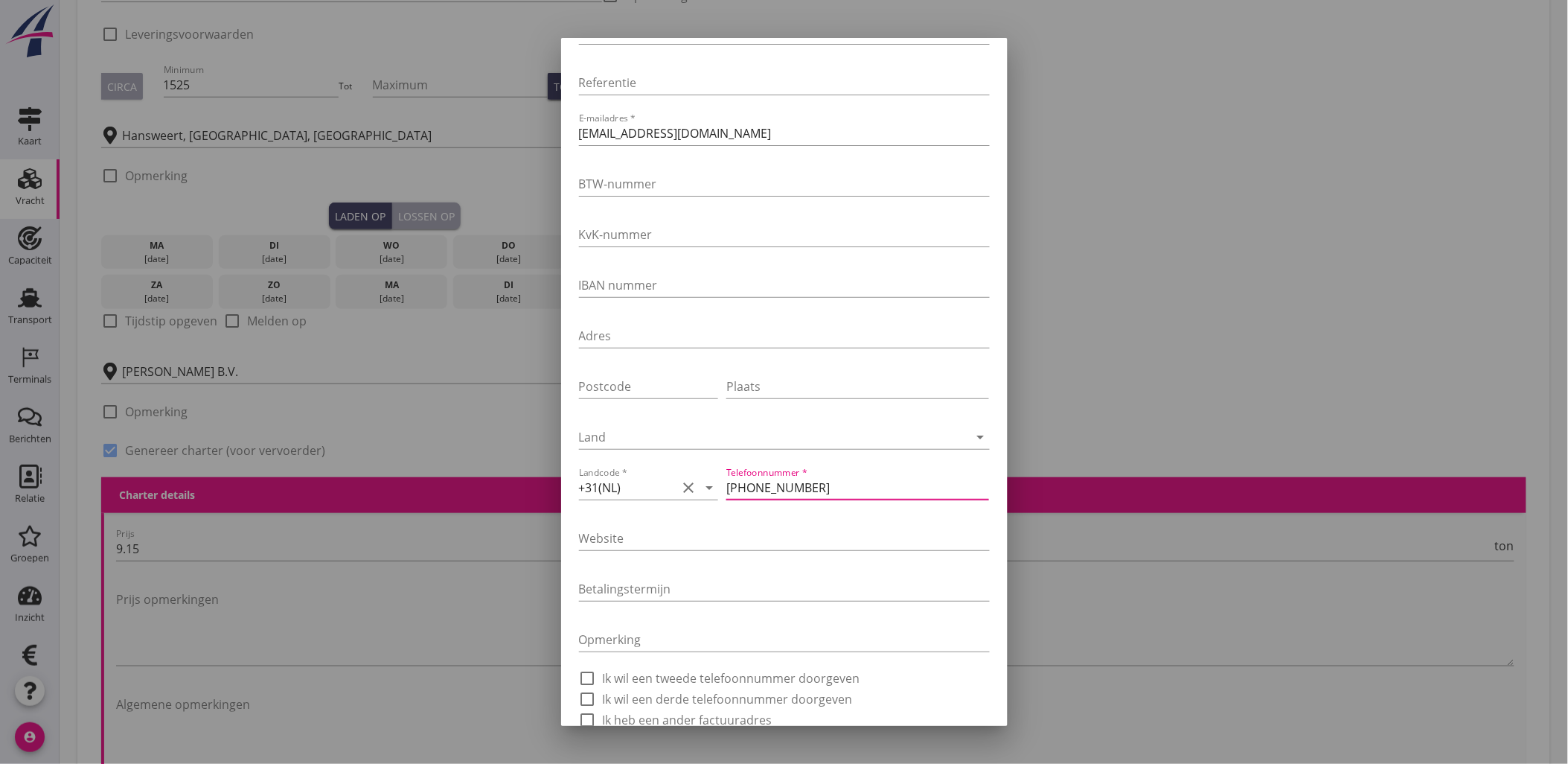
scroll to position [158, 0]
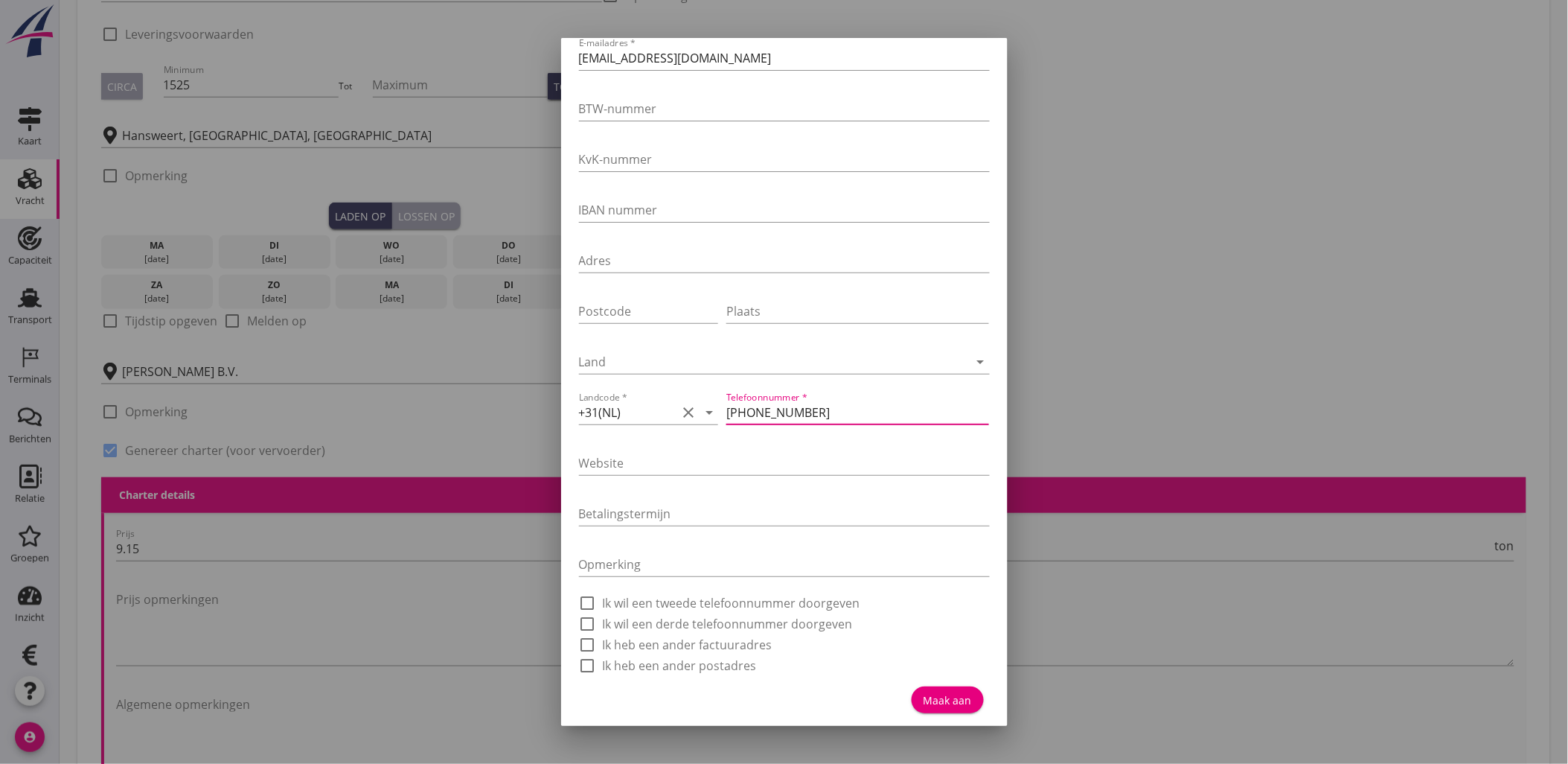
type input "[PHONE_NUMBER]"
click at [942, 698] on div "Maak aan" at bounding box center [948, 700] width 49 height 16
type input "Combinatie Answest"
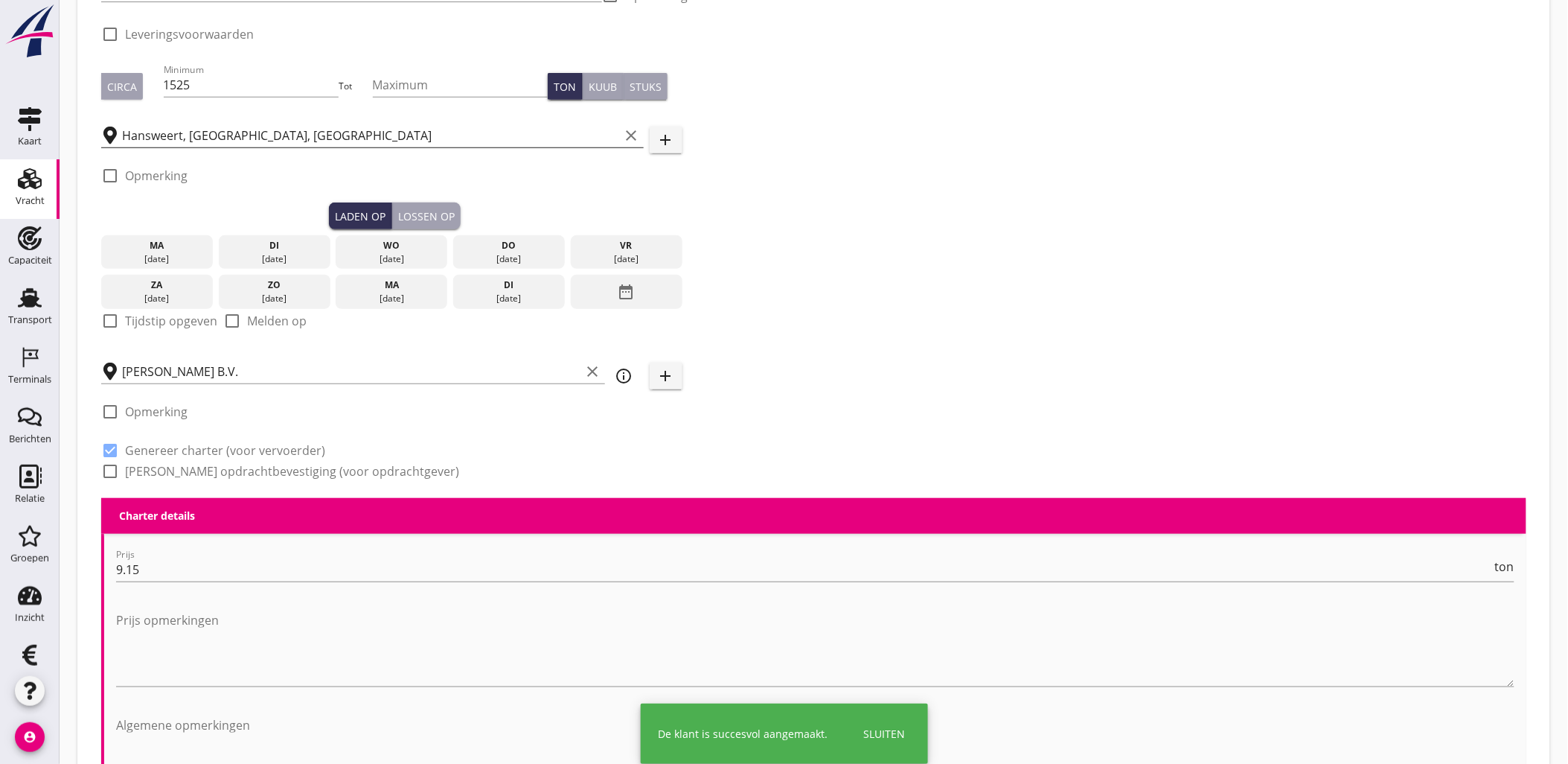
scroll to position [0, 0]
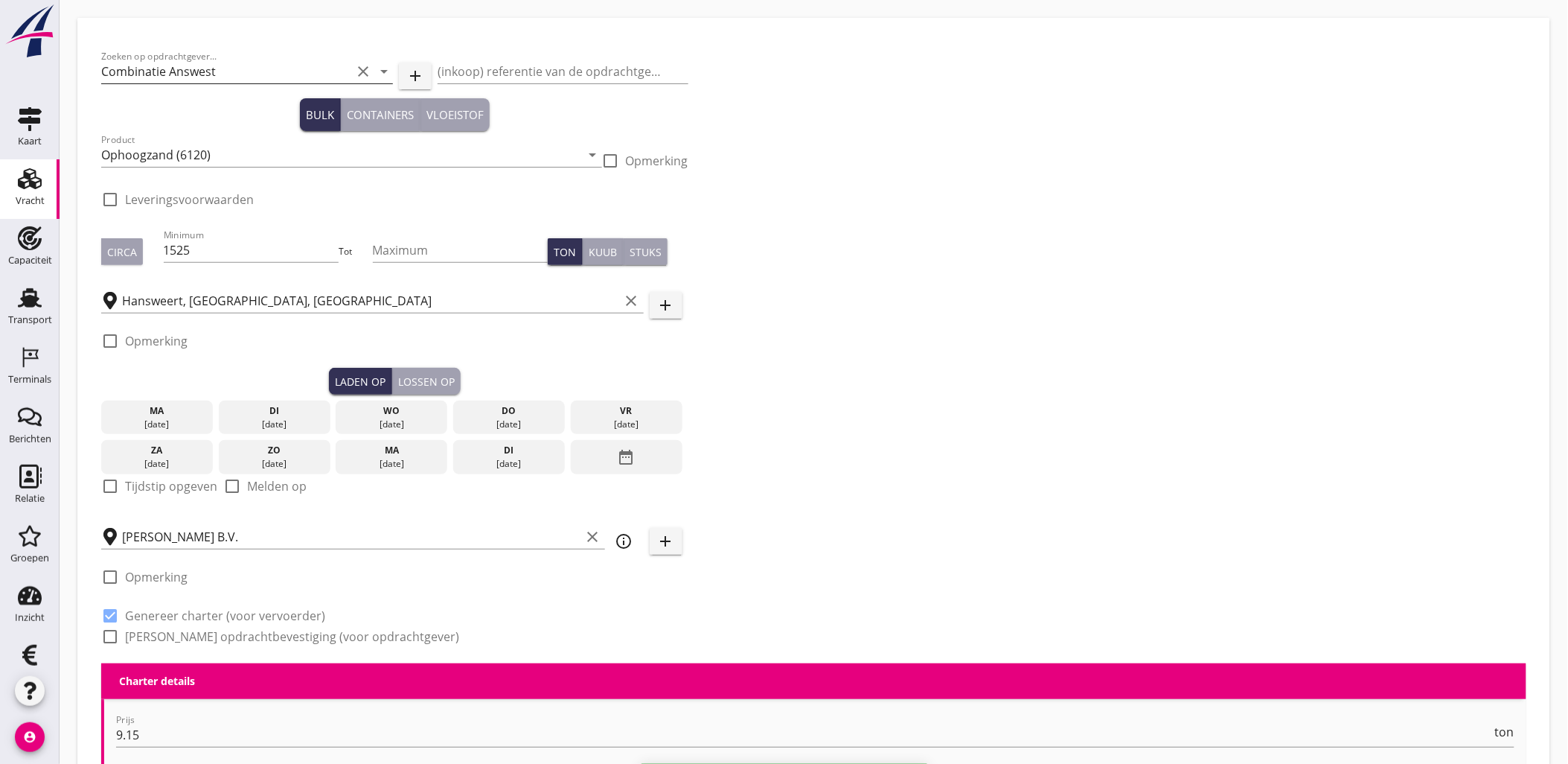
click at [234, 73] on input "Combinatie Answest" at bounding box center [226, 71] width 250 height 24
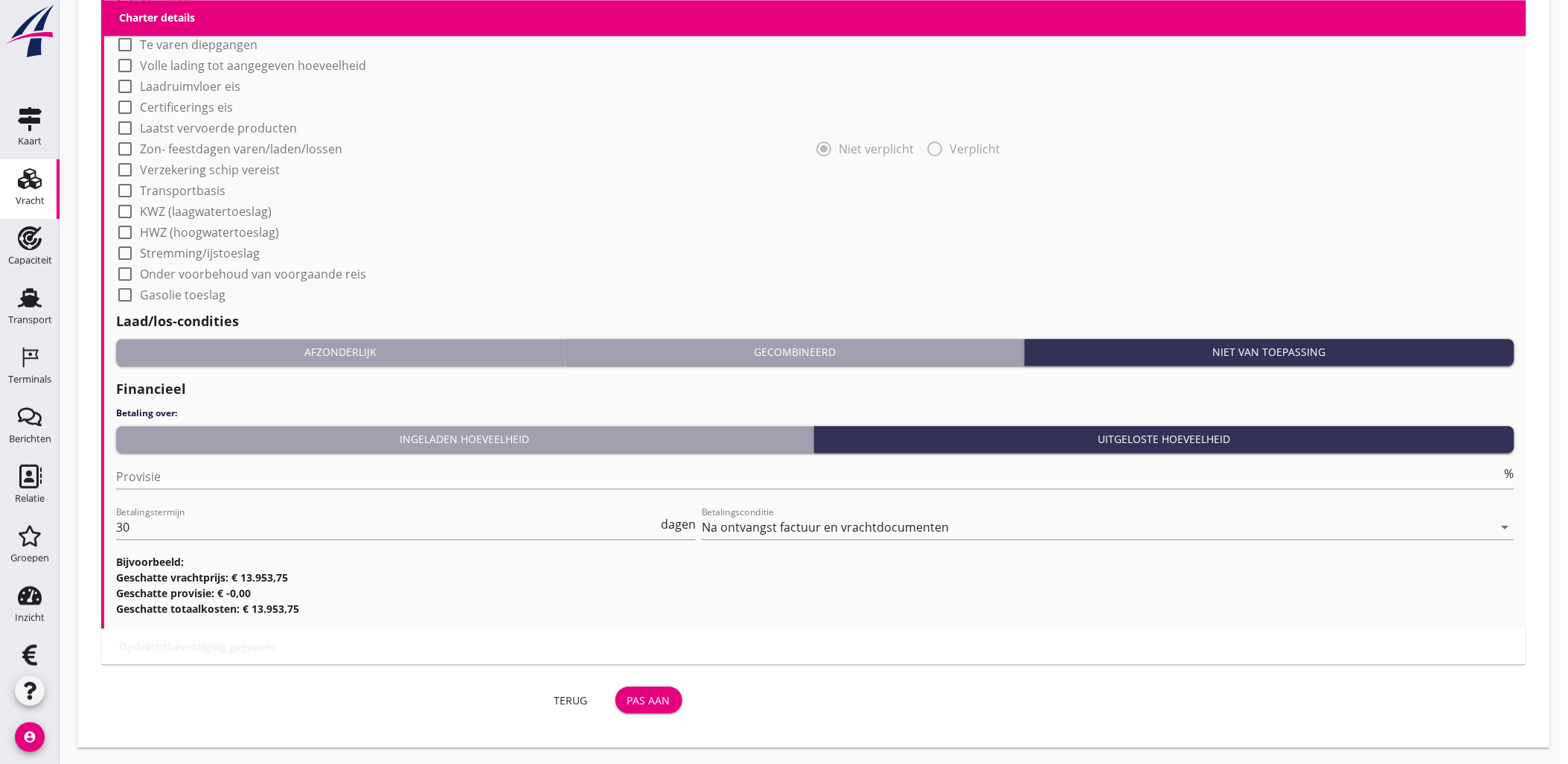
click at [665, 687] on button "Pas aan" at bounding box center [649, 699] width 67 height 27
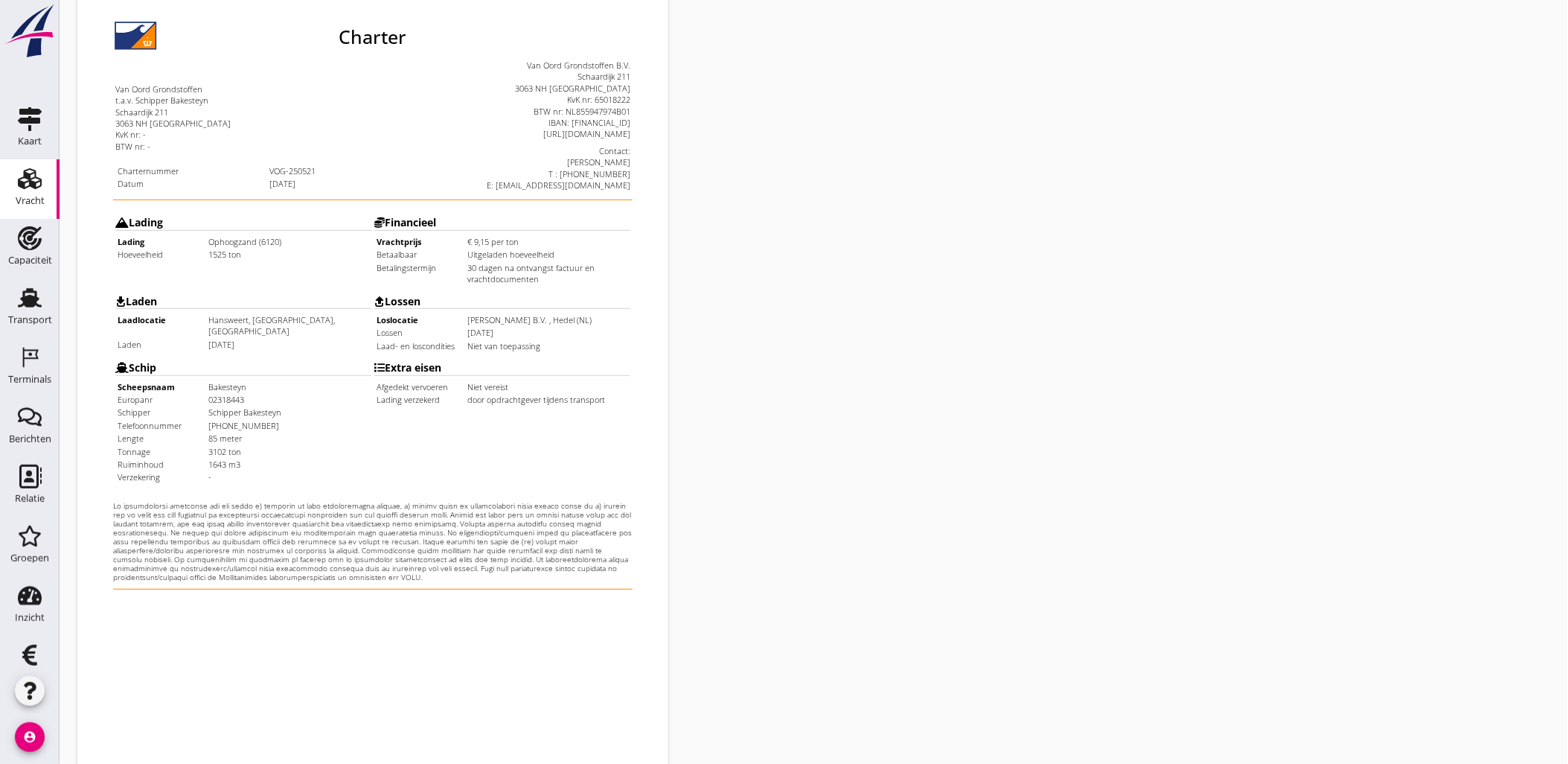
scroll to position [337, 0]
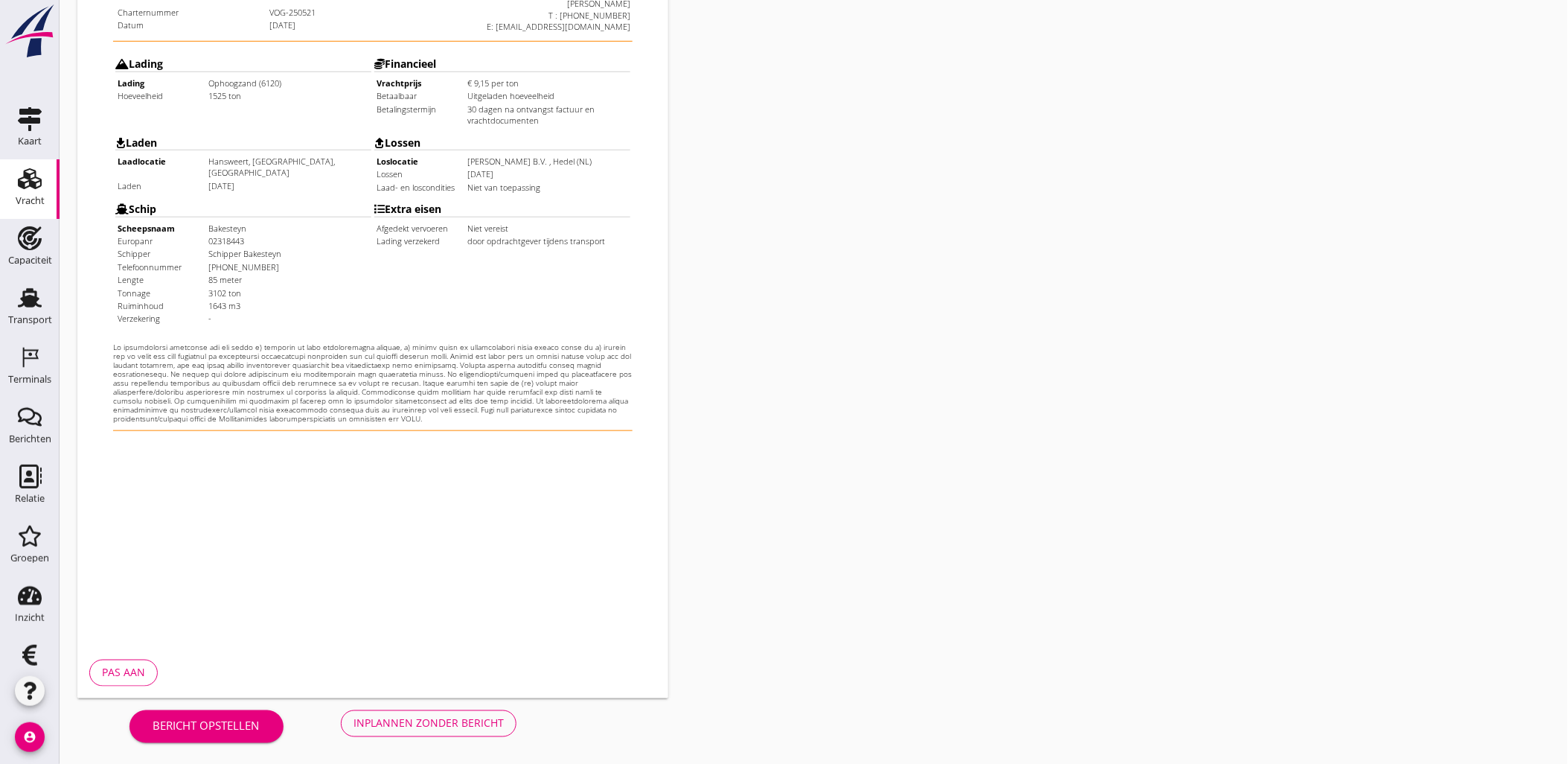
click at [411, 710] on button "Inplannen zonder bericht" at bounding box center [428, 723] width 175 height 27
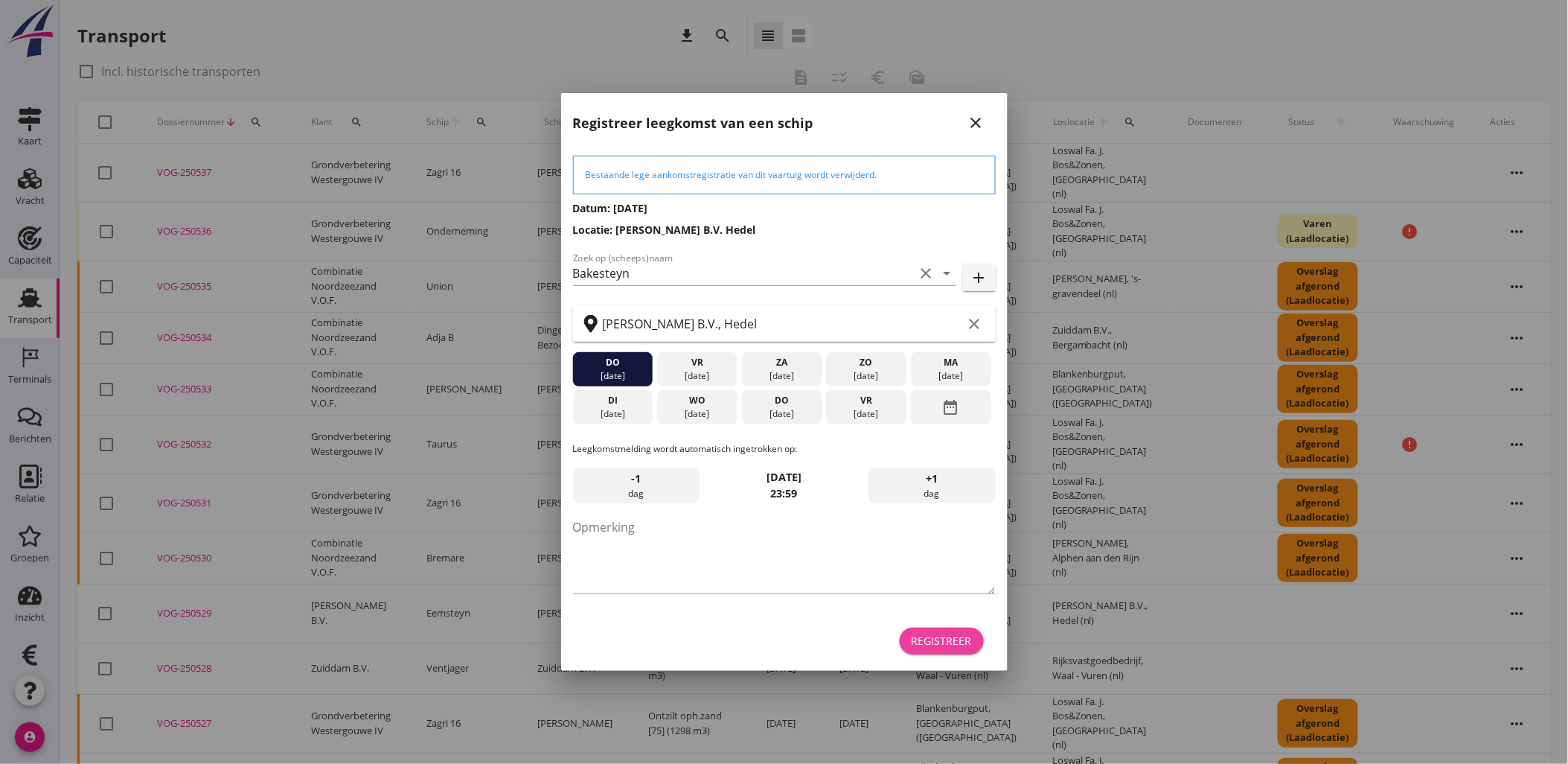
click at [960, 644] on div "Registreer" at bounding box center [942, 641] width 60 height 16
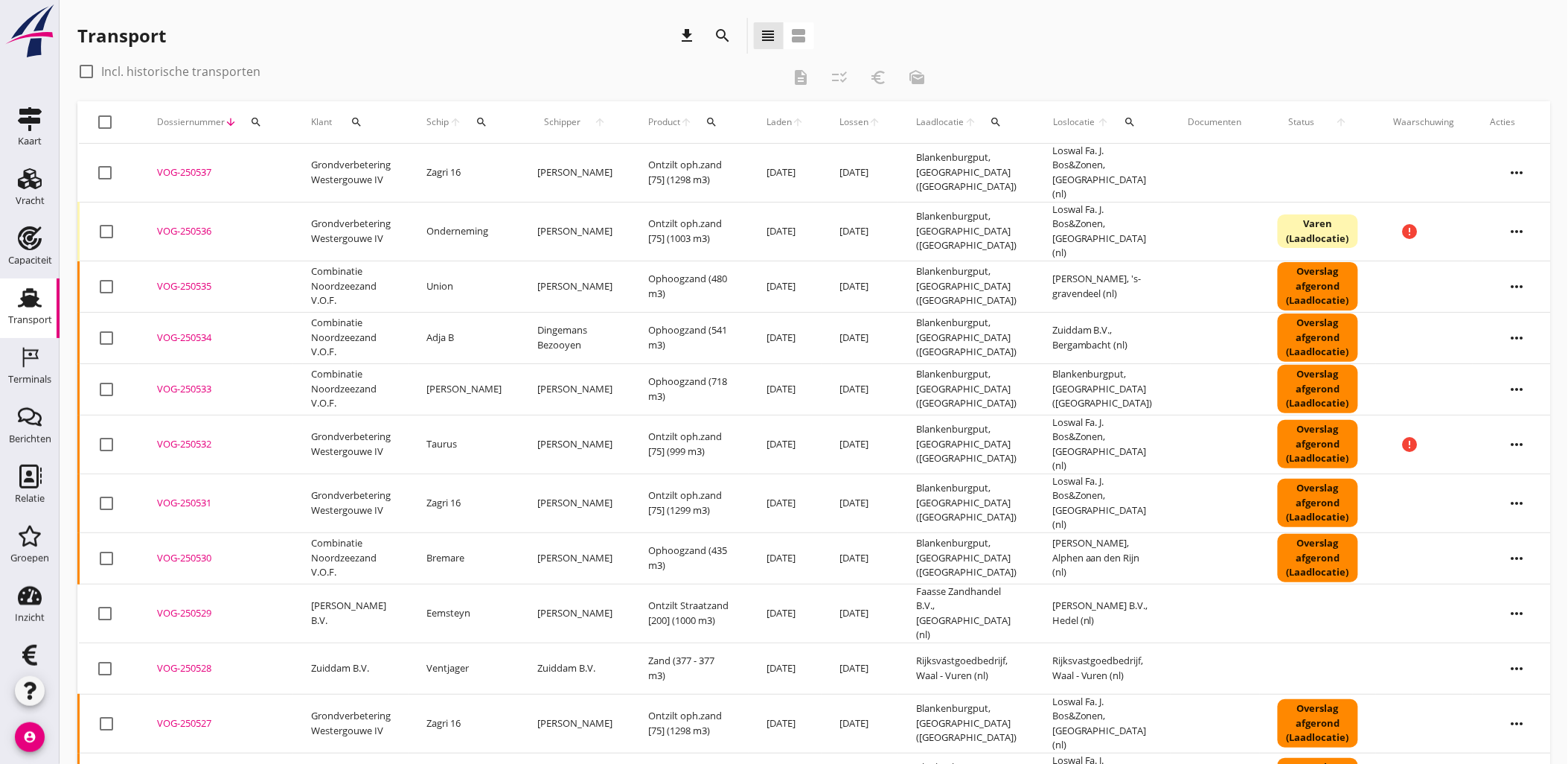
click at [772, 125] on span "Laden" at bounding box center [779, 121] width 26 height 13
